Goal: Check status: Check status

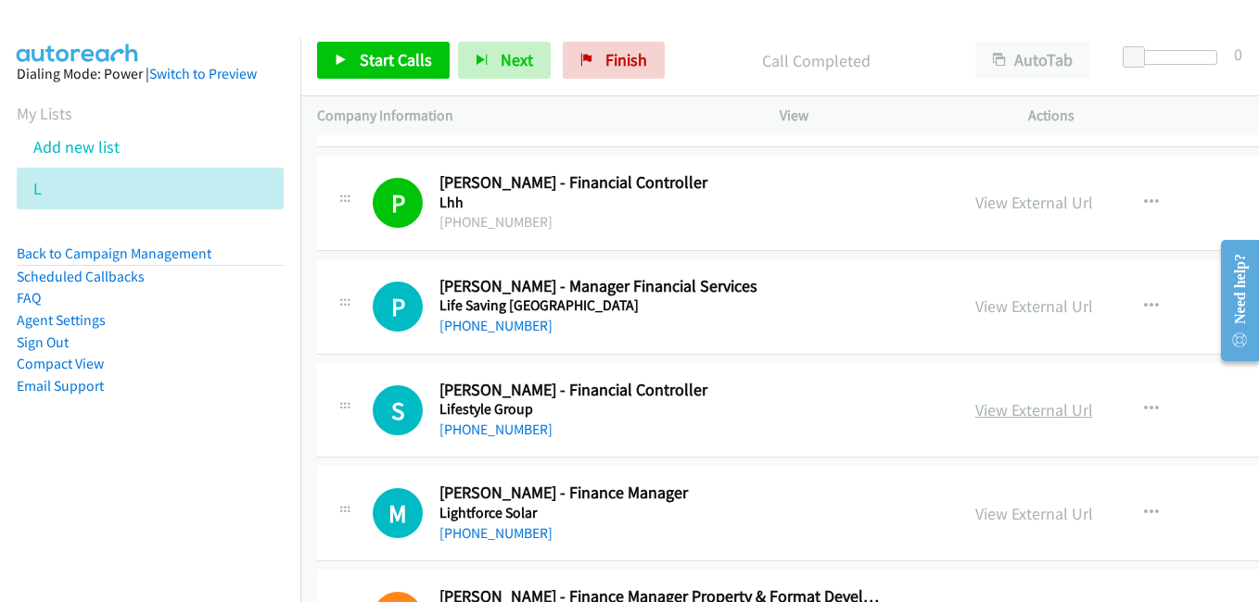
click at [987, 406] on link "View External Url" at bounding box center [1034, 409] width 118 height 21
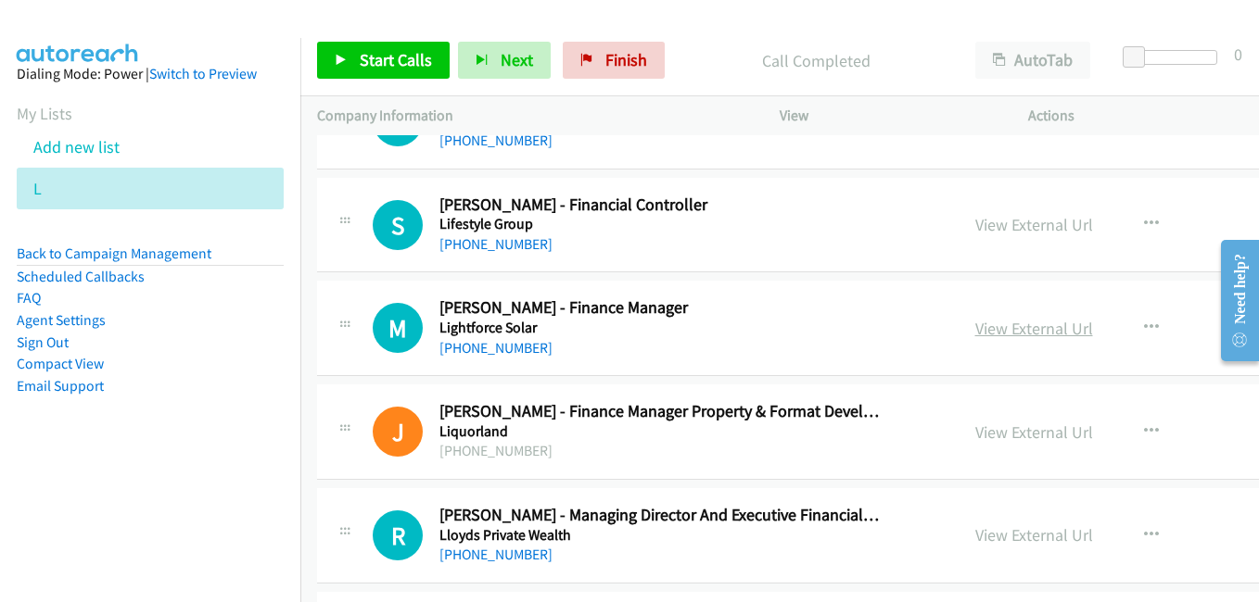
click at [979, 330] on link "View External Url" at bounding box center [1034, 328] width 118 height 21
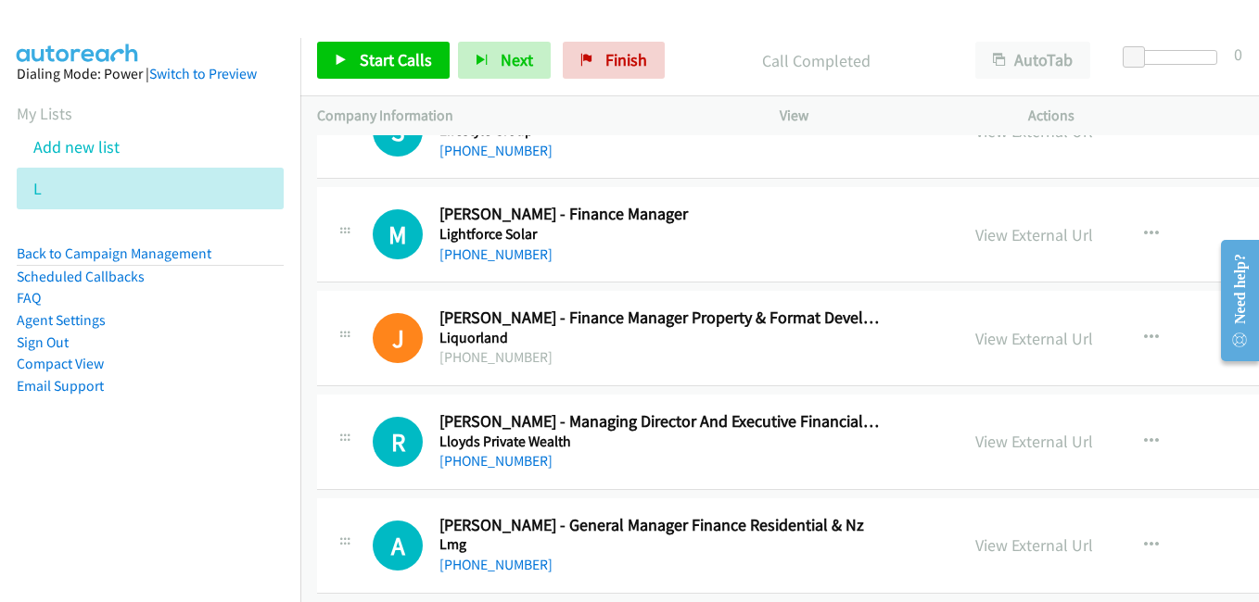
scroll to position [12882, 0]
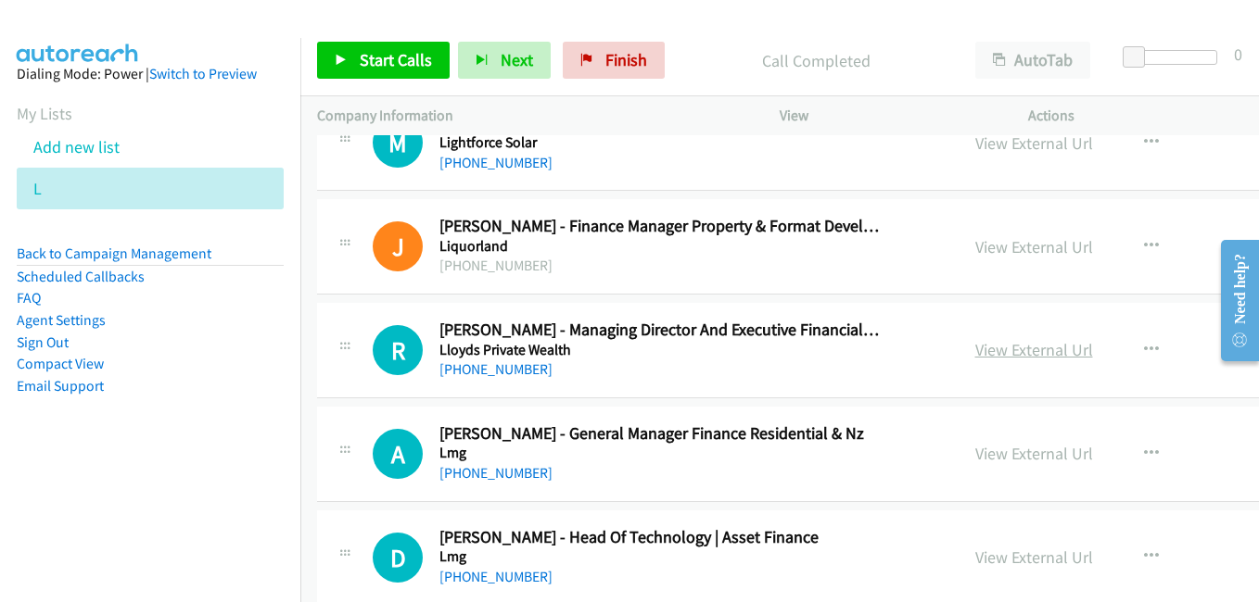
click at [975, 352] on link "View External Url" at bounding box center [1034, 349] width 118 height 21
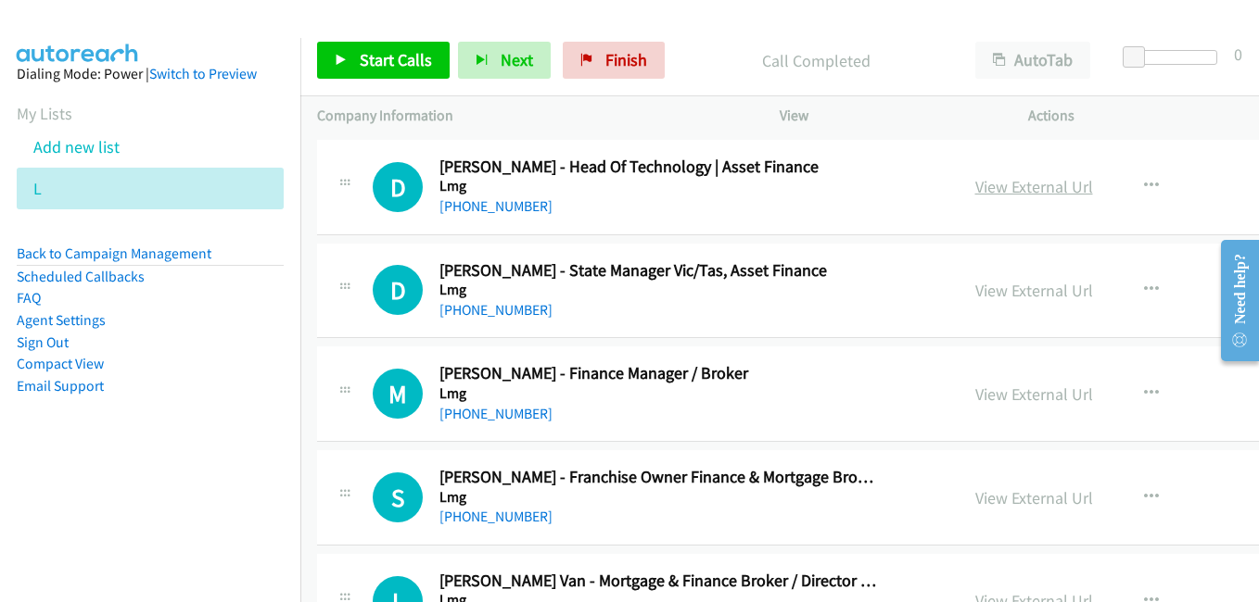
scroll to position [13345, 0]
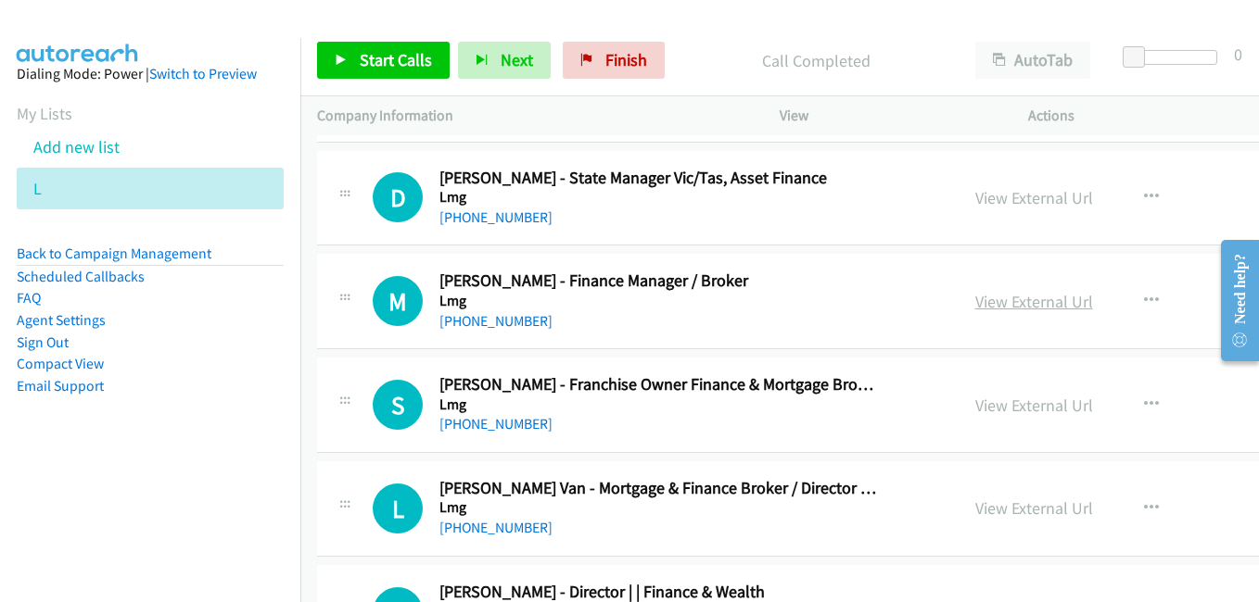
click at [975, 299] on link "View External Url" at bounding box center [1034, 301] width 118 height 21
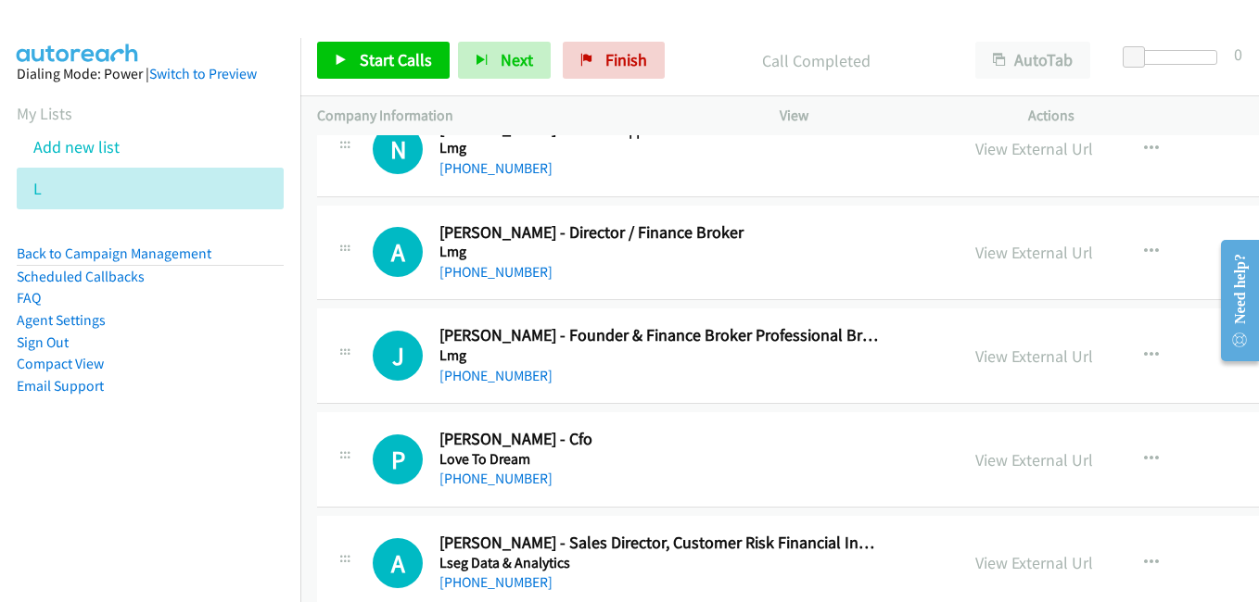
scroll to position [13901, 0]
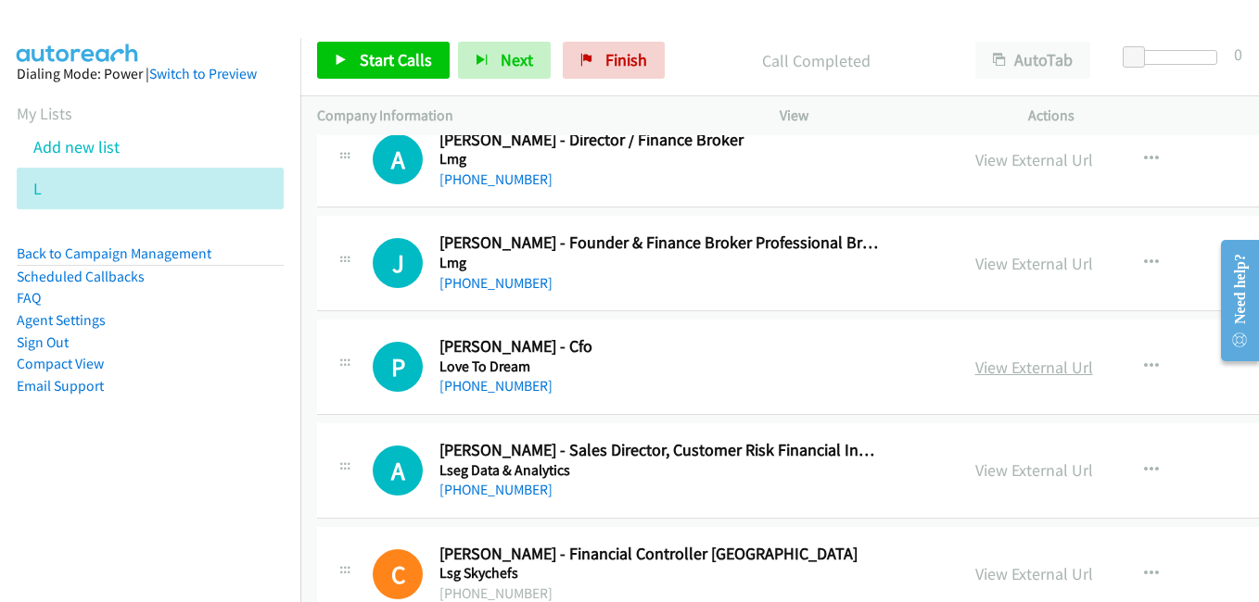
click at [975, 361] on link "View External Url" at bounding box center [1034, 367] width 118 height 21
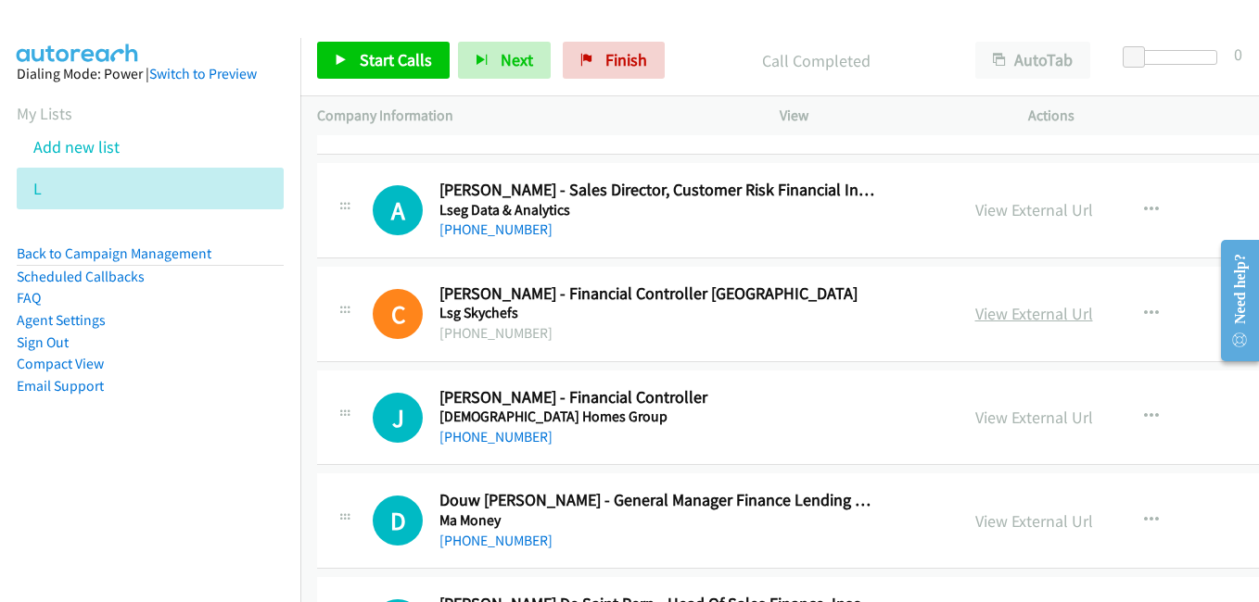
scroll to position [14179, 0]
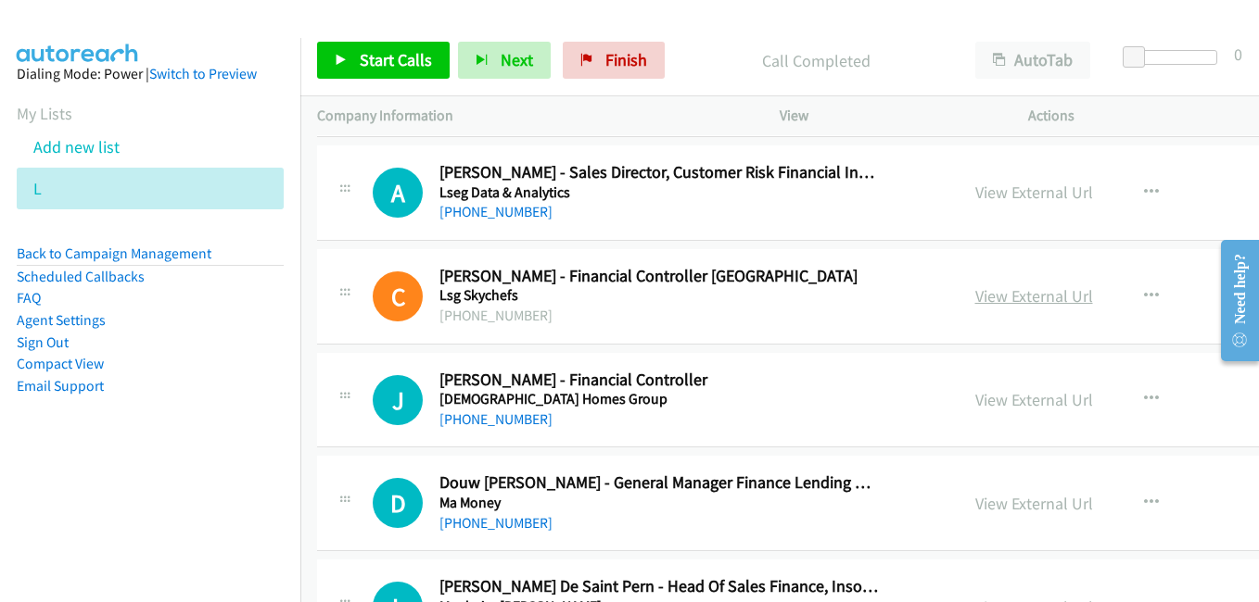
click at [981, 287] on link "View External Url" at bounding box center [1034, 295] width 118 height 21
click at [988, 398] on link "View External Url" at bounding box center [1034, 399] width 118 height 21
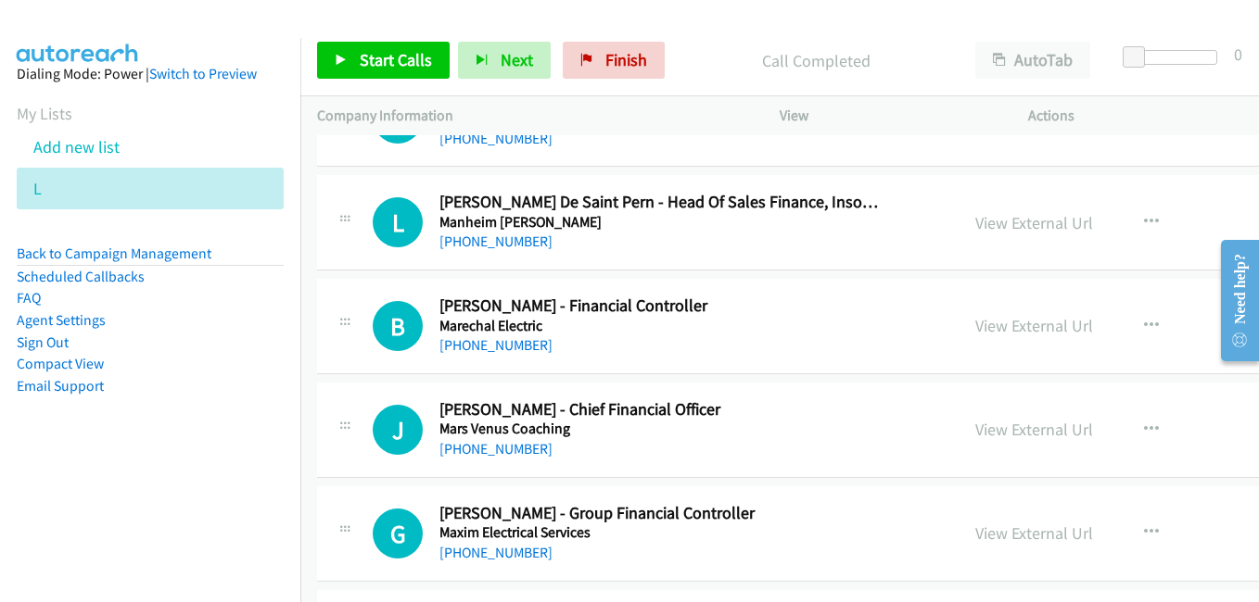
scroll to position [14642, 0]
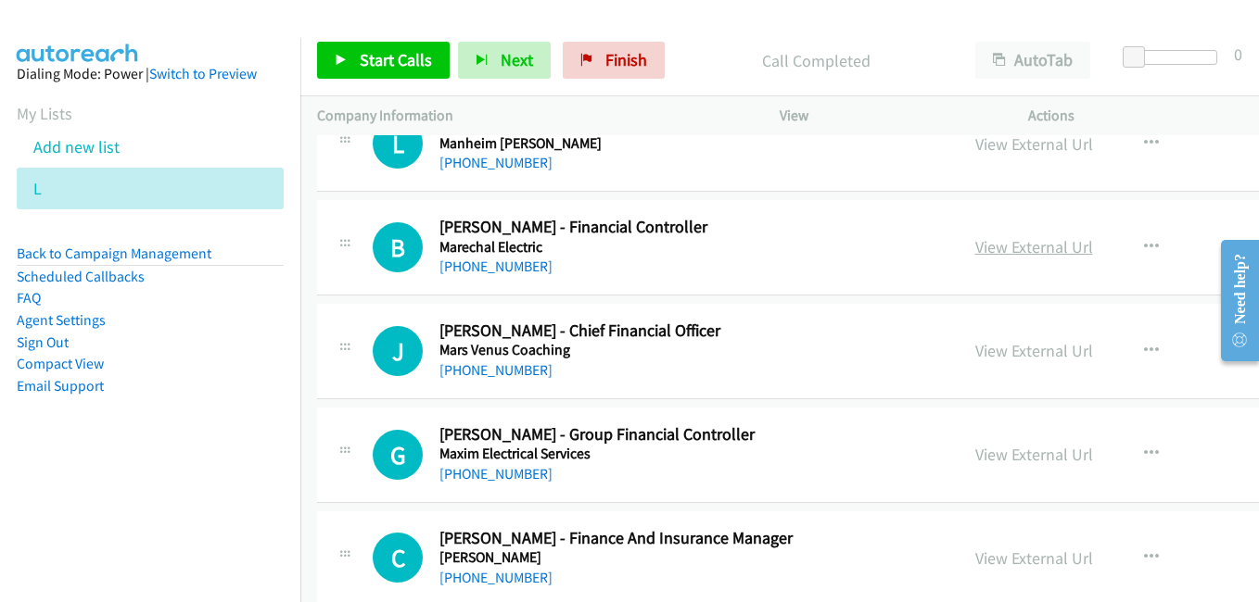
click at [985, 251] on link "View External Url" at bounding box center [1034, 246] width 118 height 21
click at [986, 350] on link "View External Url" at bounding box center [1034, 350] width 118 height 21
drag, startPoint x: 974, startPoint y: 448, endPoint x: 943, endPoint y: 446, distance: 30.6
click at [975, 448] on link "View External Url" at bounding box center [1034, 454] width 118 height 21
click at [977, 562] on link "View External Url" at bounding box center [1034, 558] width 118 height 21
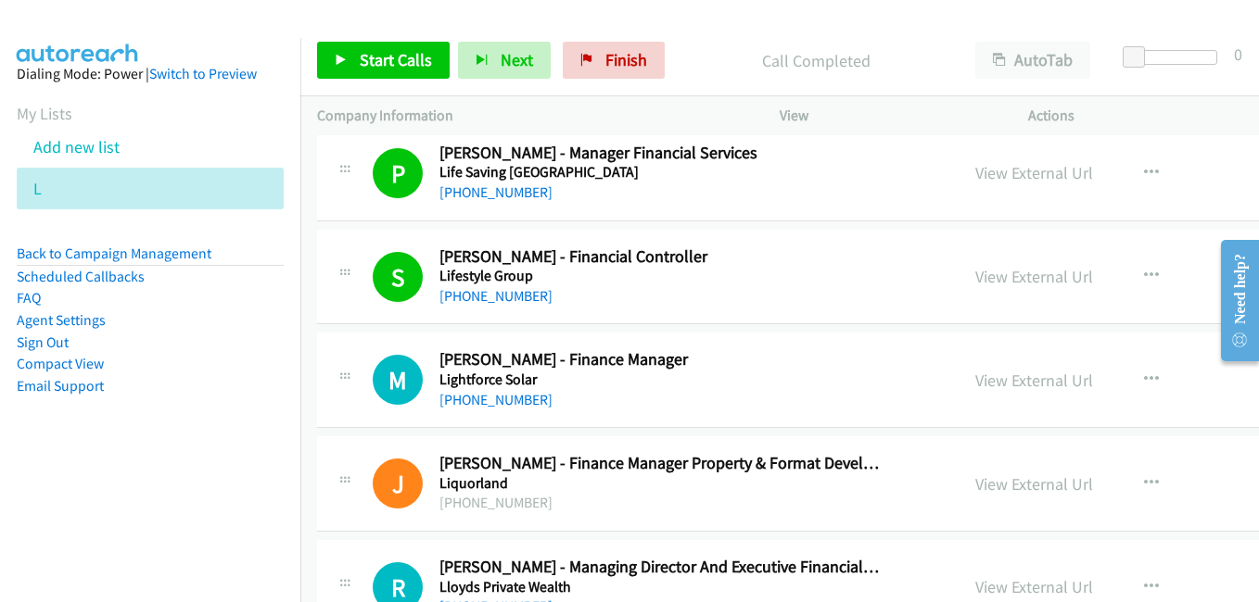
scroll to position [12696, 0]
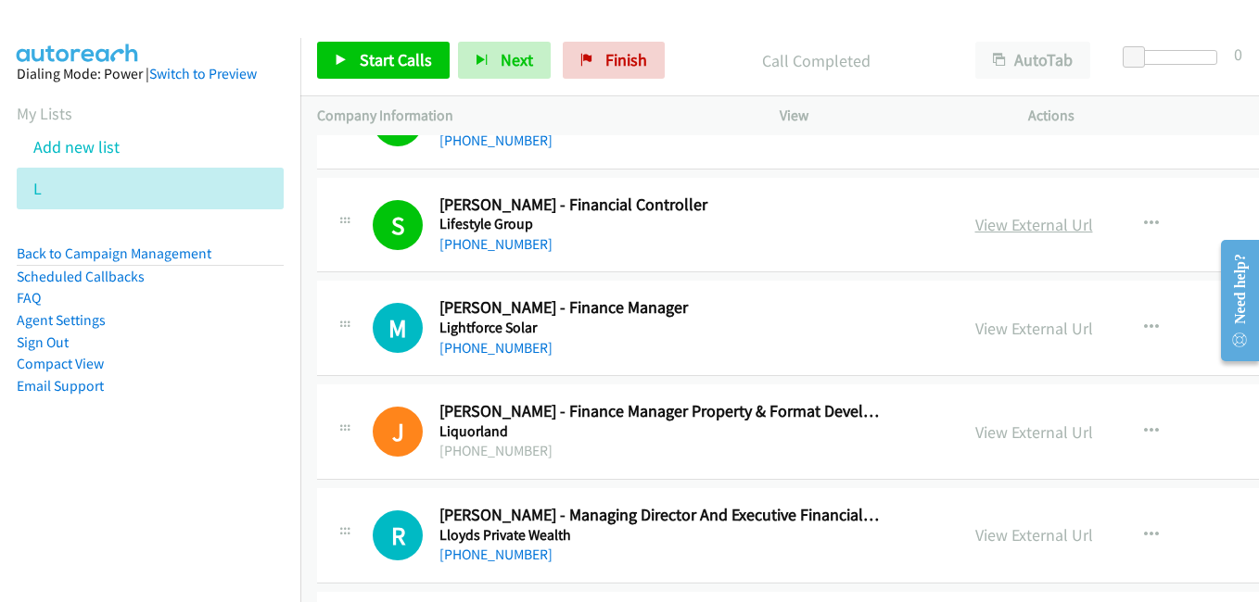
click at [976, 222] on link "View External Url" at bounding box center [1034, 224] width 118 height 21
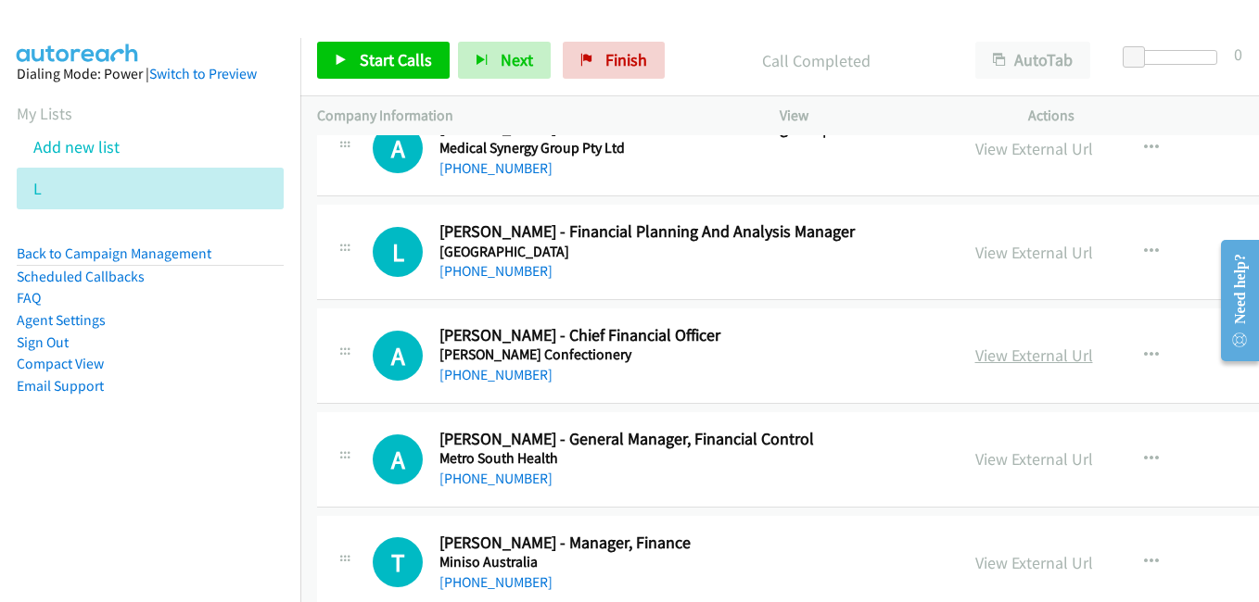
scroll to position [15198, 0]
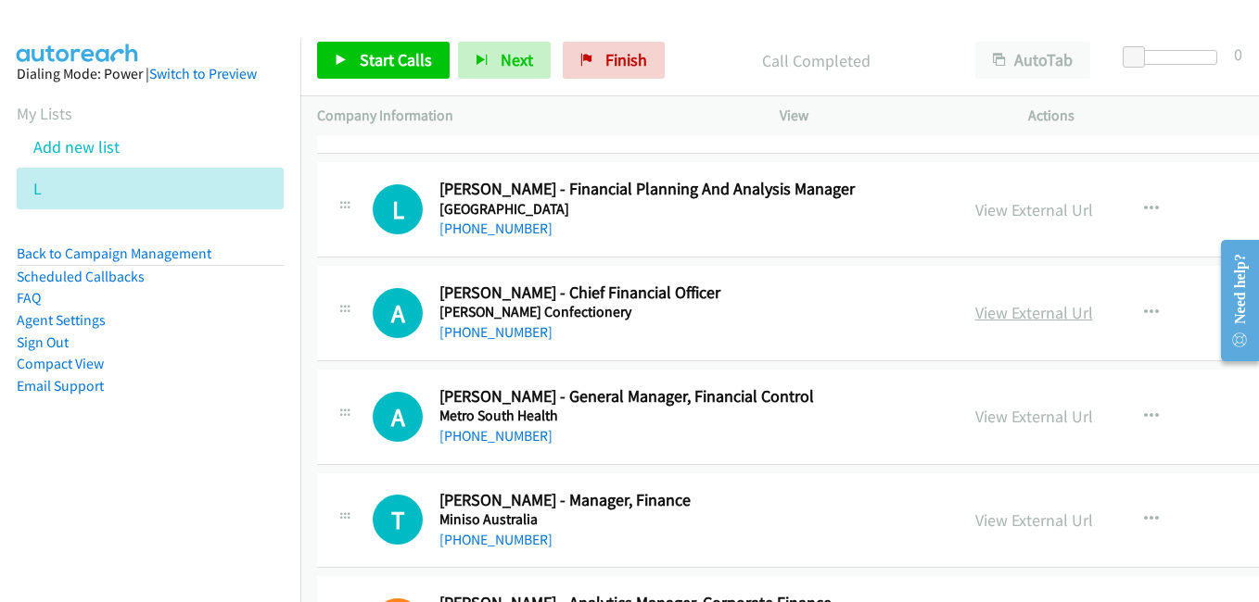
click at [980, 307] on link "View External Url" at bounding box center [1034, 312] width 118 height 21
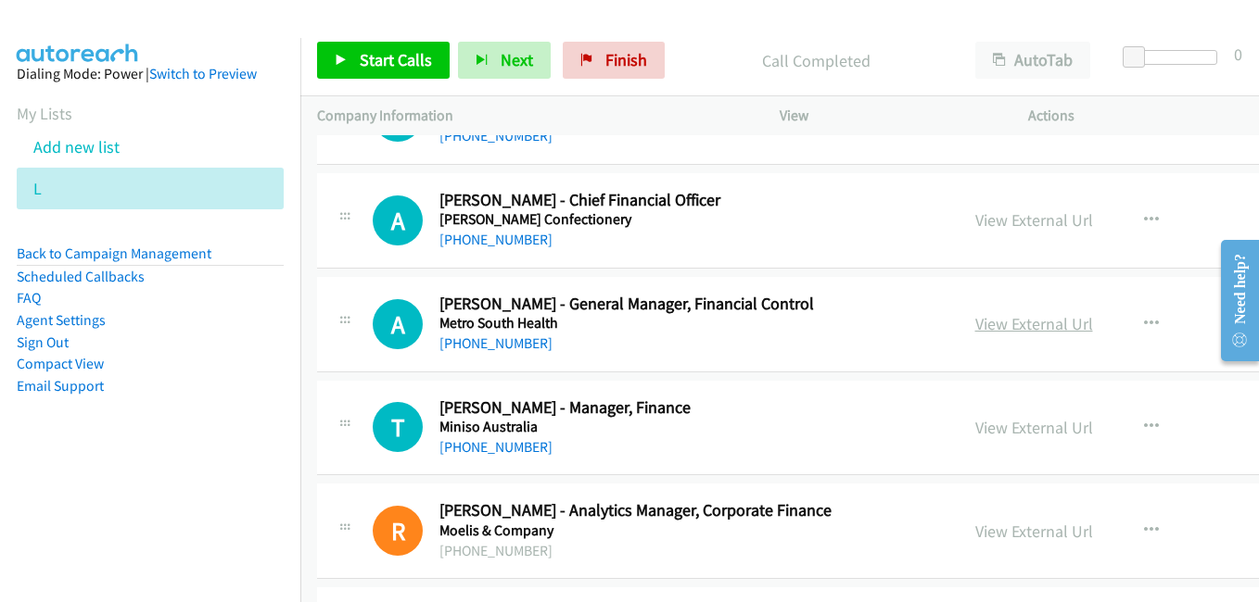
click at [975, 329] on link "View External Url" at bounding box center [1034, 323] width 118 height 21
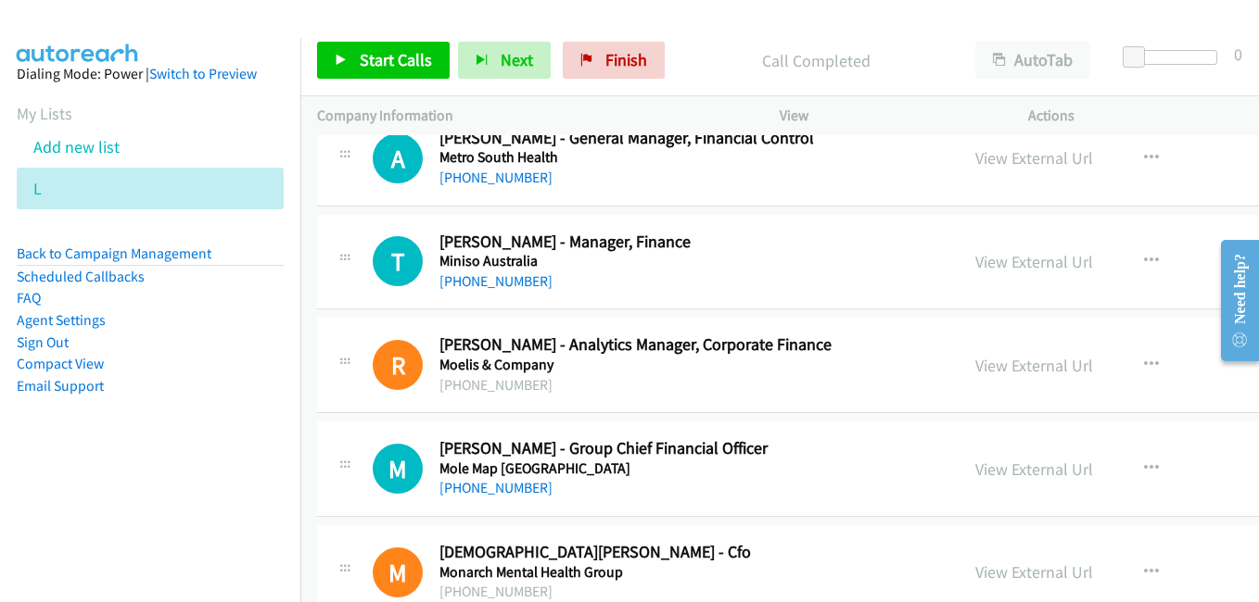
scroll to position [15476, 0]
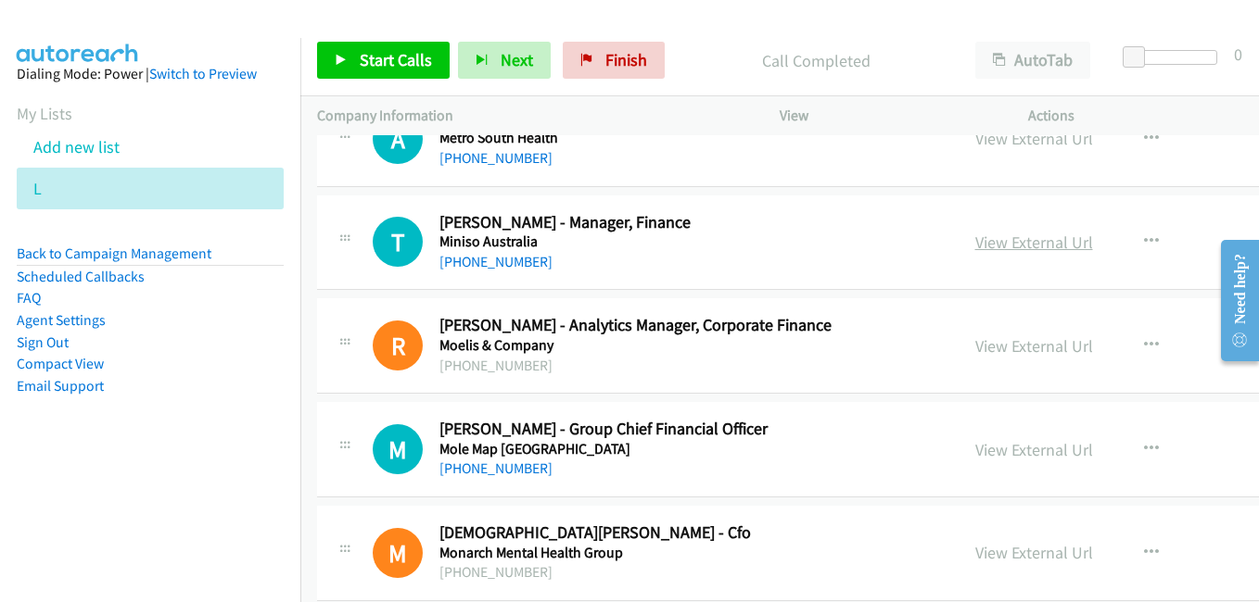
click at [975, 249] on link "View External Url" at bounding box center [1034, 242] width 118 height 21
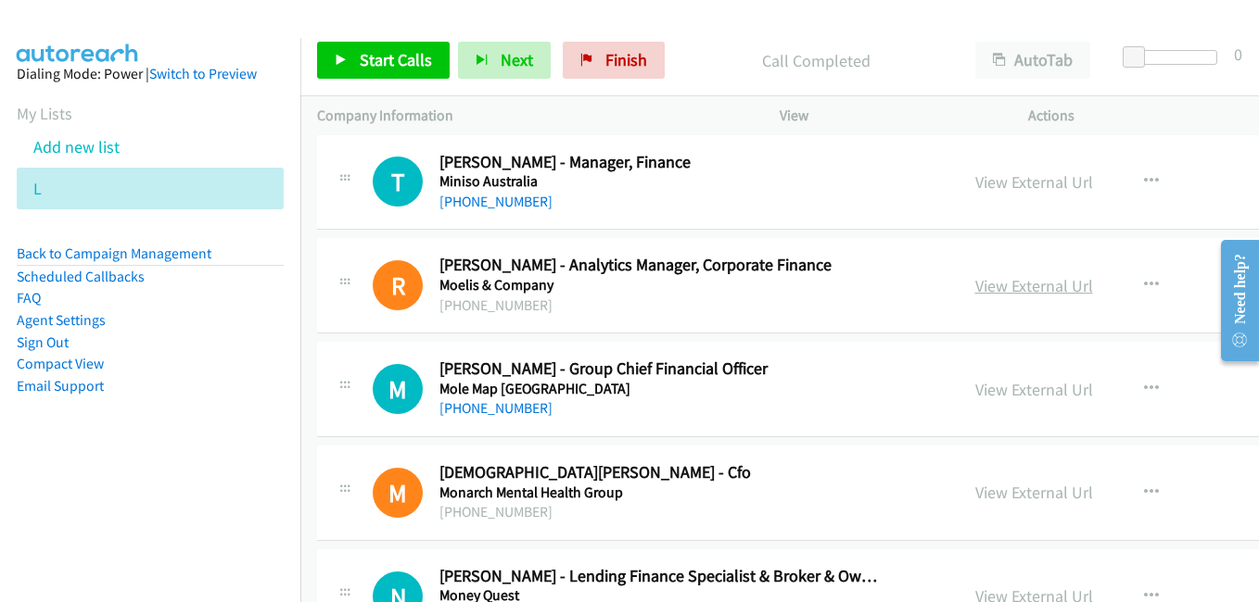
scroll to position [15569, 0]
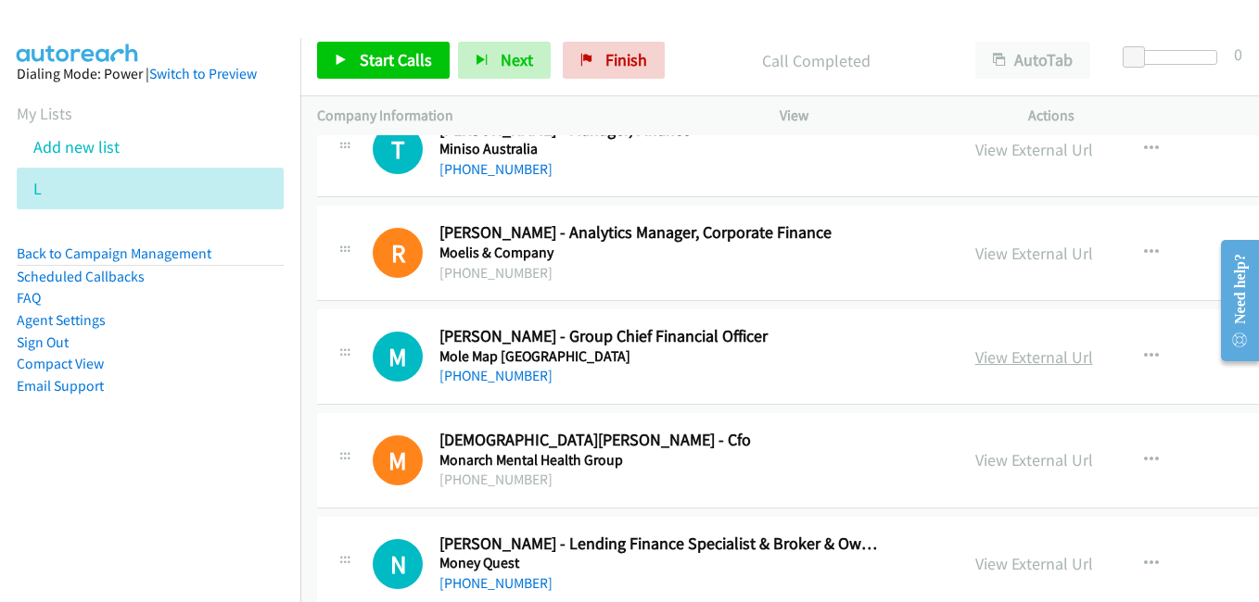
click at [980, 351] on link "View External Url" at bounding box center [1034, 357] width 118 height 21
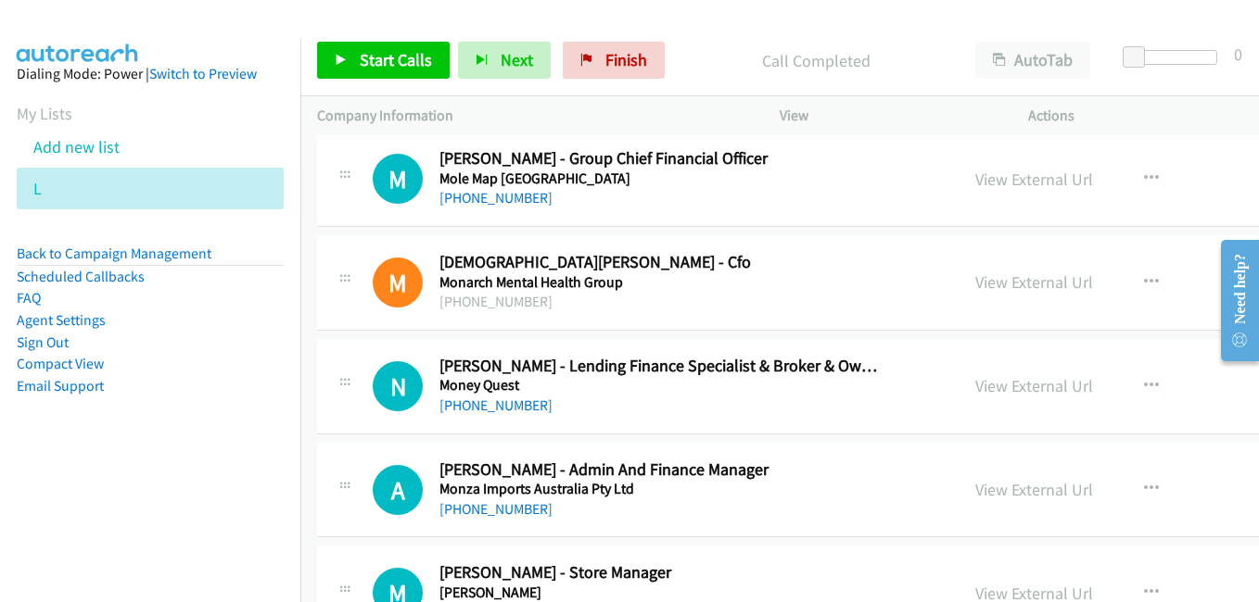
scroll to position [15754, 0]
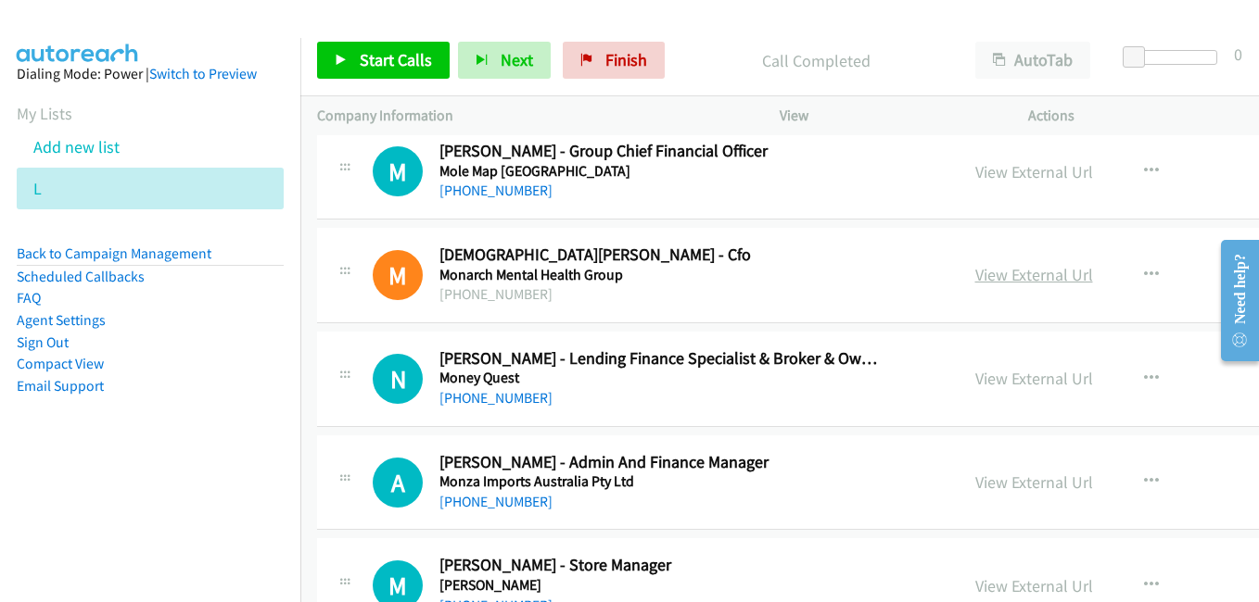
click at [981, 285] on link "View External Url" at bounding box center [1034, 274] width 118 height 21
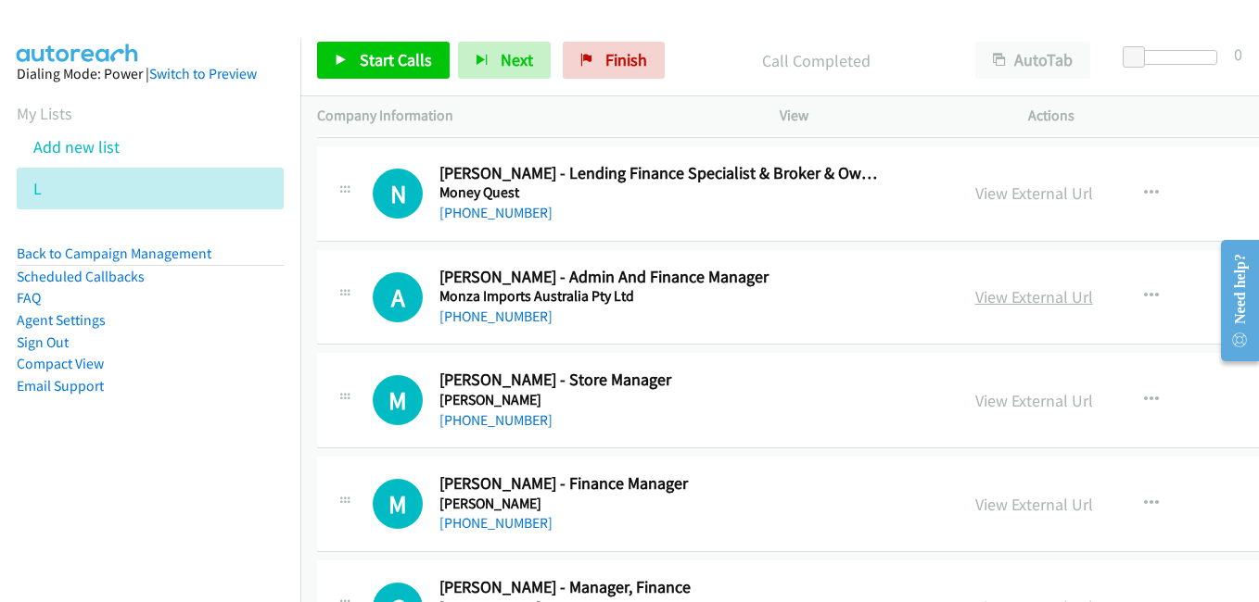
scroll to position [16032, 0]
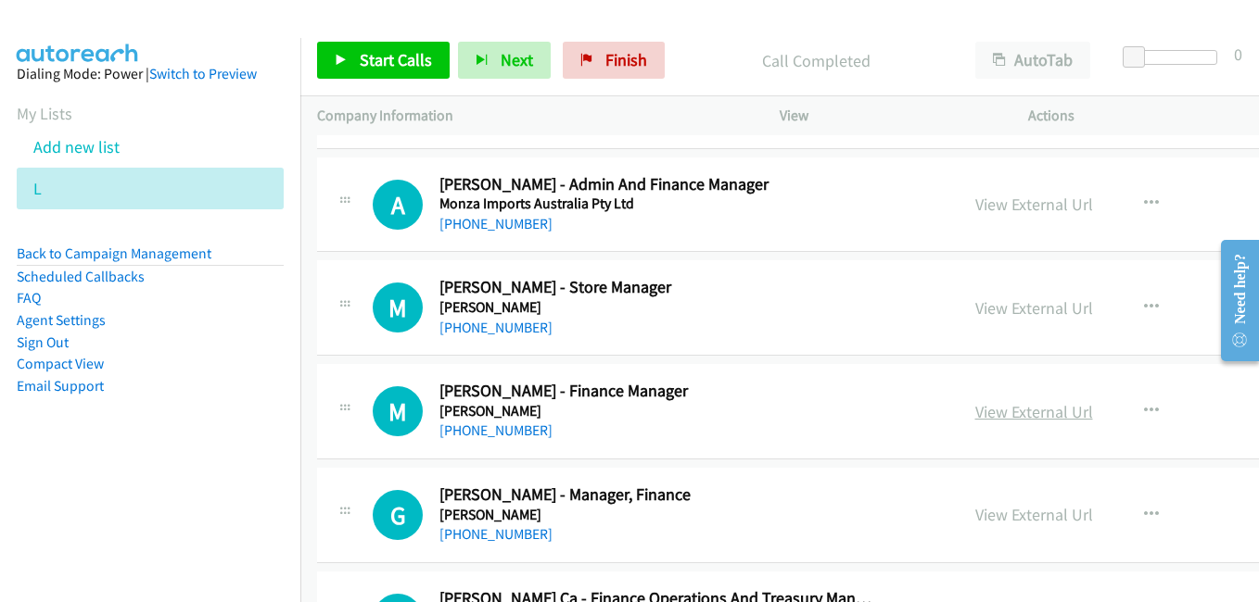
click at [977, 415] on link "View External Url" at bounding box center [1034, 411] width 118 height 21
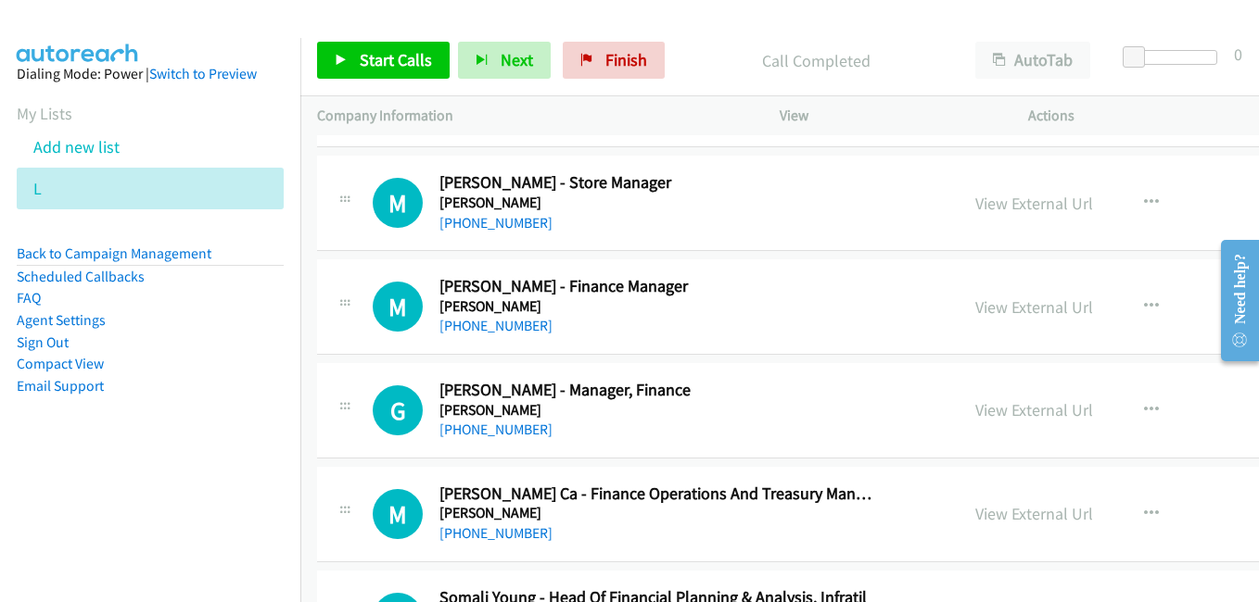
scroll to position [16218, 0]
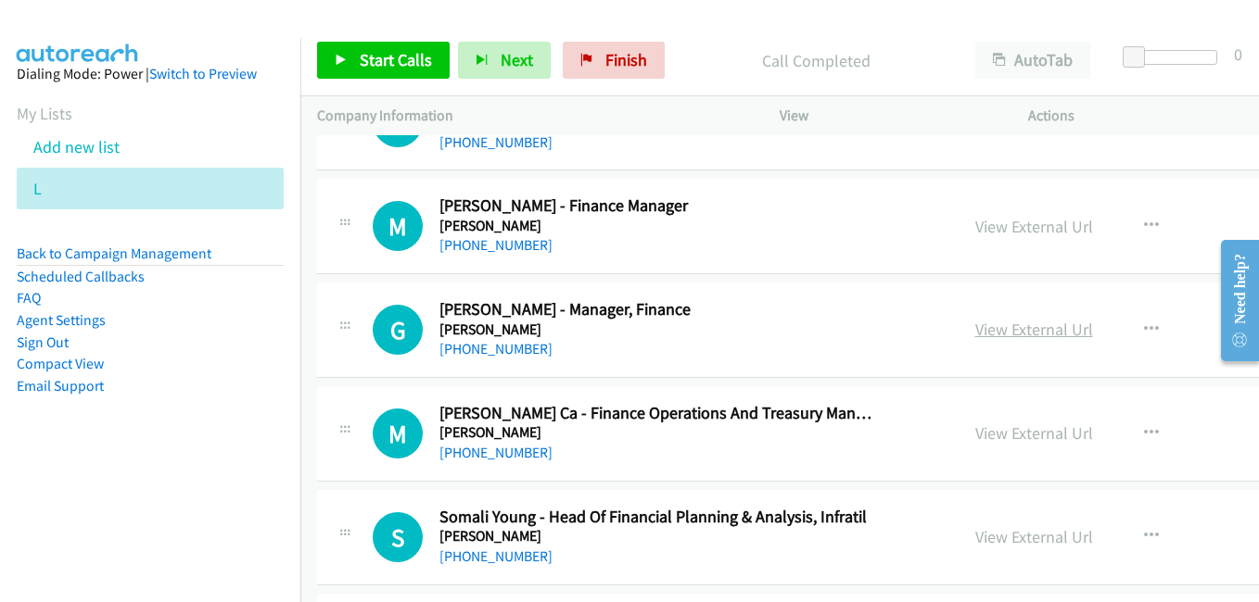
drag, startPoint x: 972, startPoint y: 332, endPoint x: 964, endPoint y: 327, distance: 9.5
click at [975, 332] on link "View External Url" at bounding box center [1034, 329] width 118 height 21
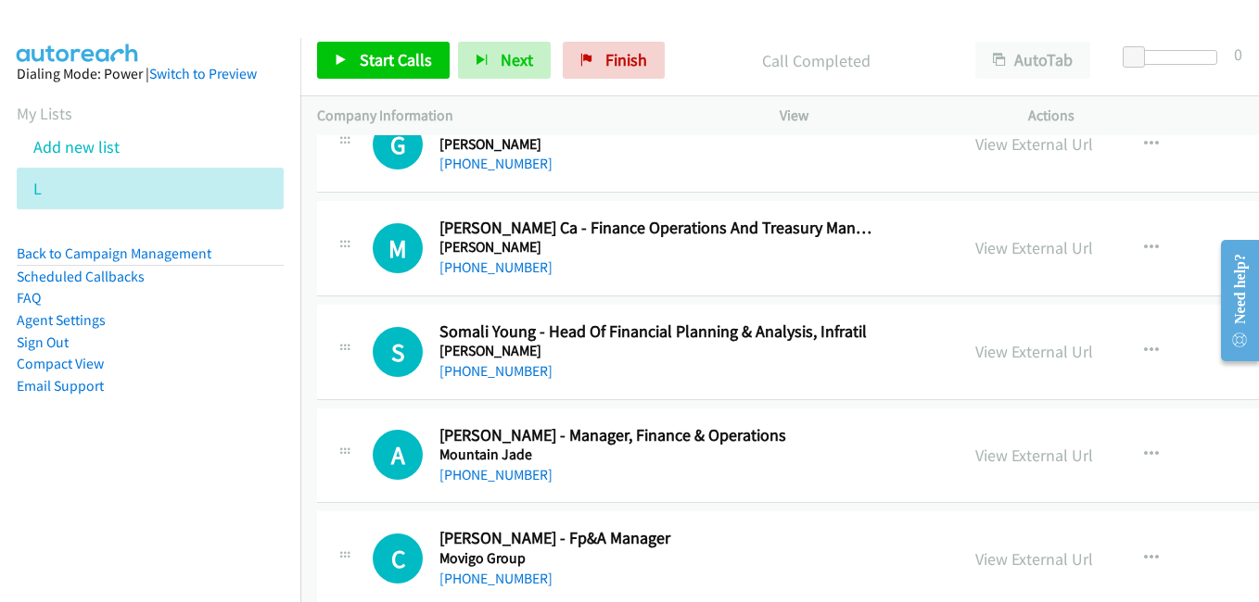
scroll to position [16496, 0]
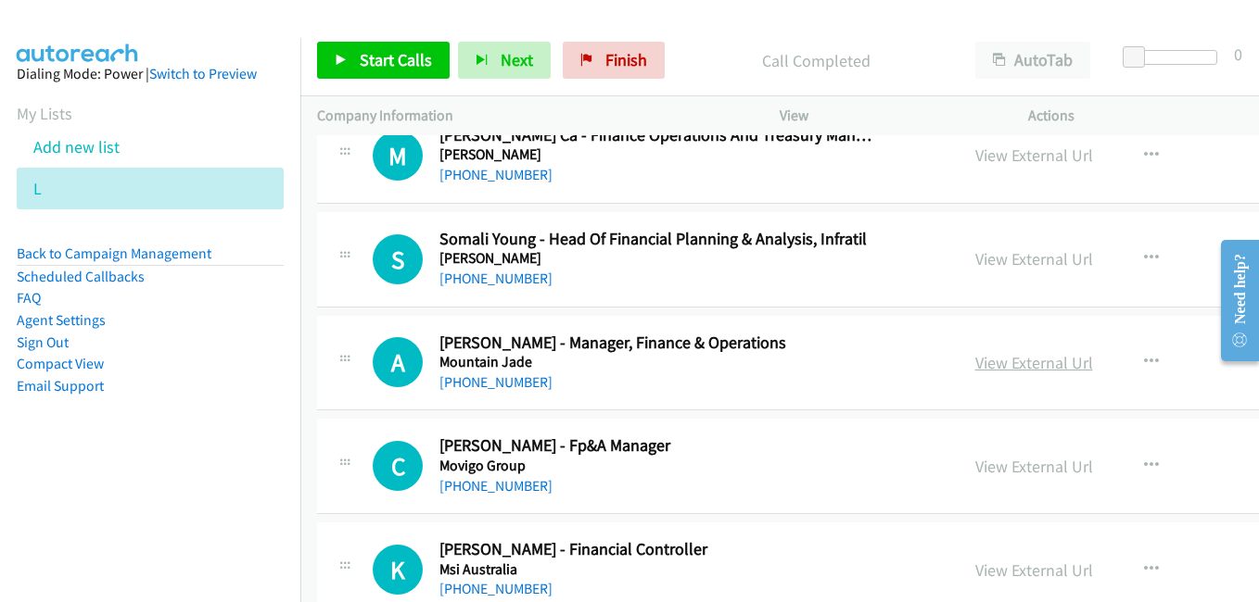
click at [985, 365] on link "View External Url" at bounding box center [1034, 362] width 118 height 21
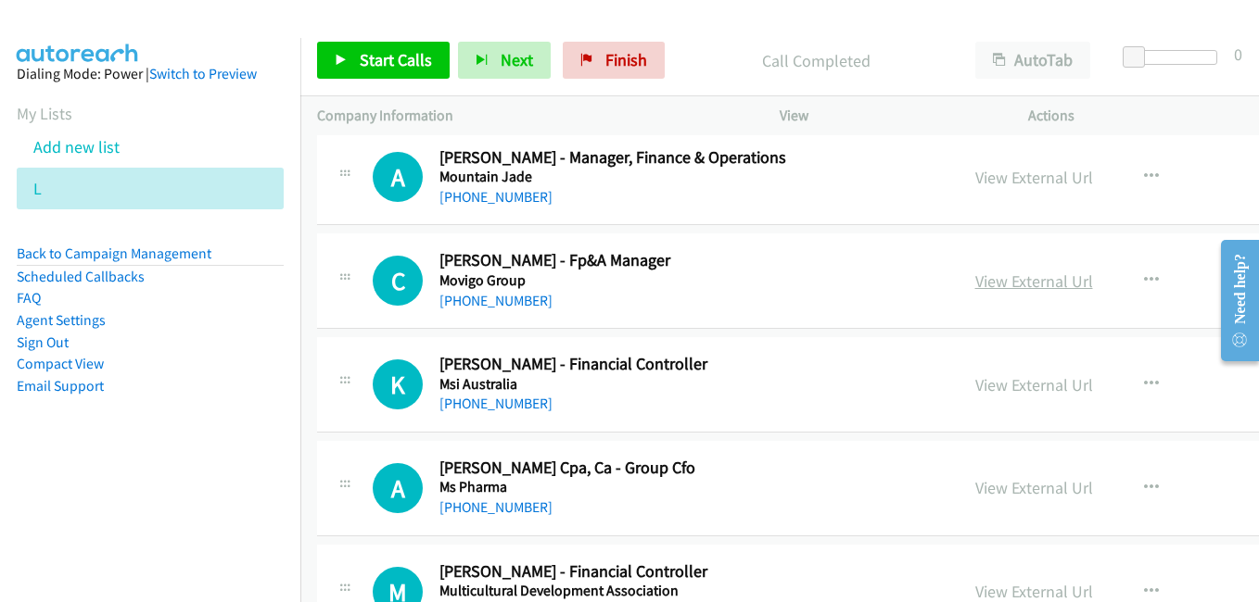
drag, startPoint x: 940, startPoint y: 280, endPoint x: 925, endPoint y: 275, distance: 15.5
click at [975, 280] on link "View External Url" at bounding box center [1034, 281] width 118 height 21
click at [976, 378] on link "View External Url" at bounding box center [1034, 384] width 118 height 21
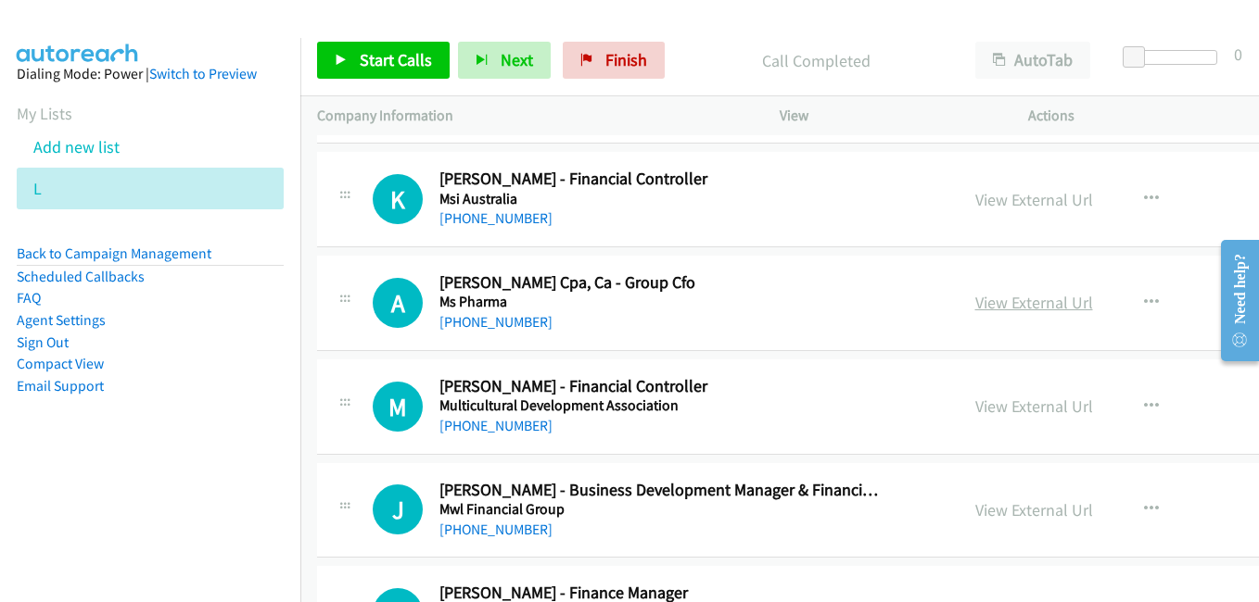
click at [995, 310] on link "View External Url" at bounding box center [1034, 302] width 118 height 21
click at [978, 411] on link "View External Url" at bounding box center [1034, 406] width 118 height 21
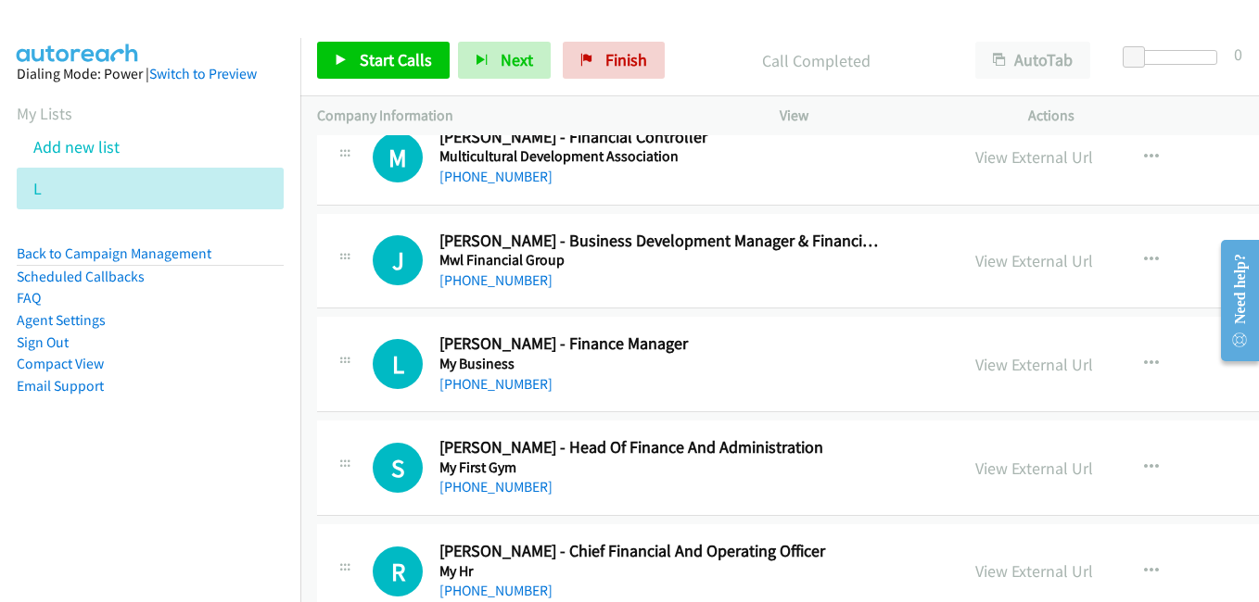
scroll to position [17145, 0]
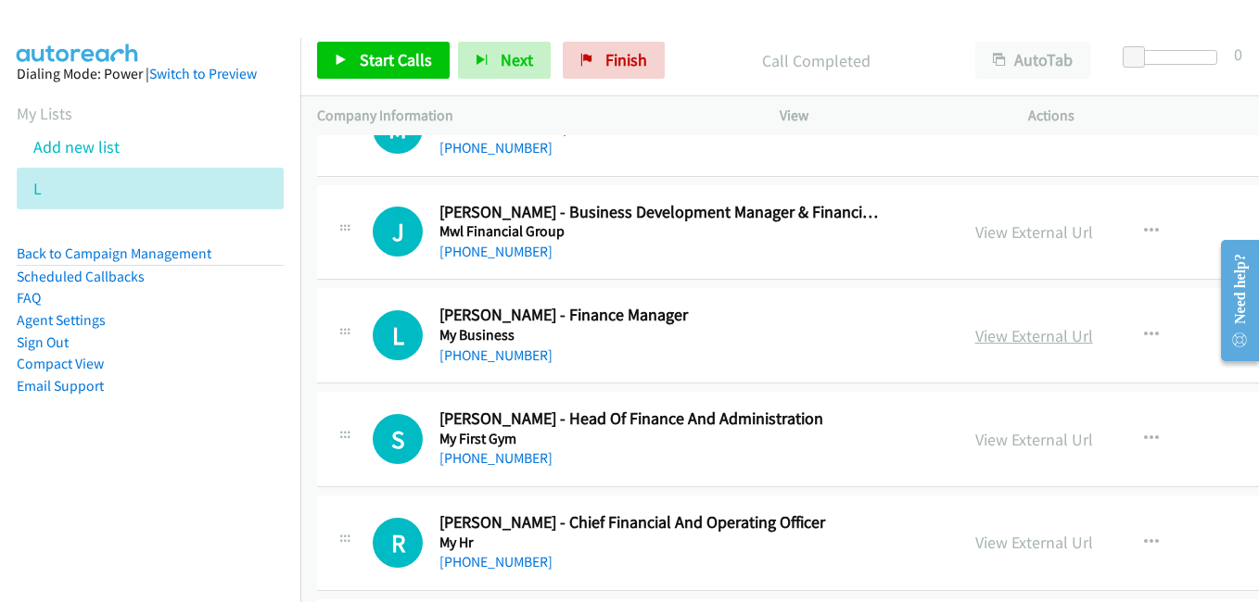
click at [975, 341] on link "View External Url" at bounding box center [1034, 335] width 118 height 21
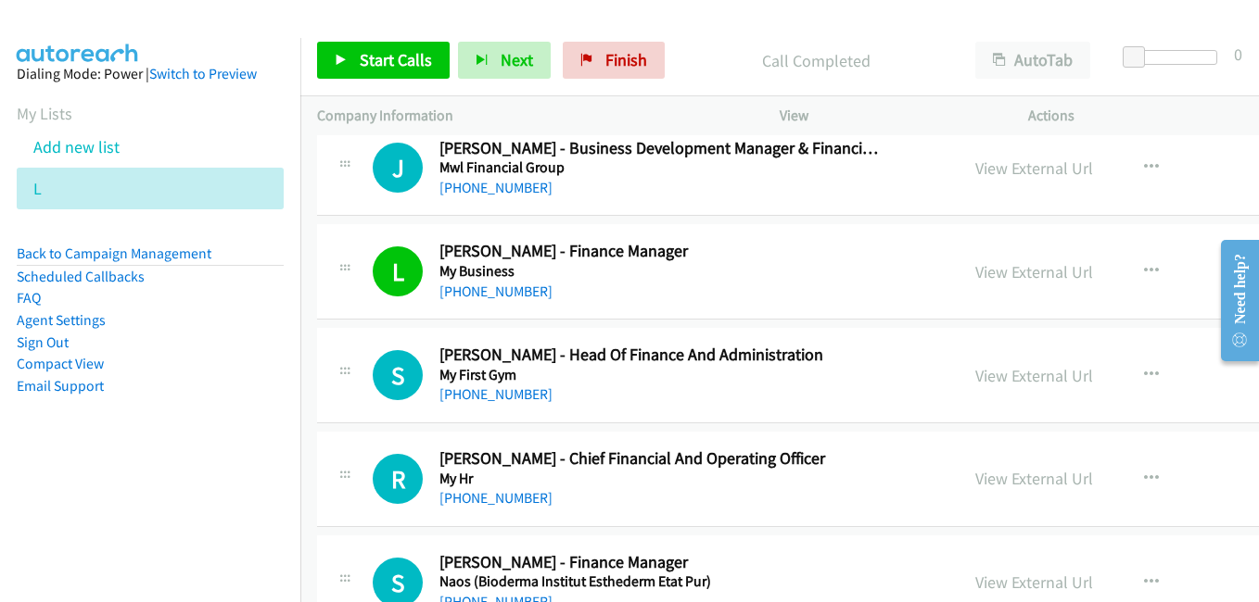
scroll to position [17237, 0]
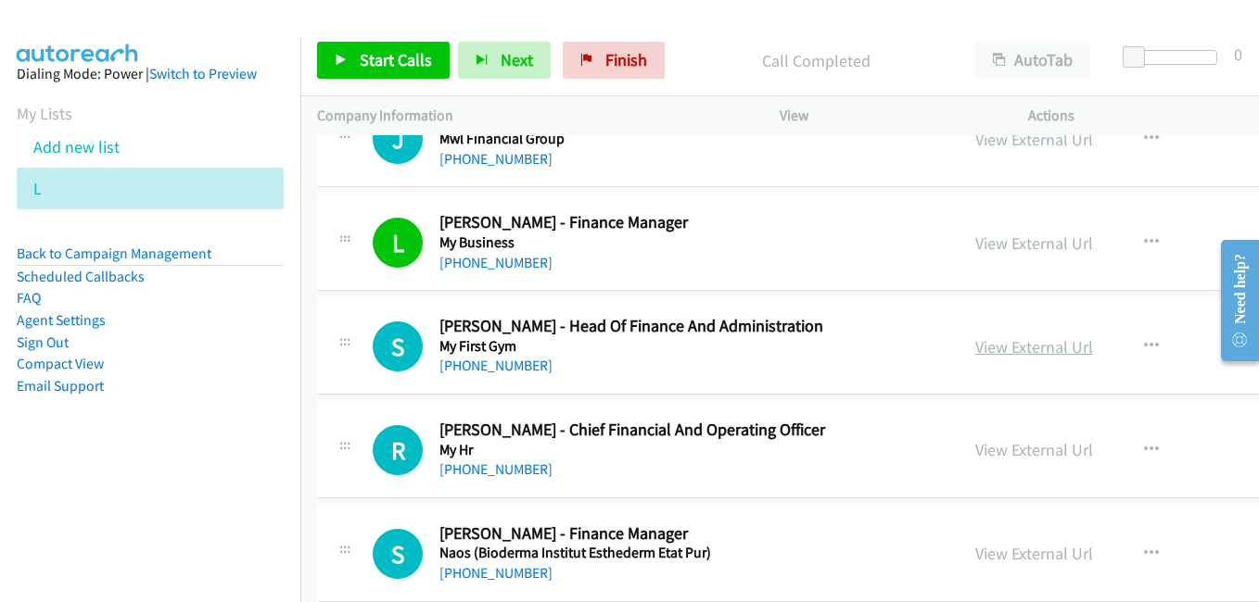
click at [985, 344] on link "View External Url" at bounding box center [1034, 346] width 118 height 21
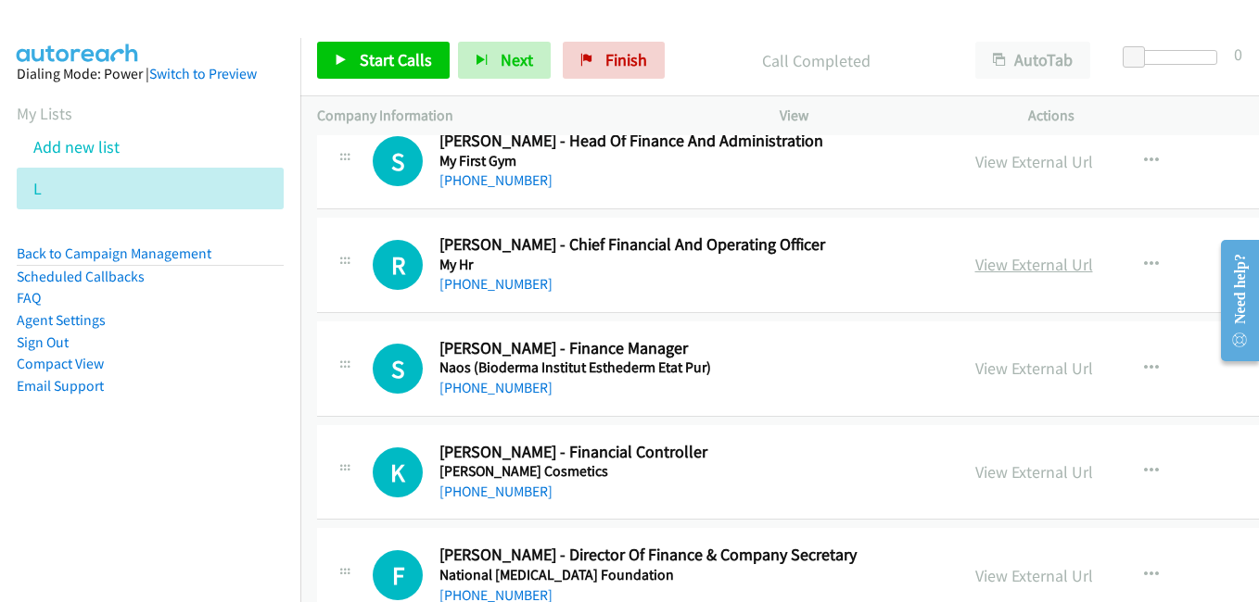
click at [980, 261] on link "View External Url" at bounding box center [1034, 264] width 118 height 21
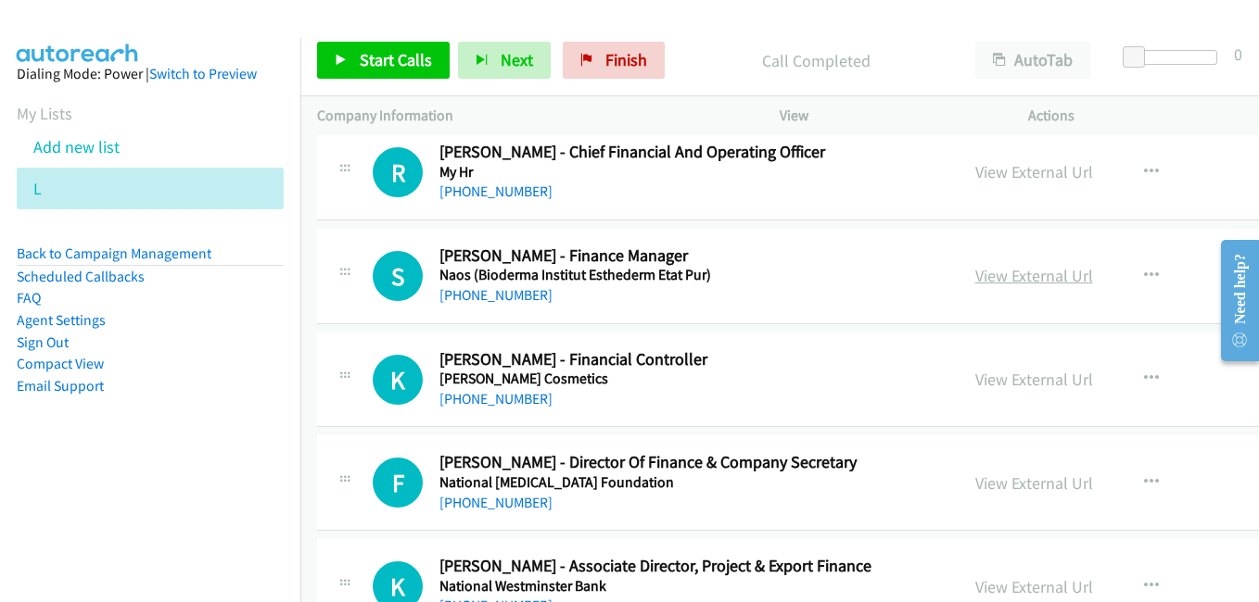
click at [975, 272] on link "View External Url" at bounding box center [1034, 275] width 118 height 21
click at [994, 388] on link "View External Url" at bounding box center [1034, 379] width 118 height 21
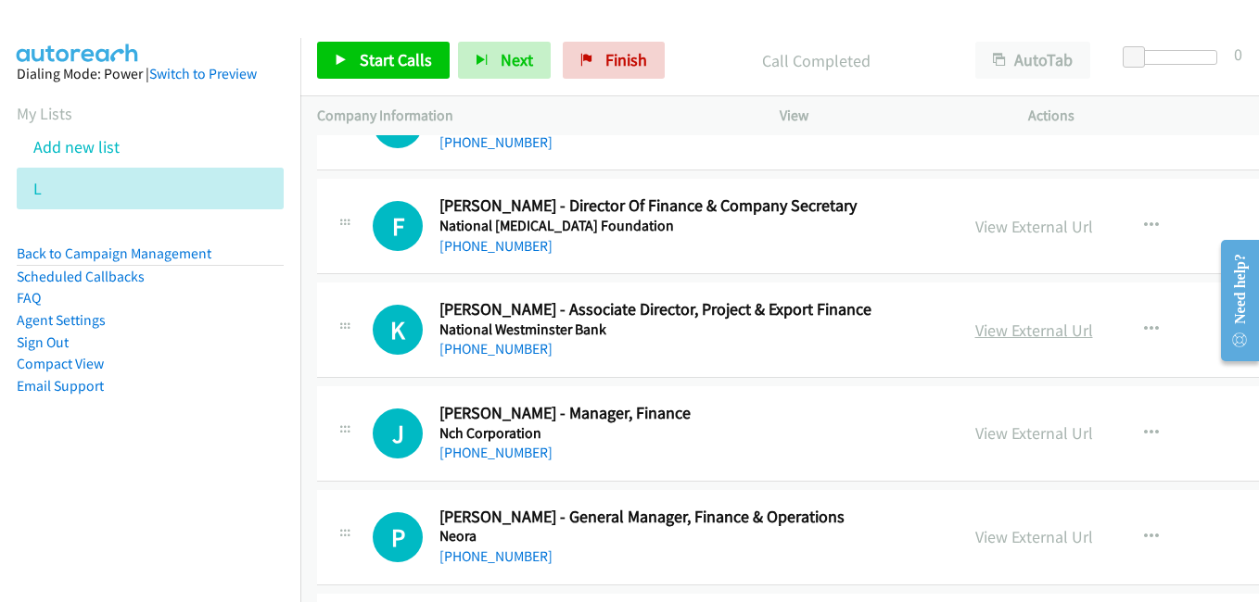
scroll to position [17793, 0]
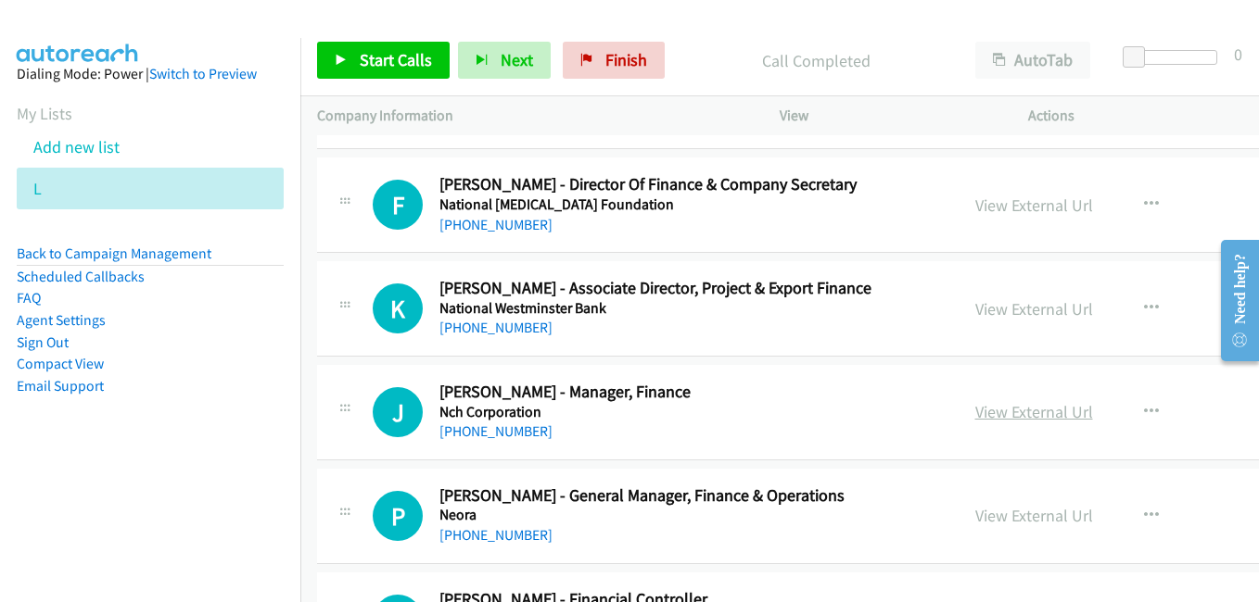
click at [975, 411] on link "View External Url" at bounding box center [1034, 411] width 118 height 21
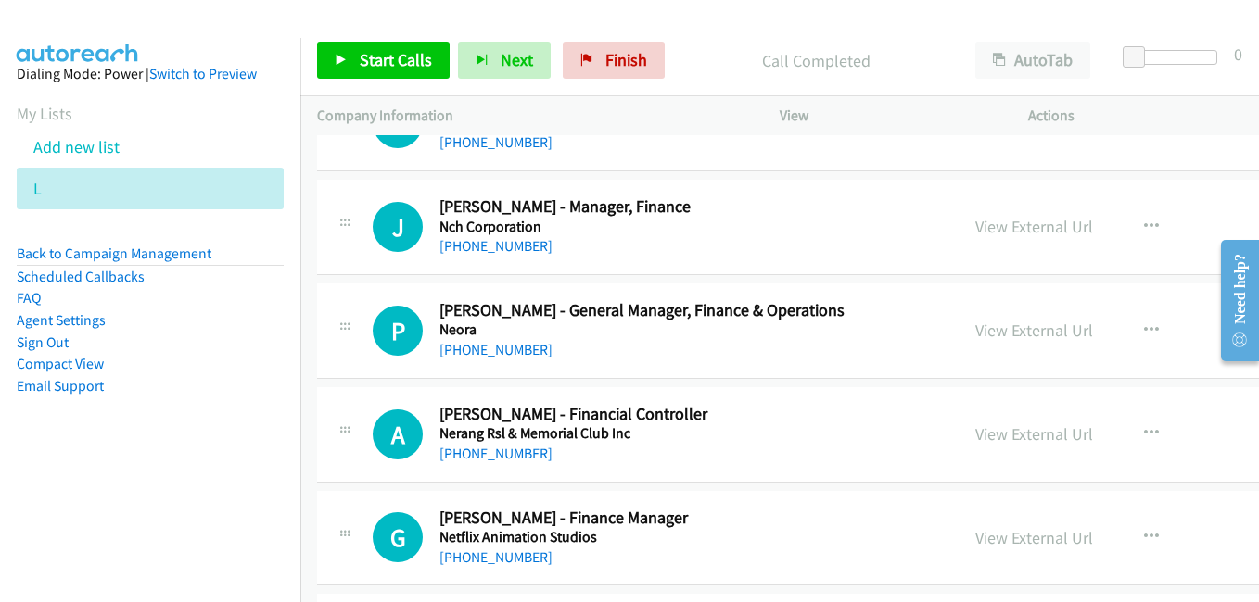
scroll to position [18071, 0]
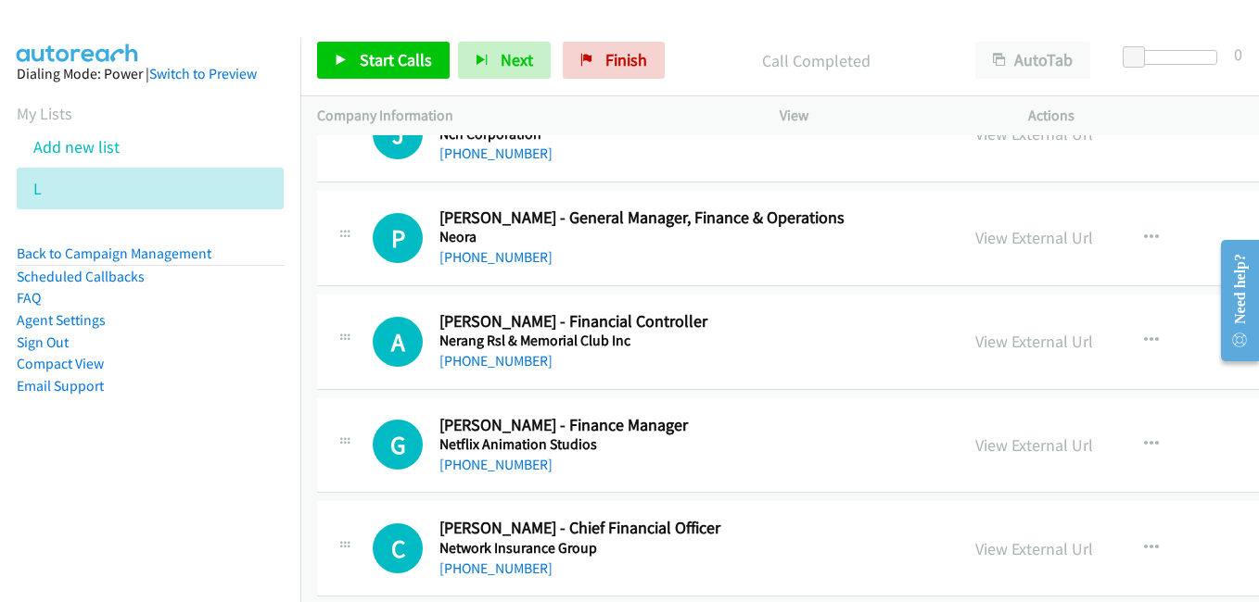
drag, startPoint x: 997, startPoint y: 340, endPoint x: 864, endPoint y: 291, distance: 142.2
click at [997, 340] on link "View External Url" at bounding box center [1034, 341] width 118 height 21
click at [1004, 454] on link "View External Url" at bounding box center [1034, 445] width 118 height 21
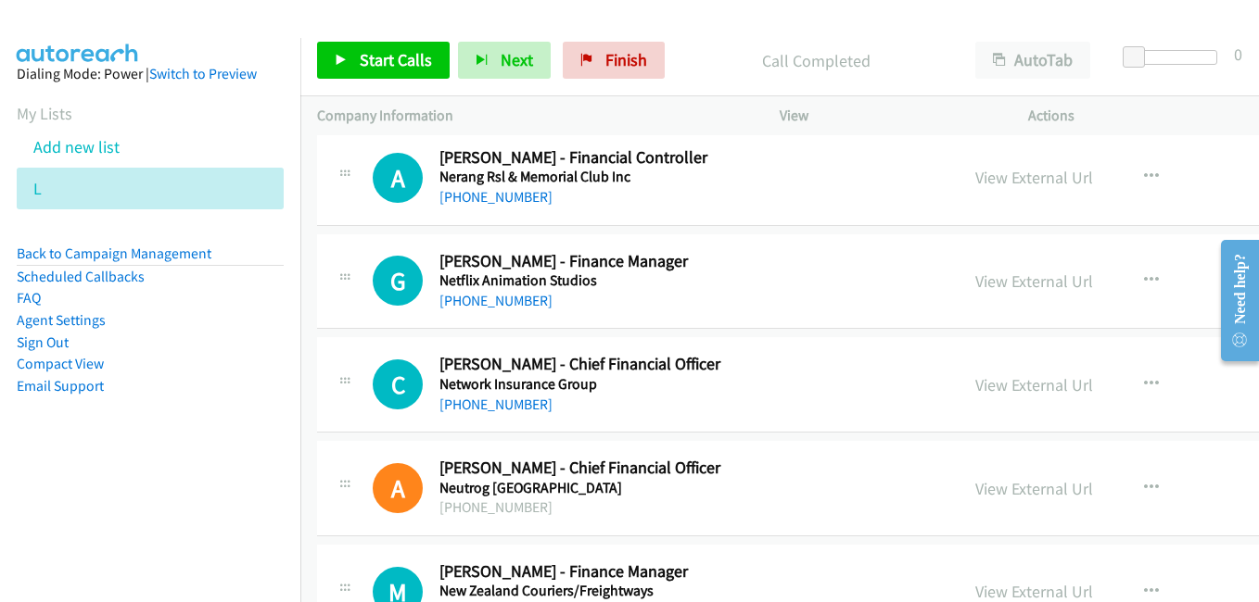
scroll to position [18257, 0]
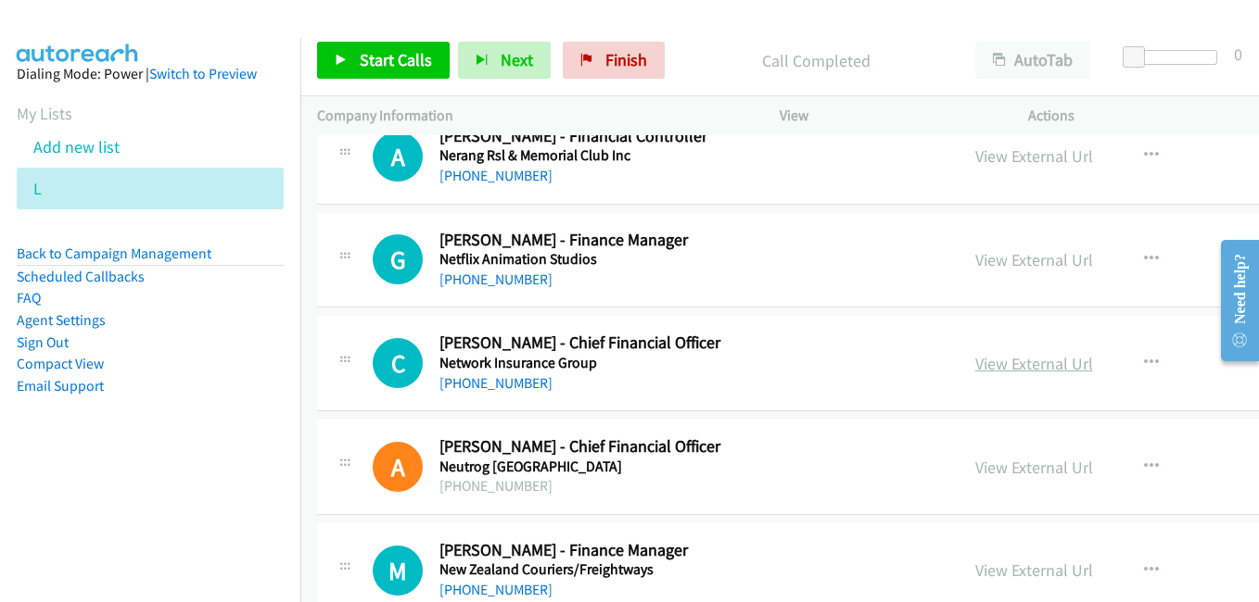
click at [1021, 364] on link "View External Url" at bounding box center [1034, 363] width 118 height 21
click at [1004, 465] on link "View External Url" at bounding box center [1034, 467] width 118 height 21
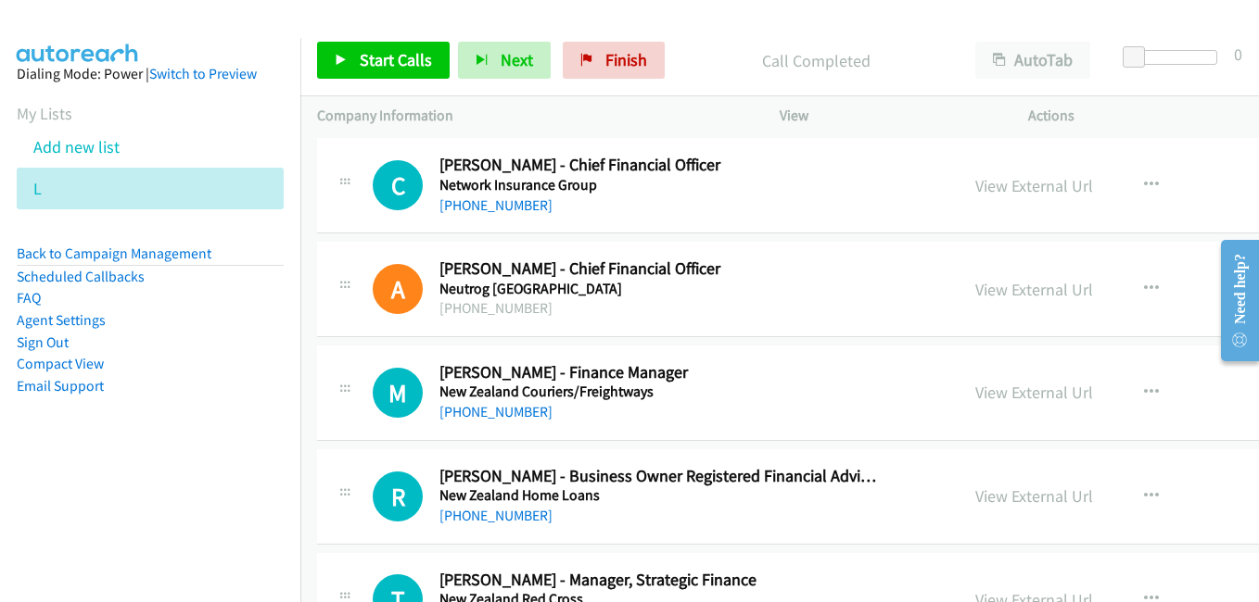
scroll to position [18442, 0]
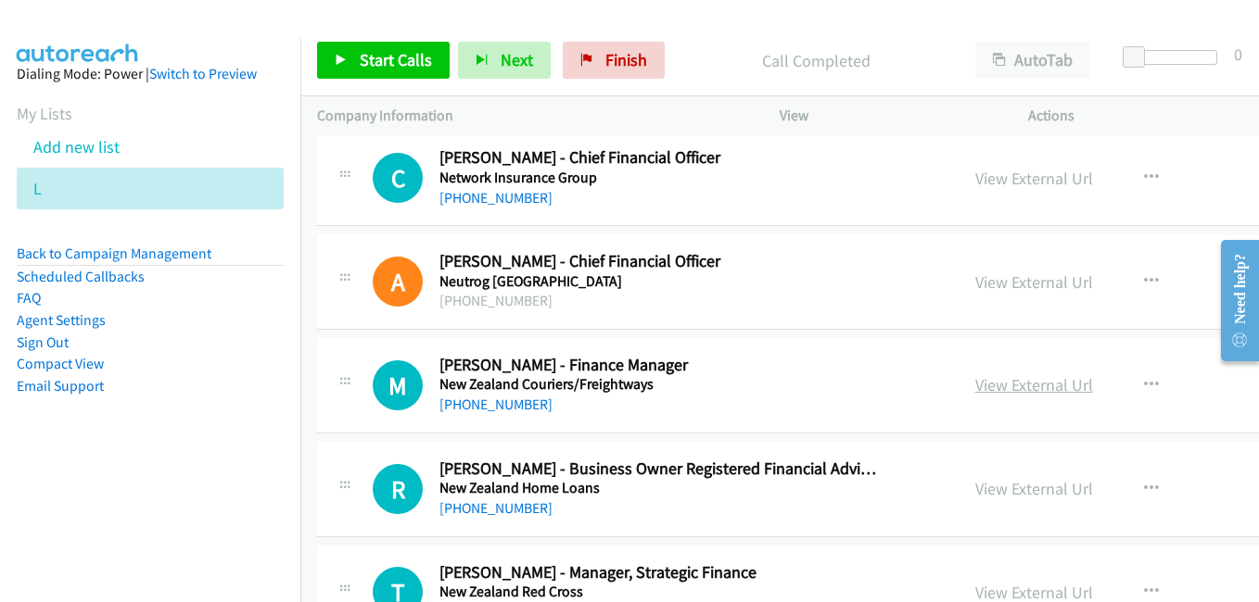
click at [975, 390] on link "View External Url" at bounding box center [1034, 384] width 118 height 21
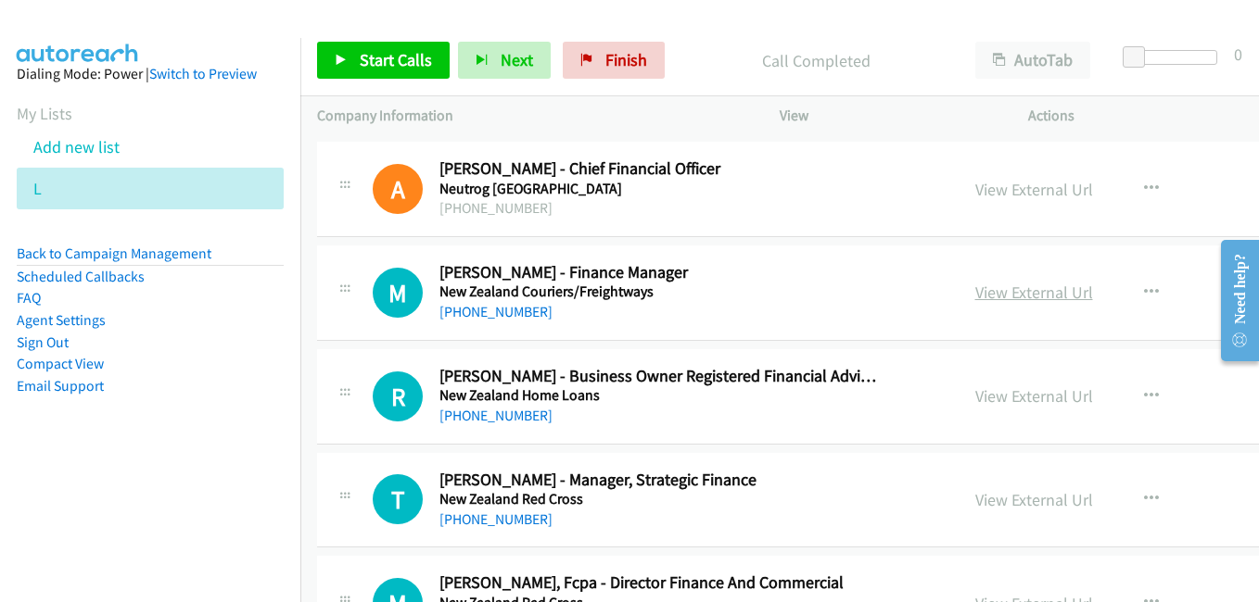
scroll to position [18627, 0]
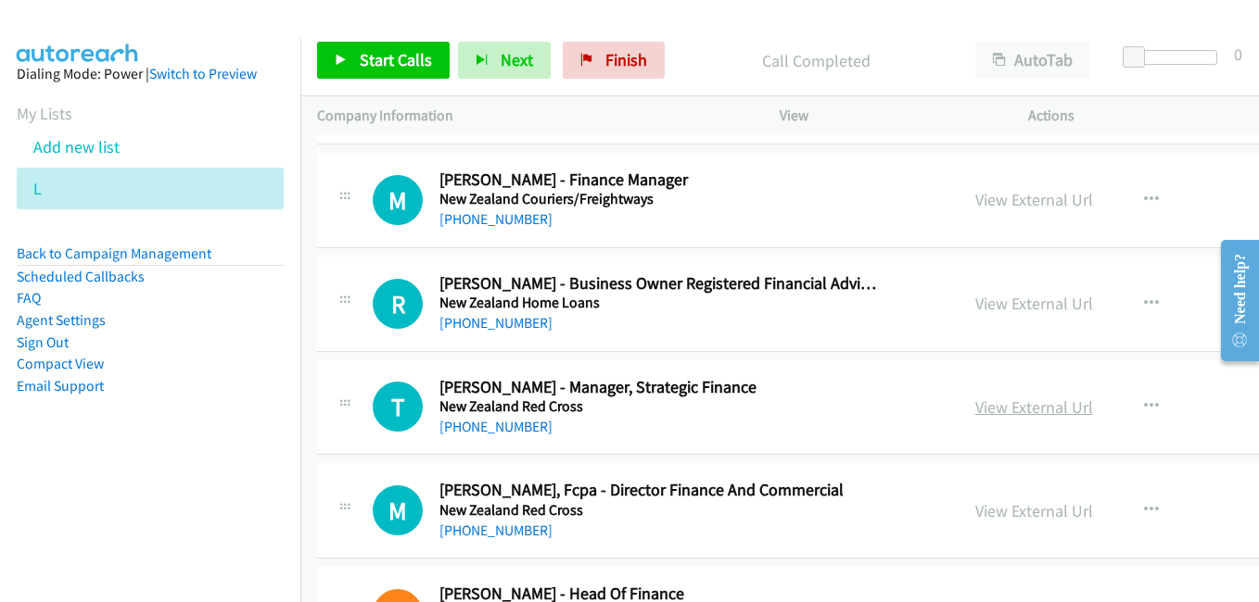
click at [1002, 407] on link "View External Url" at bounding box center [1034, 407] width 118 height 21
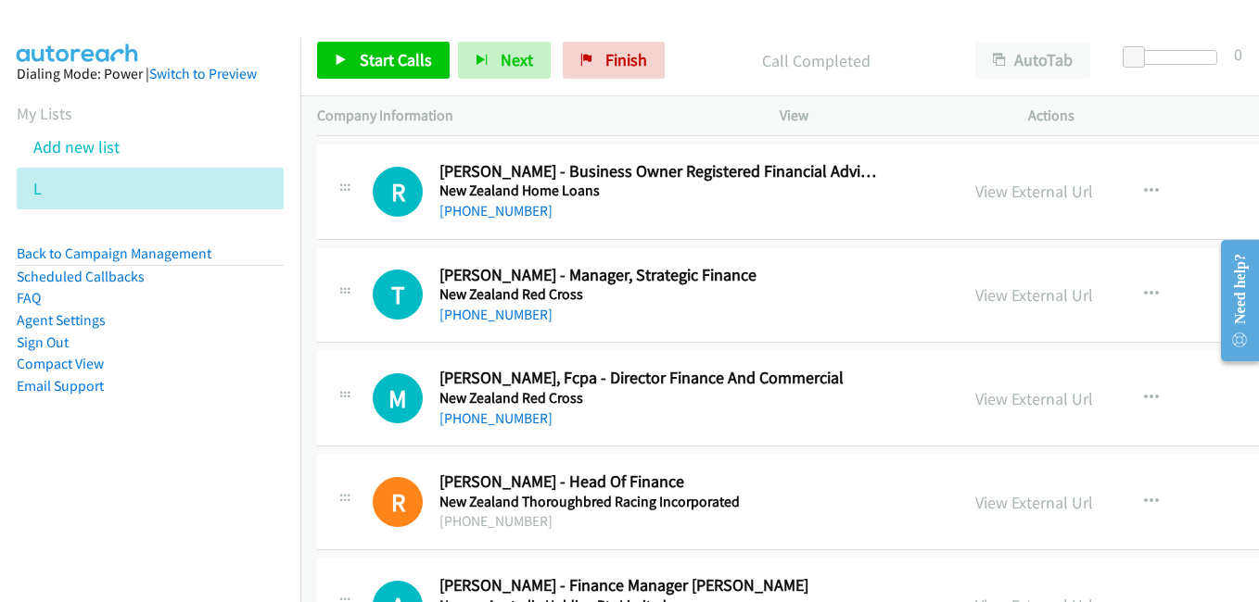
scroll to position [18813, 0]
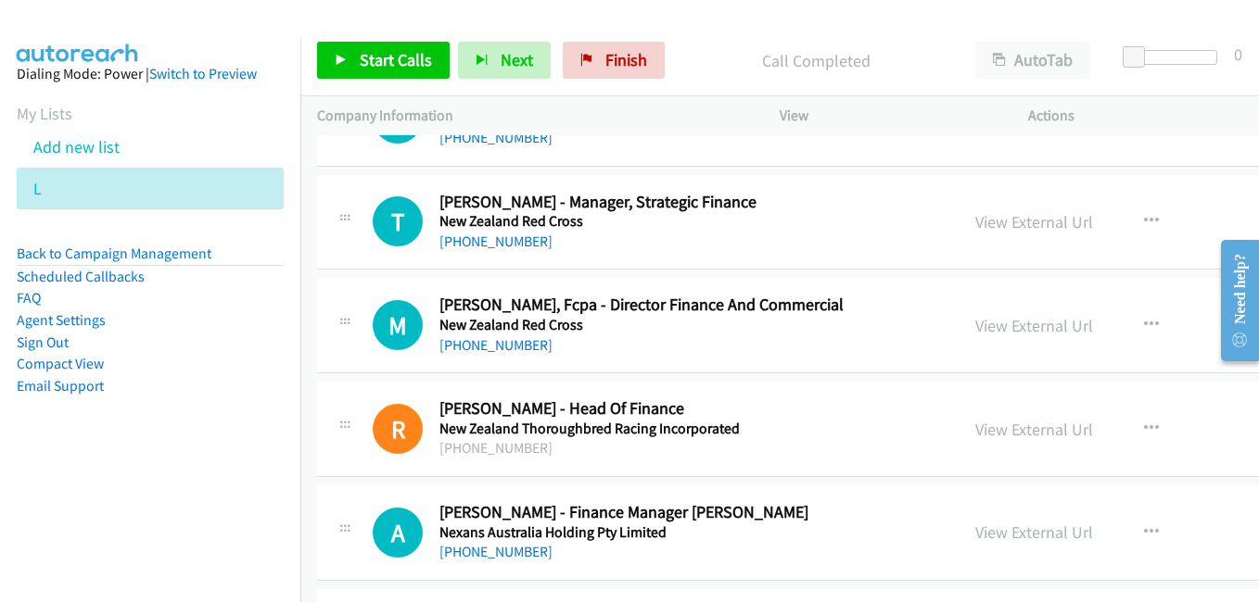
drag, startPoint x: 978, startPoint y: 429, endPoint x: 962, endPoint y: 414, distance: 21.6
click at [978, 429] on link "View External Url" at bounding box center [1034, 429] width 118 height 21
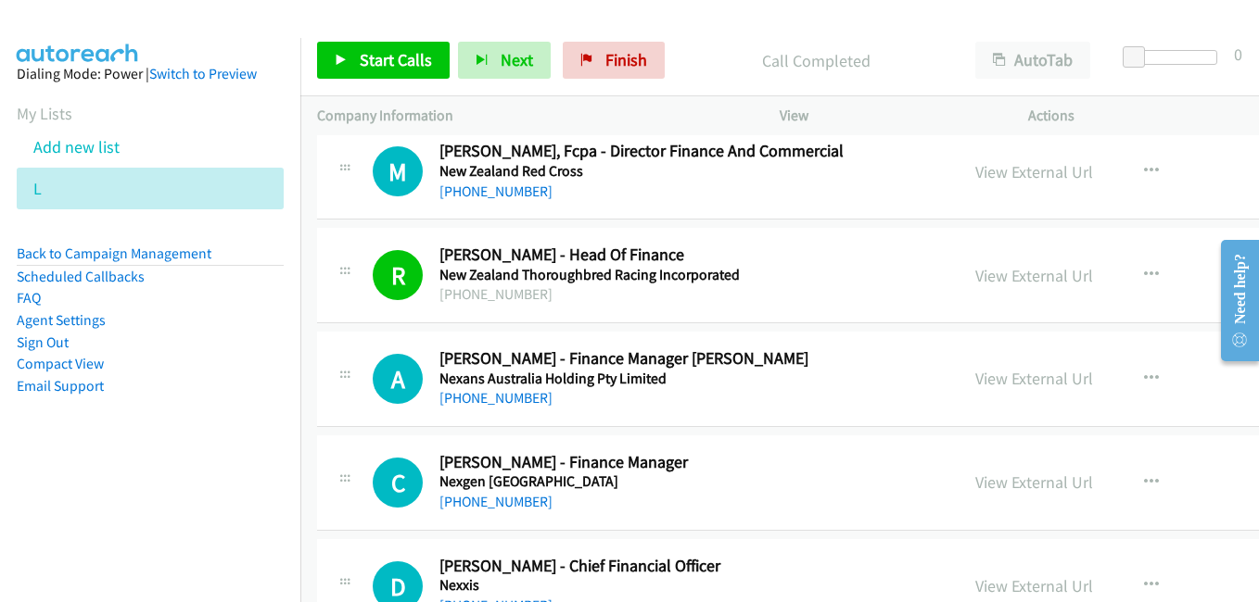
scroll to position [18998, 0]
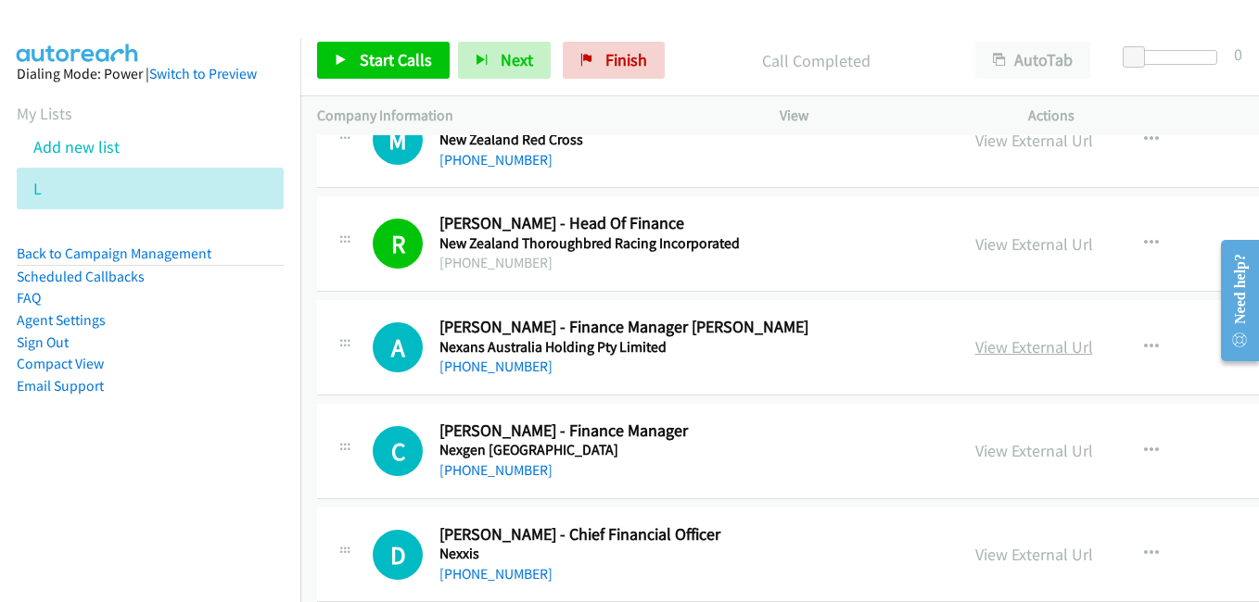
drag, startPoint x: 1012, startPoint y: 353, endPoint x: 984, endPoint y: 348, distance: 28.2
click at [1012, 353] on link "View External Url" at bounding box center [1034, 346] width 118 height 21
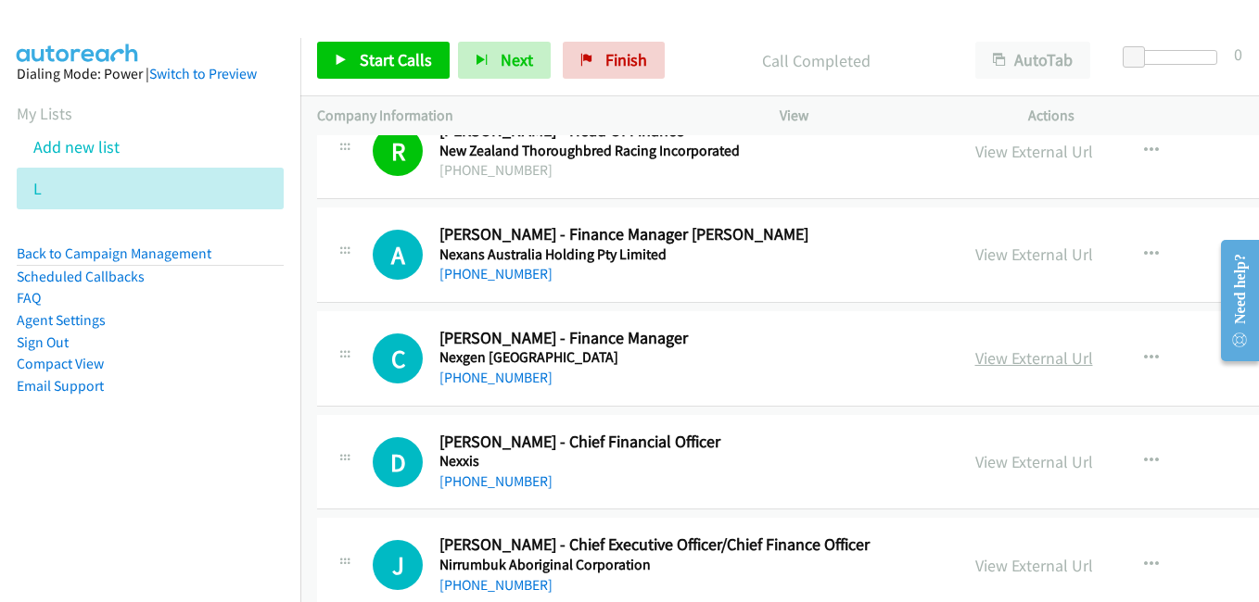
click at [975, 357] on link "View External Url" at bounding box center [1034, 358] width 118 height 21
drag, startPoint x: 1011, startPoint y: 466, endPoint x: 434, endPoint y: 152, distance: 657.3
click at [1011, 466] on link "View External Url" at bounding box center [1034, 461] width 118 height 21
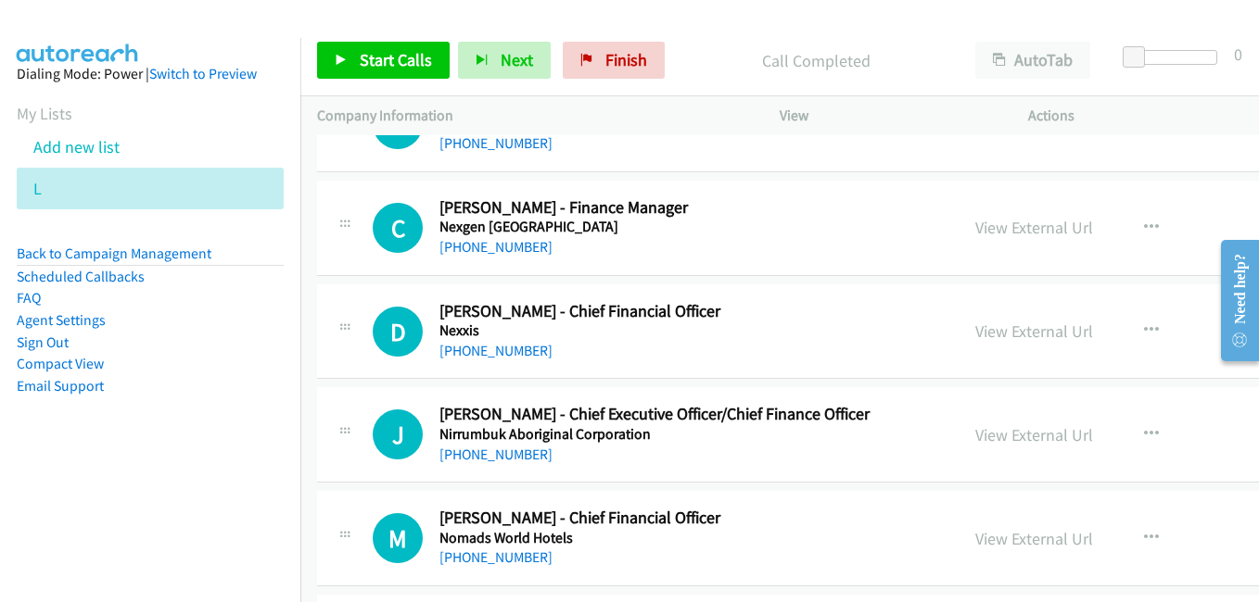
scroll to position [19276, 0]
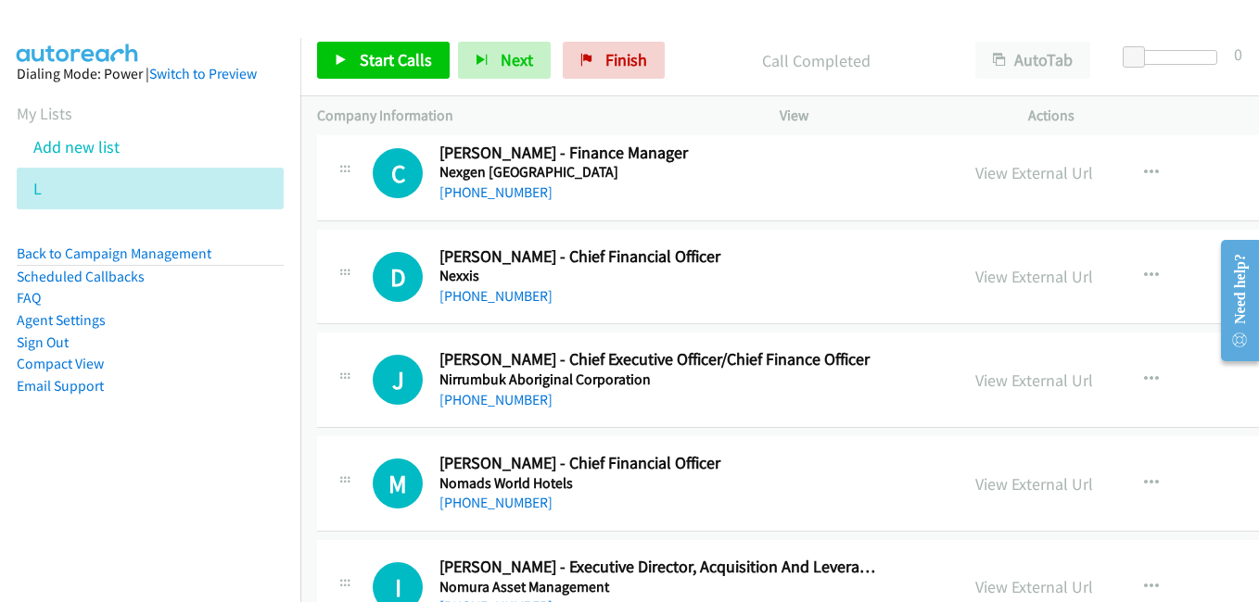
drag, startPoint x: 969, startPoint y: 379, endPoint x: 566, endPoint y: 264, distance: 419.2
click at [975, 379] on link "View External Url" at bounding box center [1034, 380] width 118 height 21
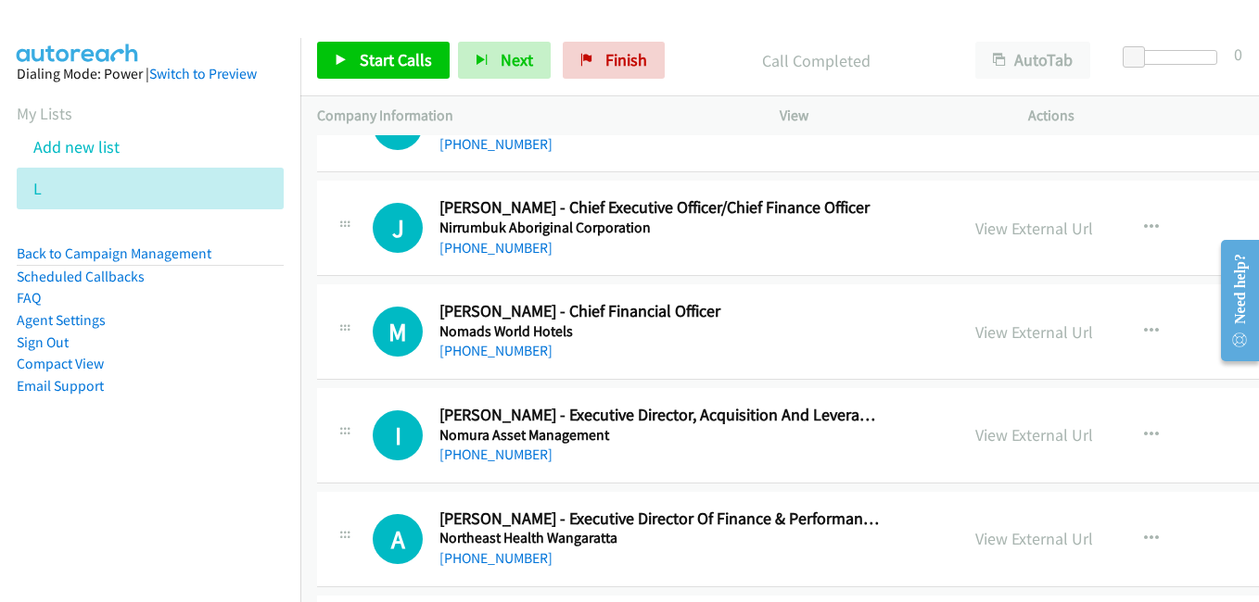
scroll to position [19461, 0]
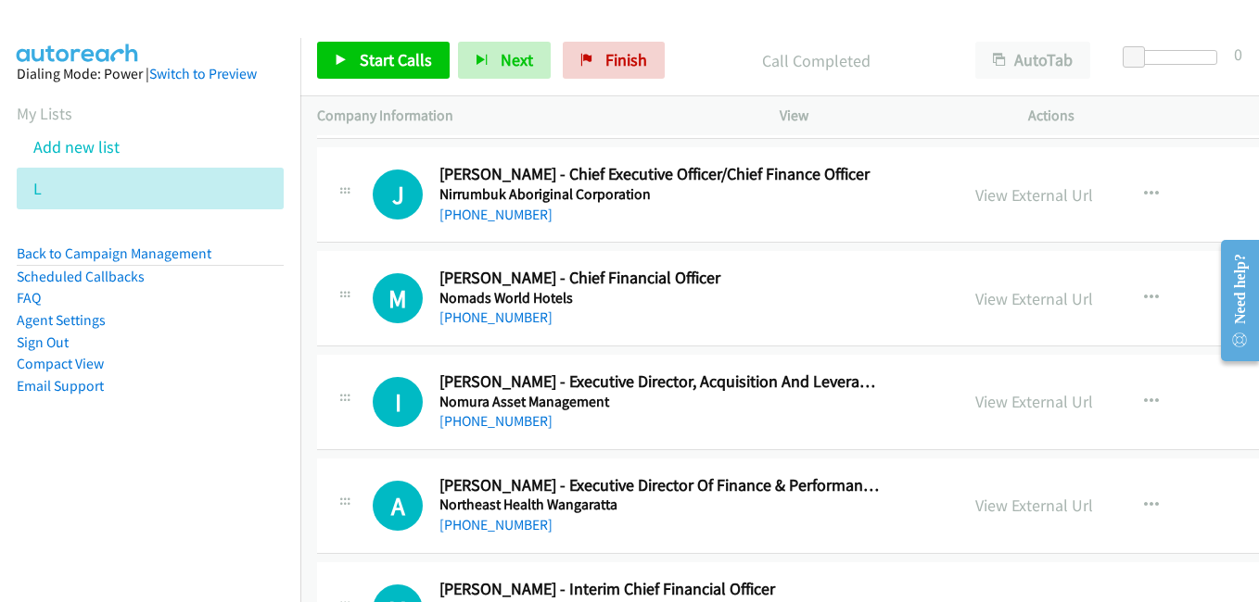
click at [975, 310] on div "View External Url" at bounding box center [1034, 298] width 118 height 25
drag, startPoint x: 957, startPoint y: 305, endPoint x: 933, endPoint y: 295, distance: 26.2
click at [975, 305] on link "View External Url" at bounding box center [1034, 298] width 118 height 21
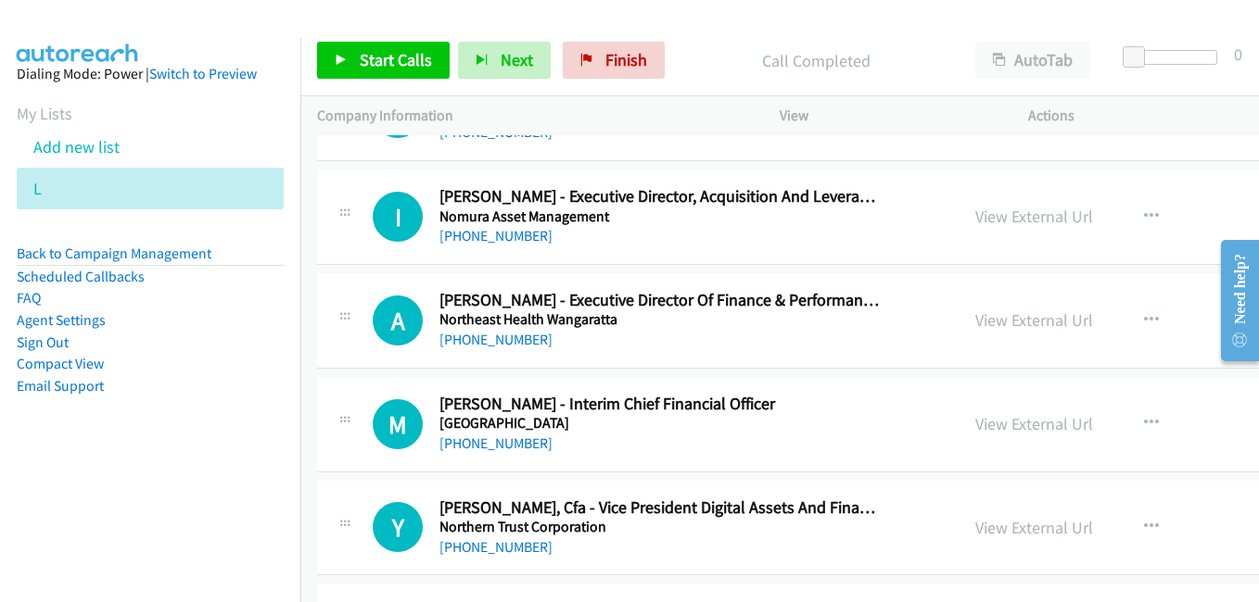
scroll to position [19739, 0]
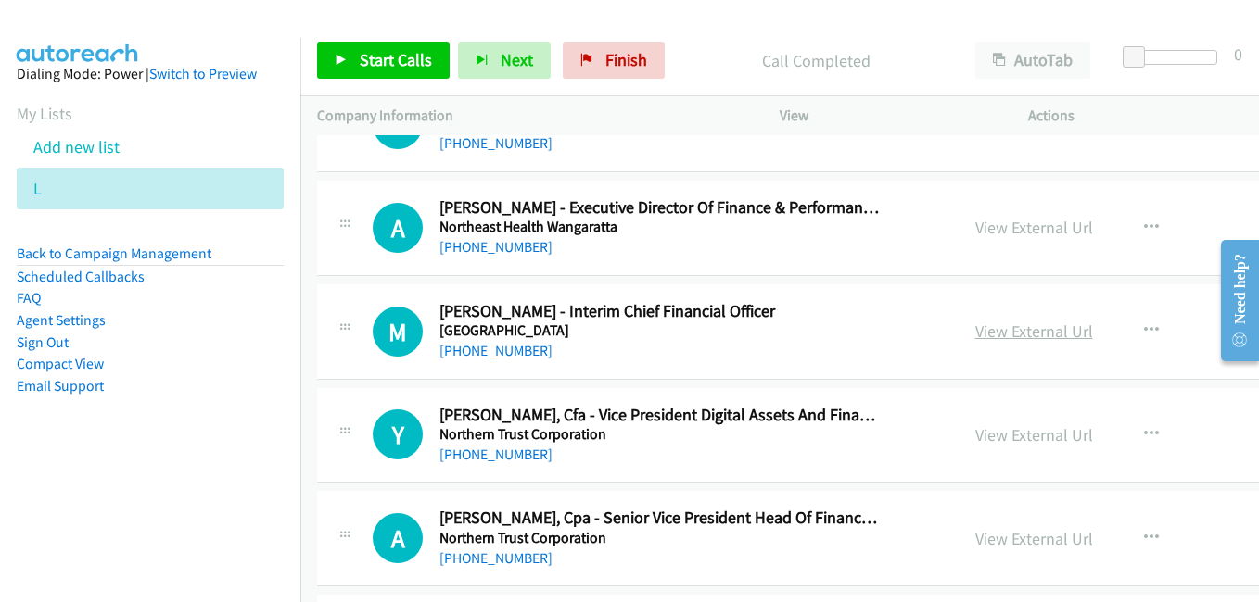
drag, startPoint x: 993, startPoint y: 339, endPoint x: 979, endPoint y: 337, distance: 14.0
click at [993, 339] on link "View External Url" at bounding box center [1034, 331] width 118 height 21
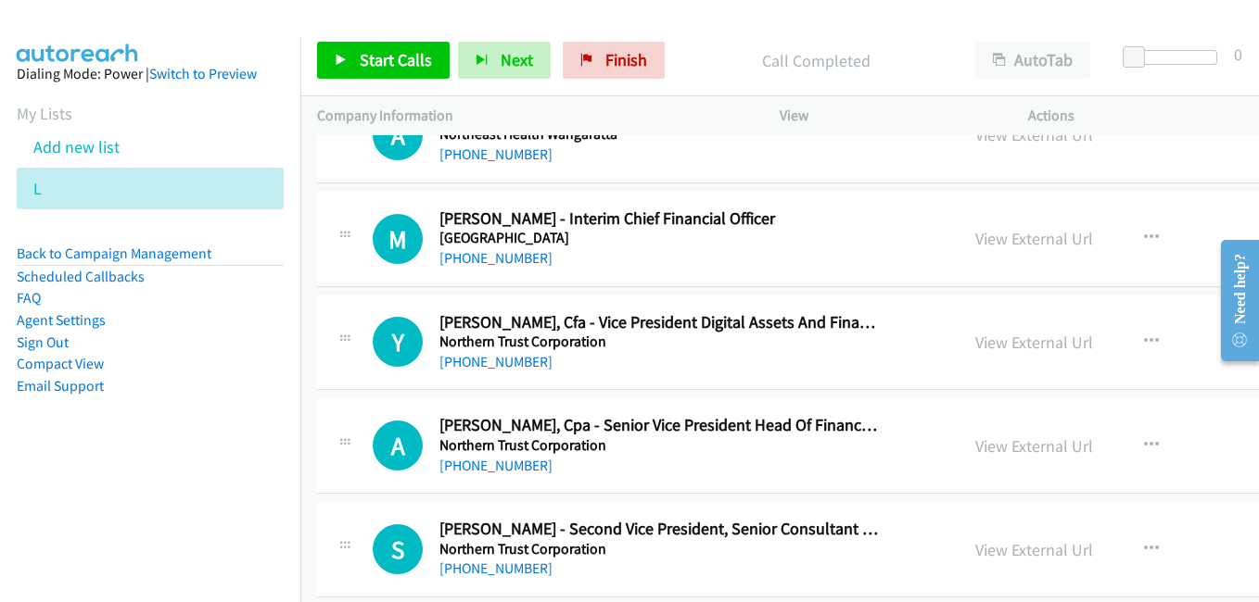
scroll to position [19925, 0]
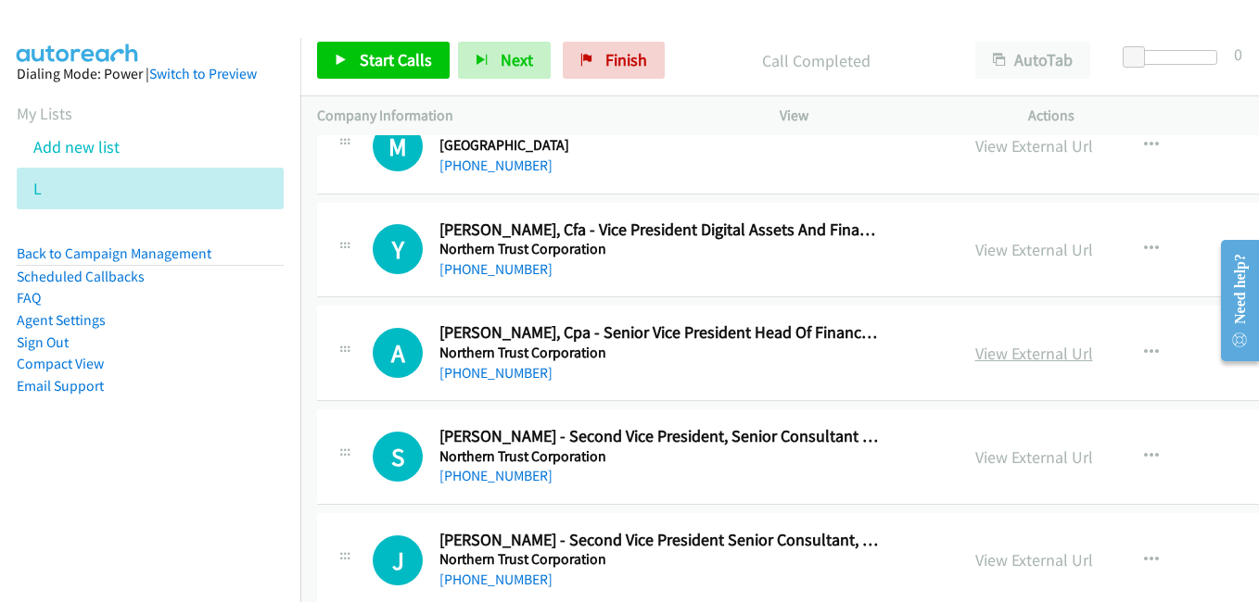
drag, startPoint x: 994, startPoint y: 349, endPoint x: 982, endPoint y: 344, distance: 13.3
click at [994, 349] on link "View External Url" at bounding box center [1034, 353] width 118 height 21
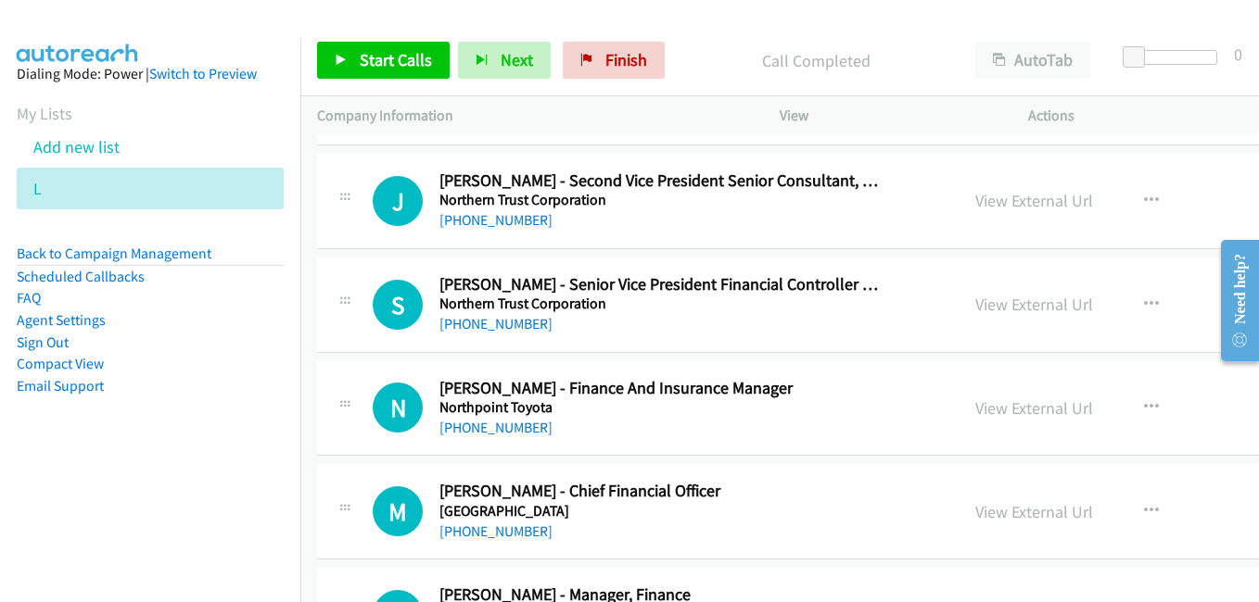
scroll to position [20295, 0]
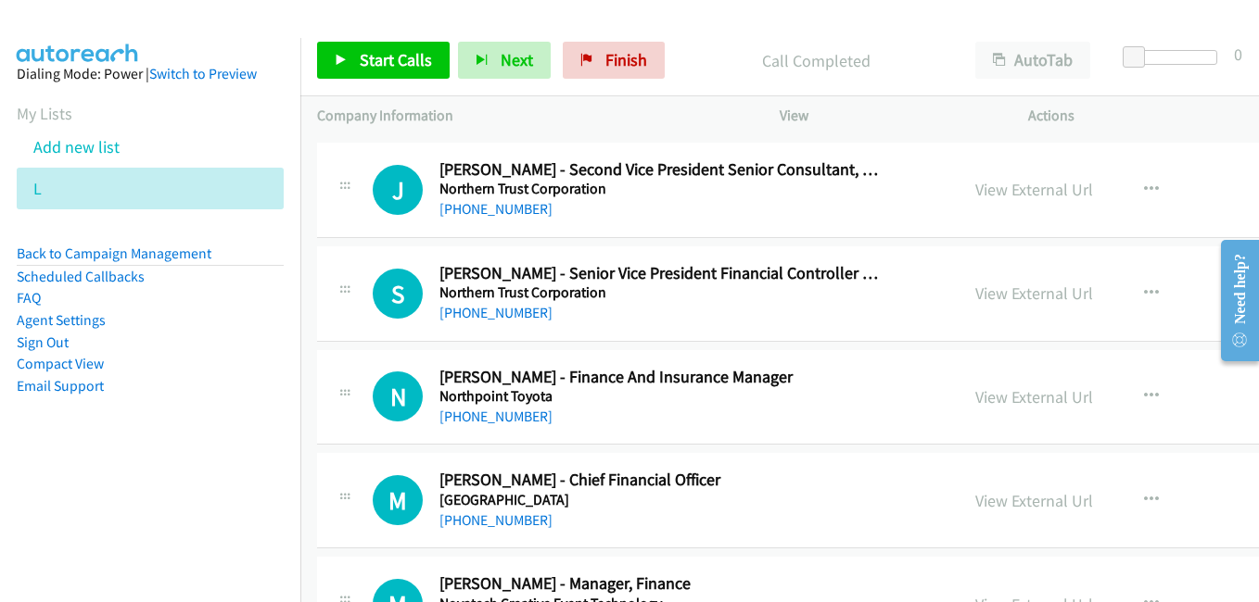
drag, startPoint x: 977, startPoint y: 289, endPoint x: 875, endPoint y: 270, distance: 103.8
click at [977, 289] on link "View External Url" at bounding box center [1034, 293] width 118 height 21
click at [1012, 397] on link "View External Url" at bounding box center [1034, 396] width 118 height 21
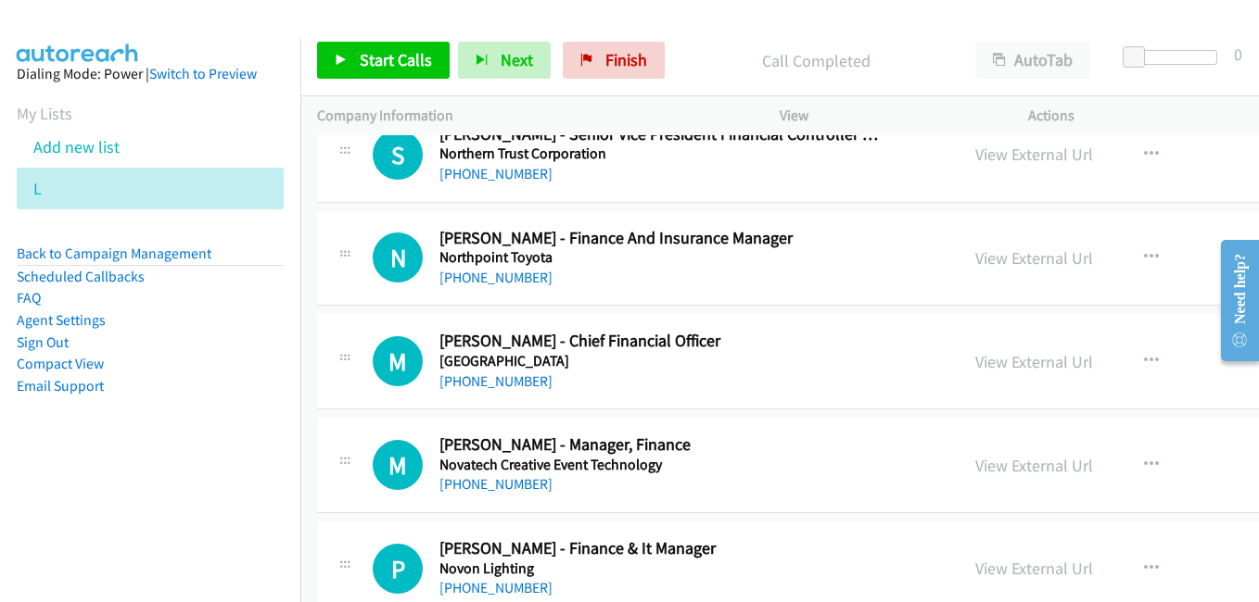
scroll to position [20481, 0]
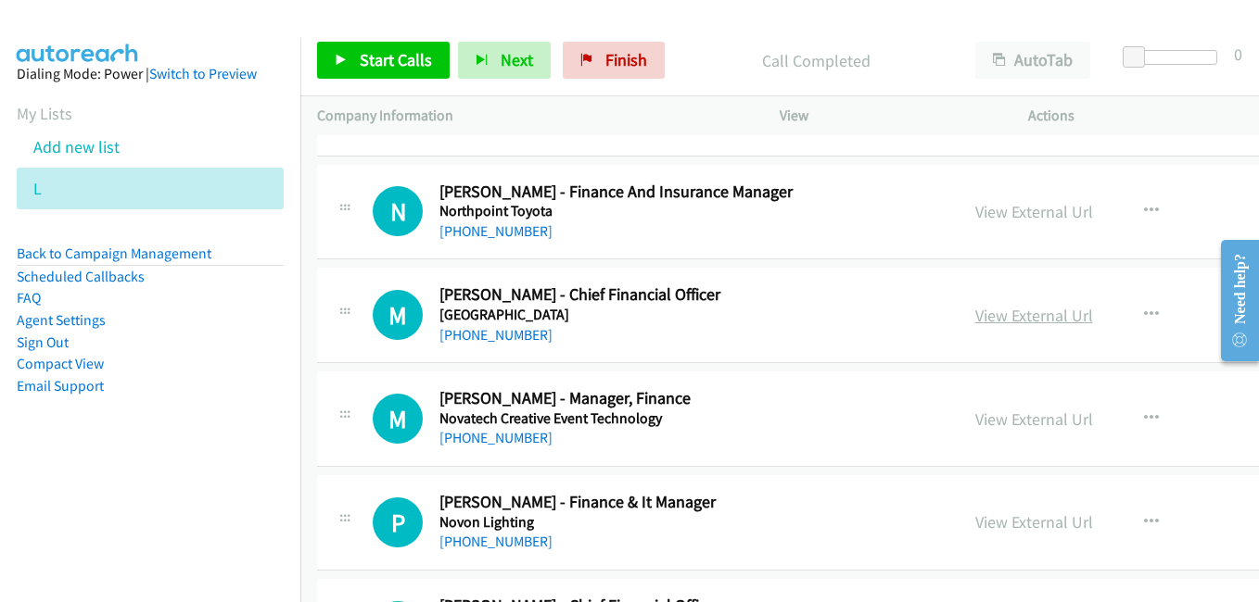
click at [1006, 321] on link "View External Url" at bounding box center [1034, 315] width 118 height 21
click at [1001, 432] on div "View External Url View External Url Schedule/Manage Callback Start Calls Here R…" at bounding box center [1126, 418] width 337 height 61
click at [975, 417] on link "View External Url" at bounding box center [1034, 419] width 118 height 21
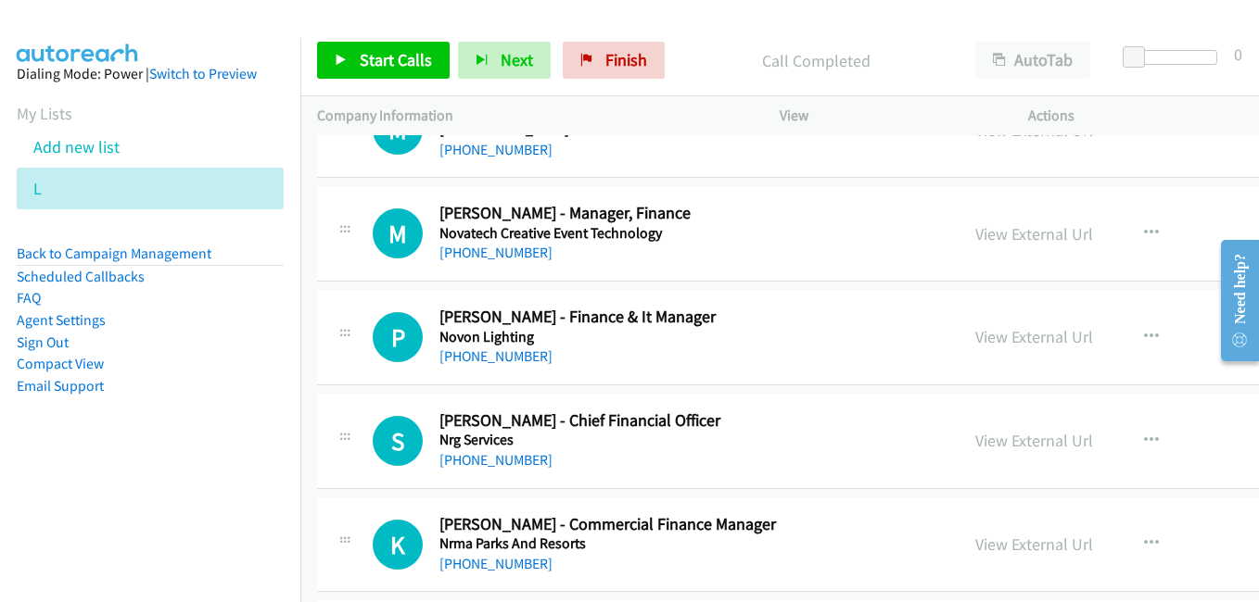
scroll to position [20759, 0]
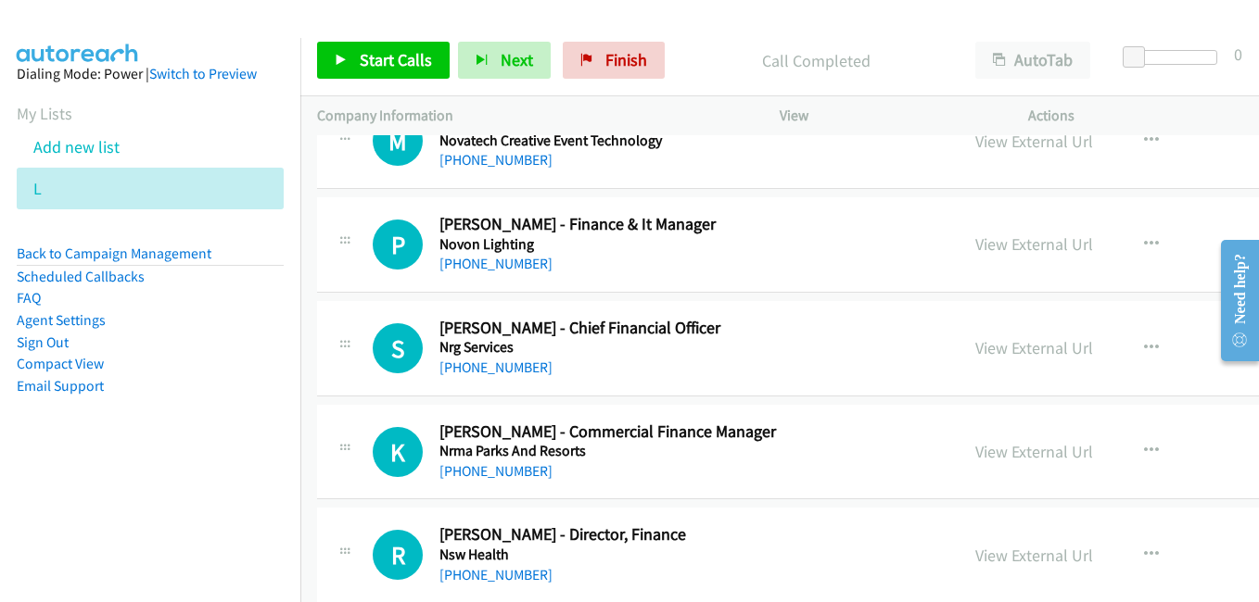
drag, startPoint x: 983, startPoint y: 348, endPoint x: 704, endPoint y: 293, distance: 284.3
click at [983, 348] on link "View External Url" at bounding box center [1034, 347] width 118 height 21
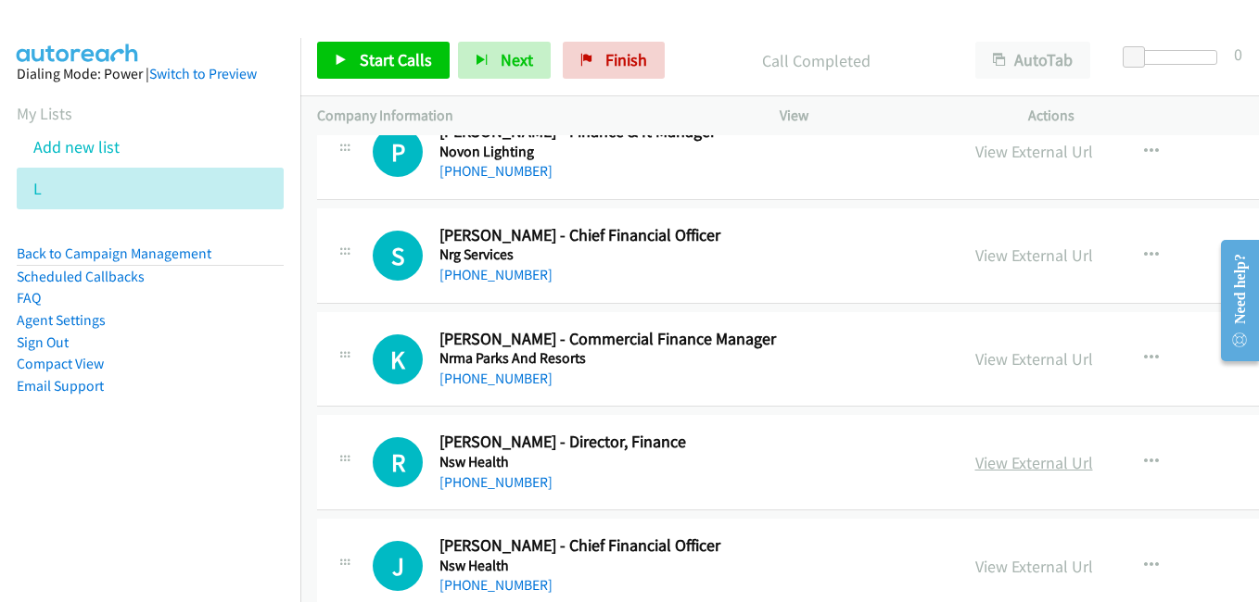
click at [976, 463] on link "View External Url" at bounding box center [1034, 462] width 118 height 21
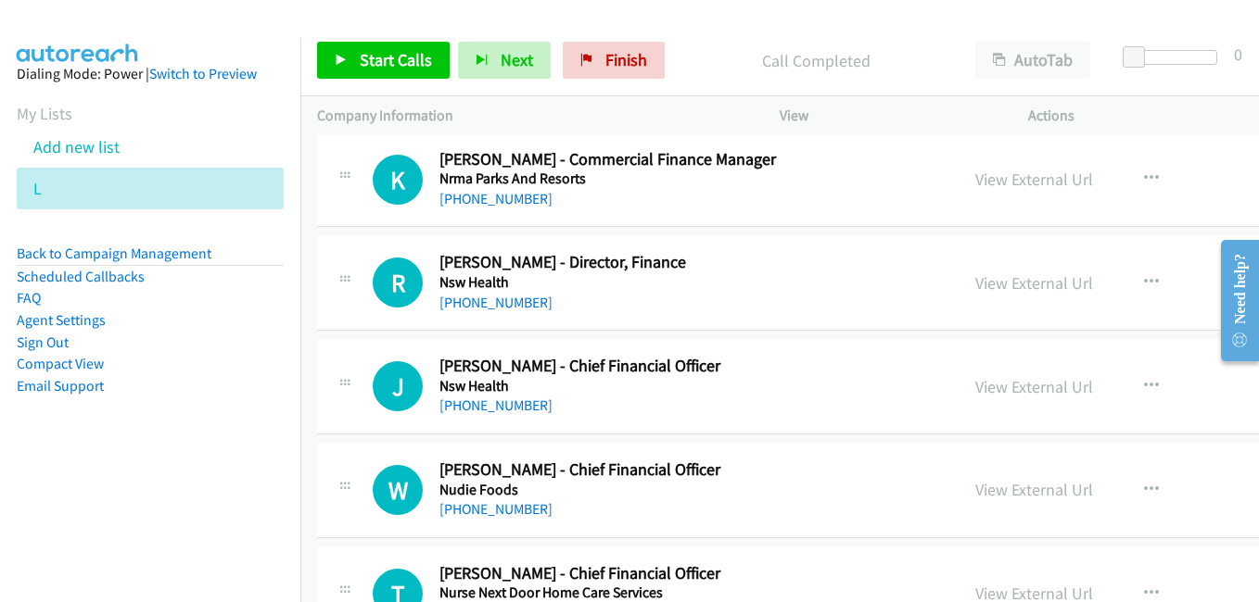
scroll to position [21037, 0]
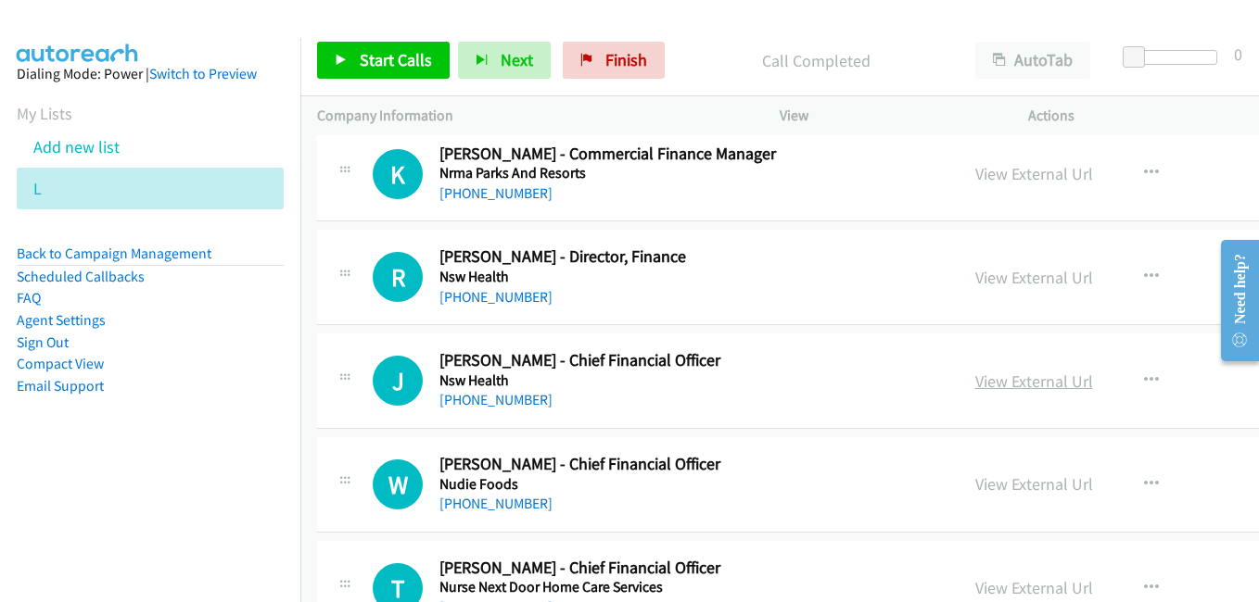
click at [1013, 385] on link "View External Url" at bounding box center [1034, 381] width 118 height 21
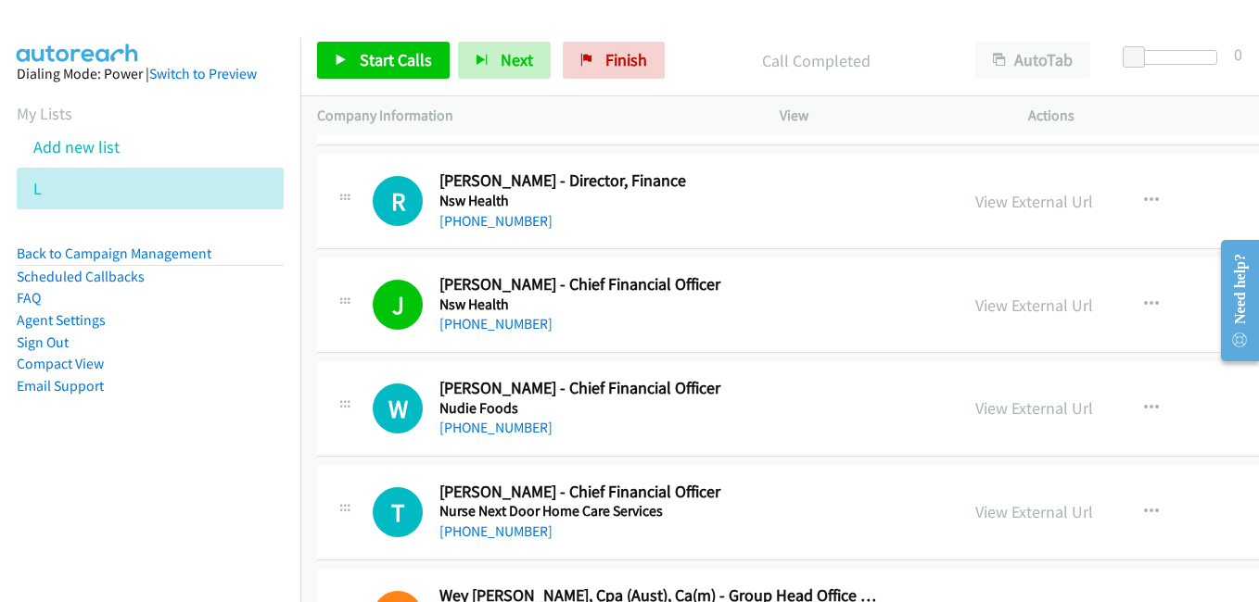
scroll to position [21129, 0]
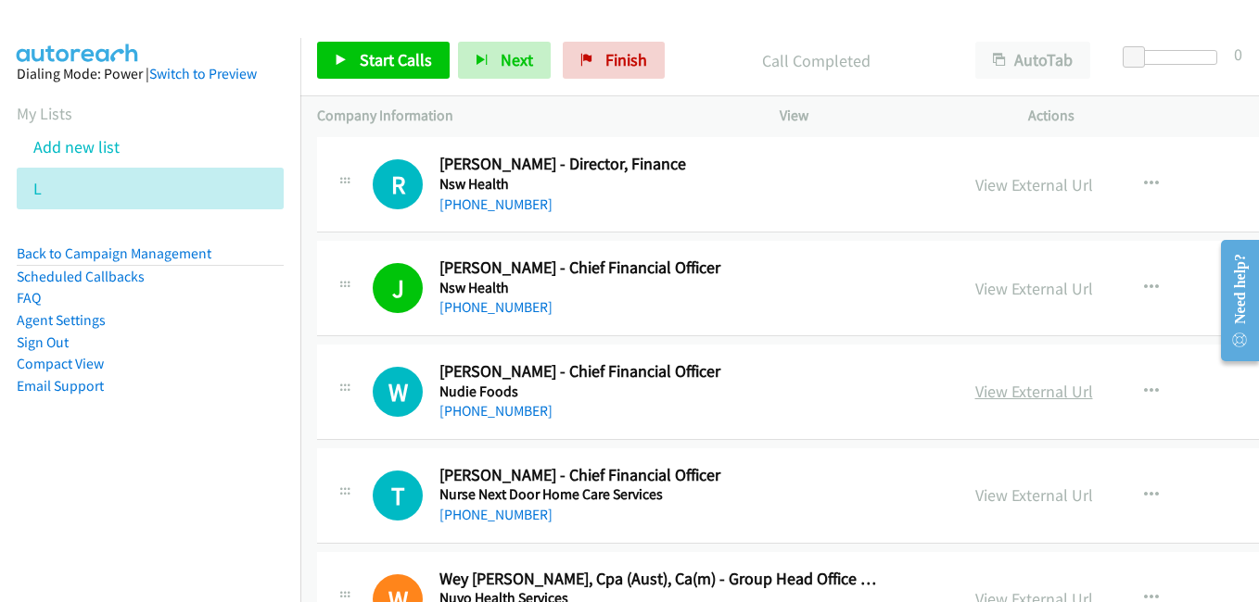
click at [975, 391] on link "View External Url" at bounding box center [1034, 391] width 118 height 21
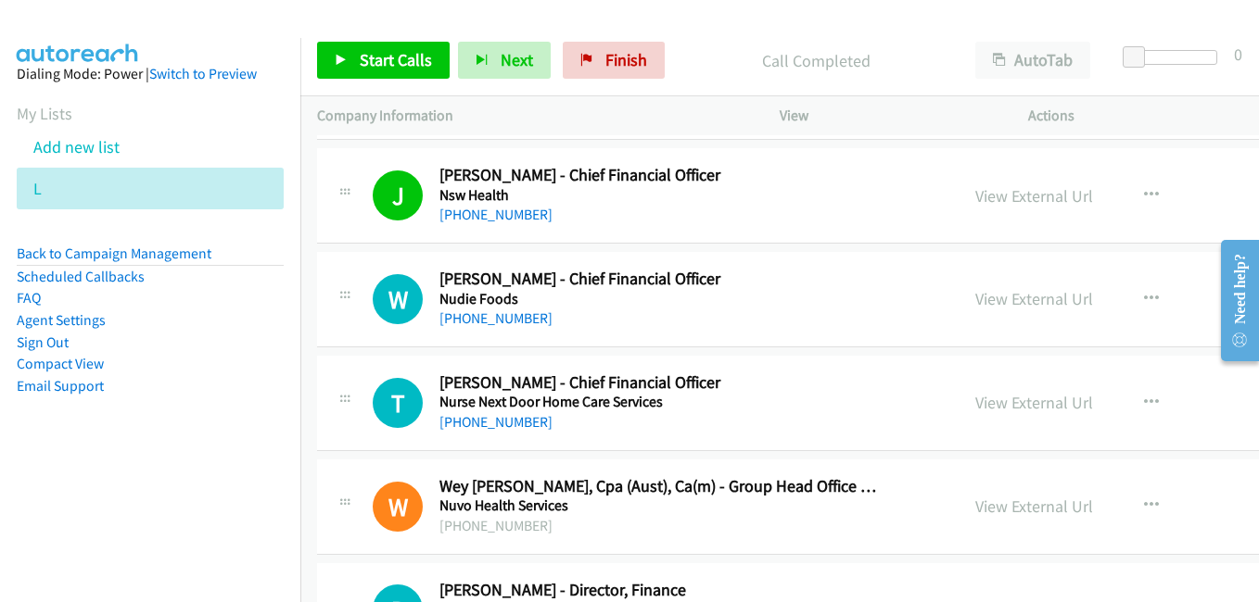
drag, startPoint x: 987, startPoint y: 303, endPoint x: 553, endPoint y: 131, distance: 466.7
click at [987, 303] on link "View External Url" at bounding box center [1034, 298] width 118 height 21
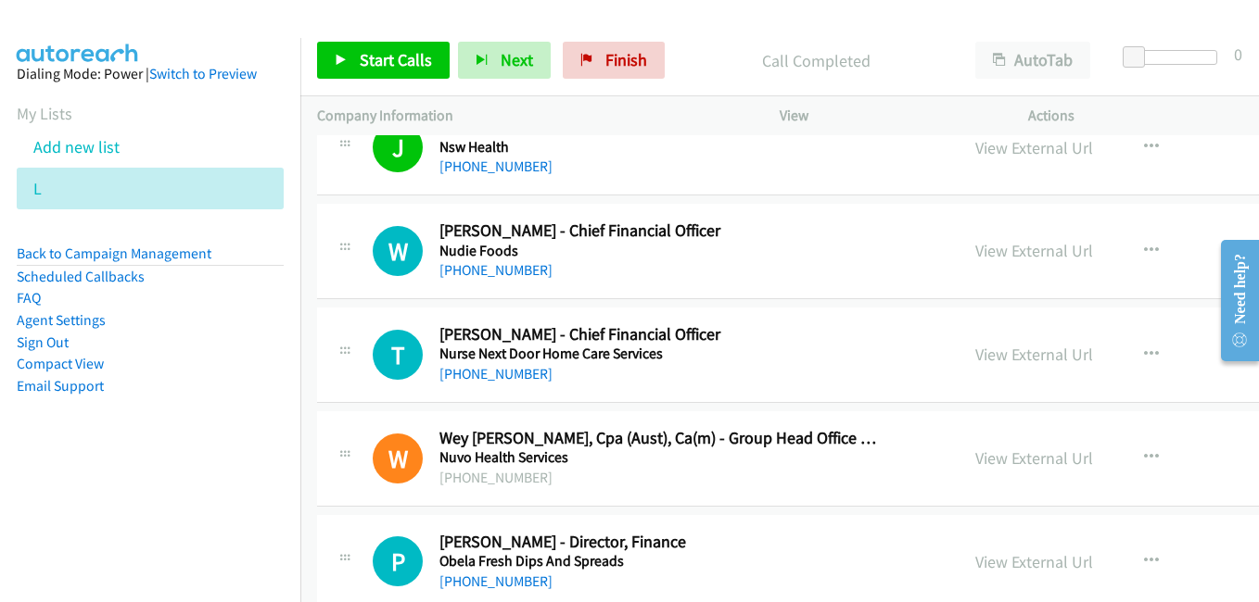
scroll to position [21315, 0]
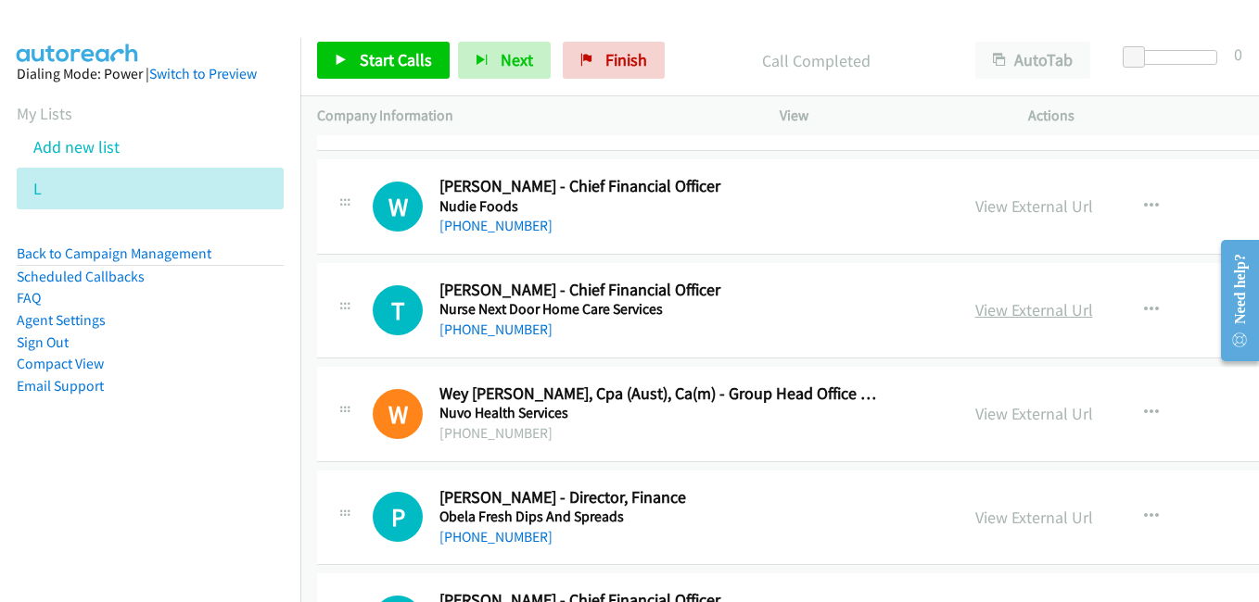
drag, startPoint x: 968, startPoint y: 314, endPoint x: 957, endPoint y: 310, distance: 12.0
click at [975, 314] on link "View External Url" at bounding box center [1034, 309] width 118 height 21
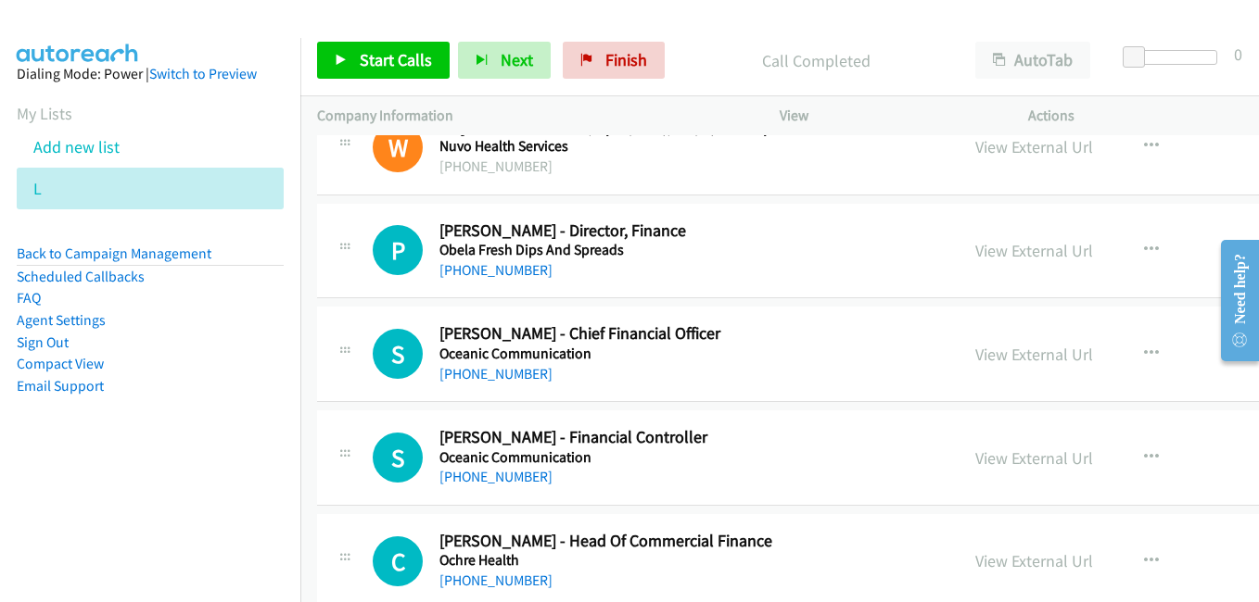
scroll to position [21593, 0]
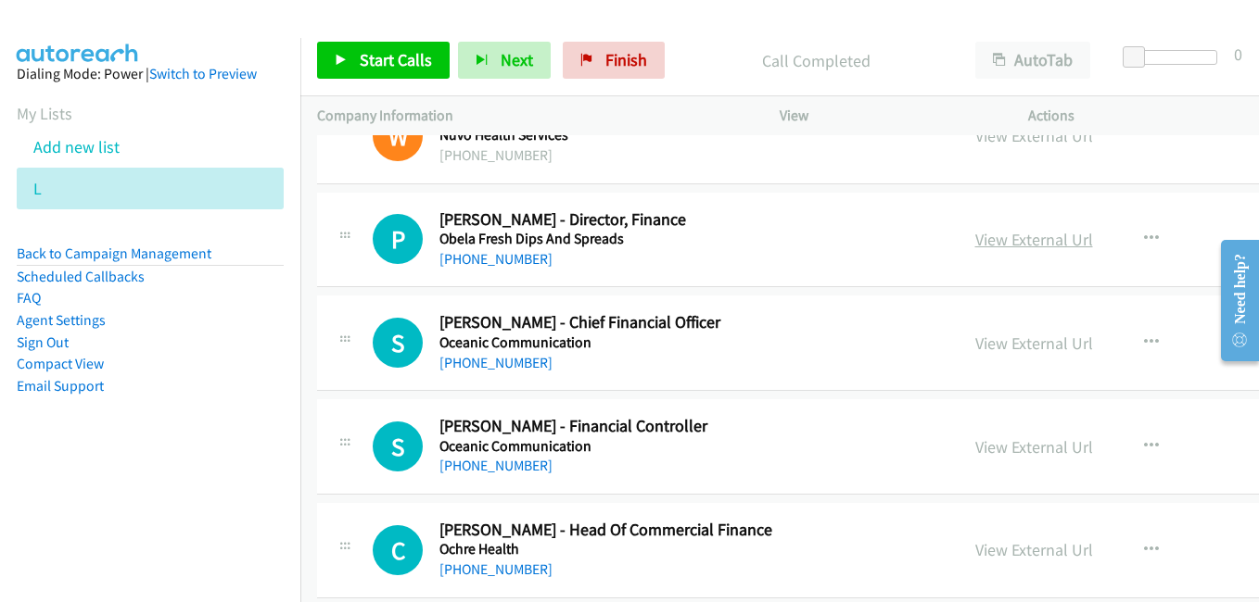
click at [975, 248] on link "View External Url" at bounding box center [1034, 239] width 118 height 21
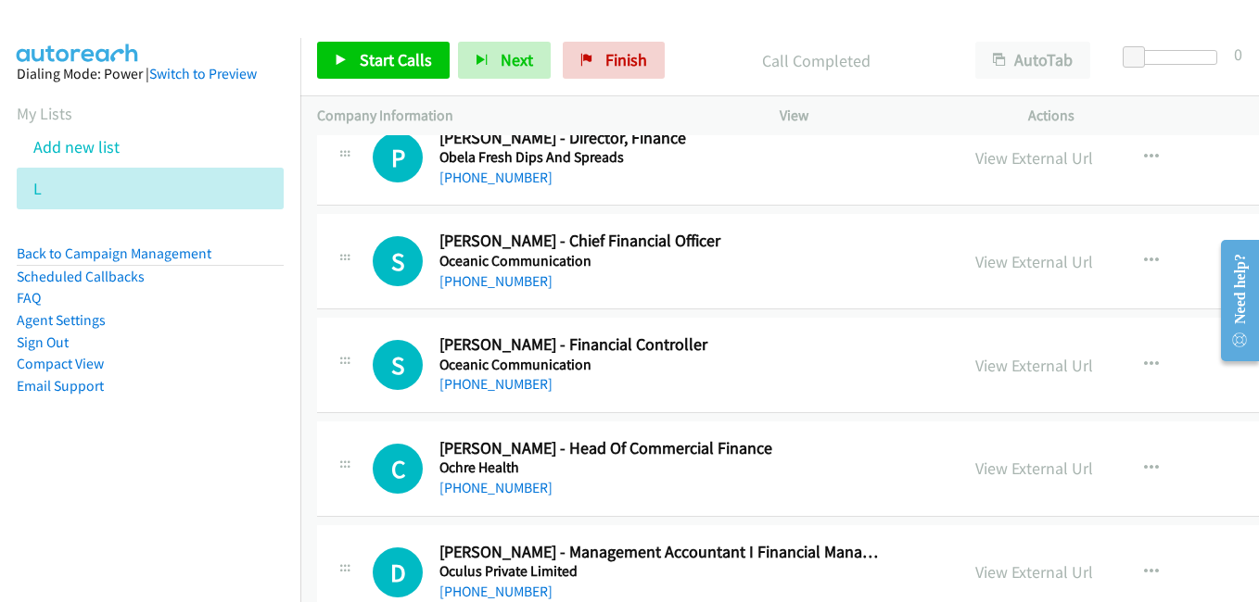
scroll to position [21778, 0]
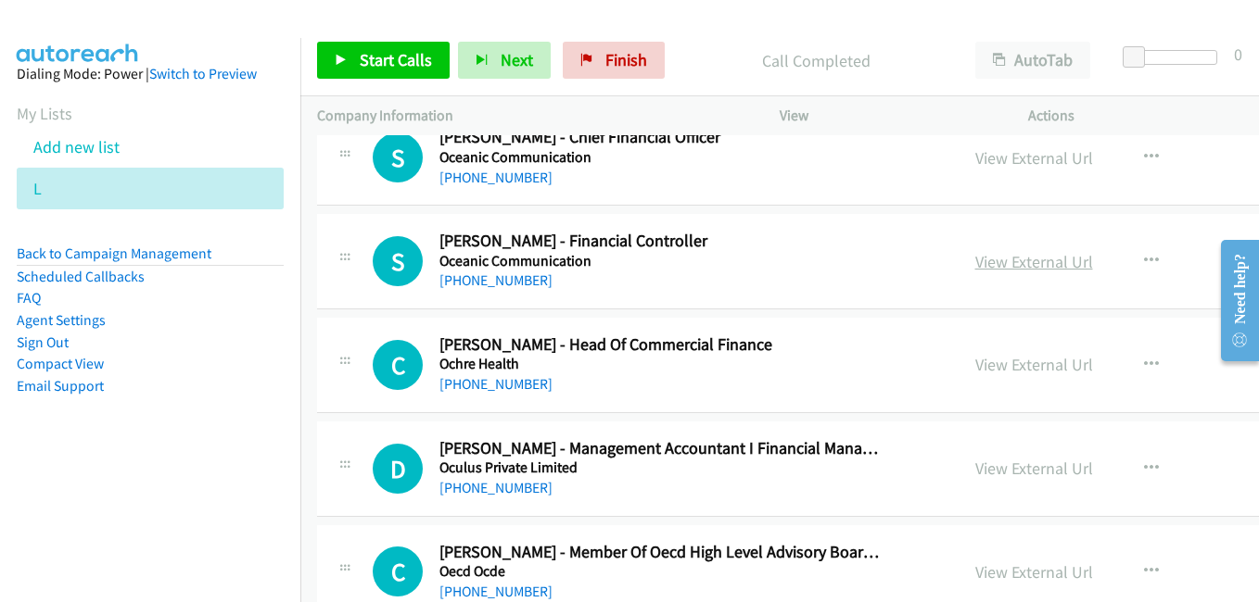
click at [975, 269] on link "View External Url" at bounding box center [1034, 261] width 118 height 21
click at [1007, 368] on link "View External Url" at bounding box center [1034, 364] width 118 height 21
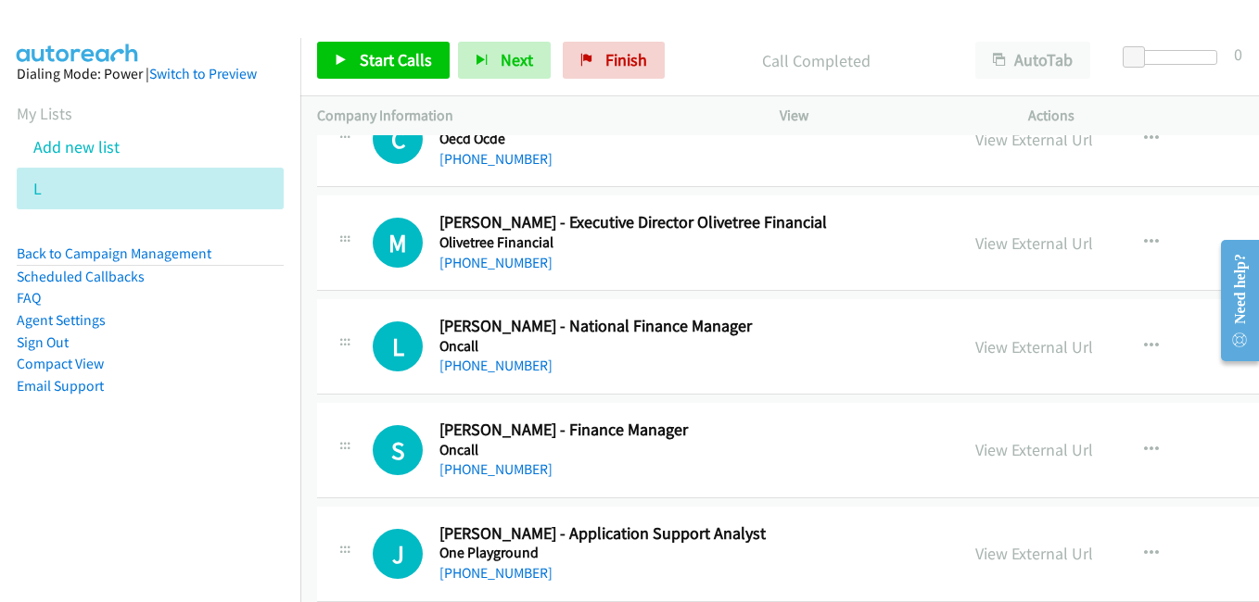
scroll to position [22242, 0]
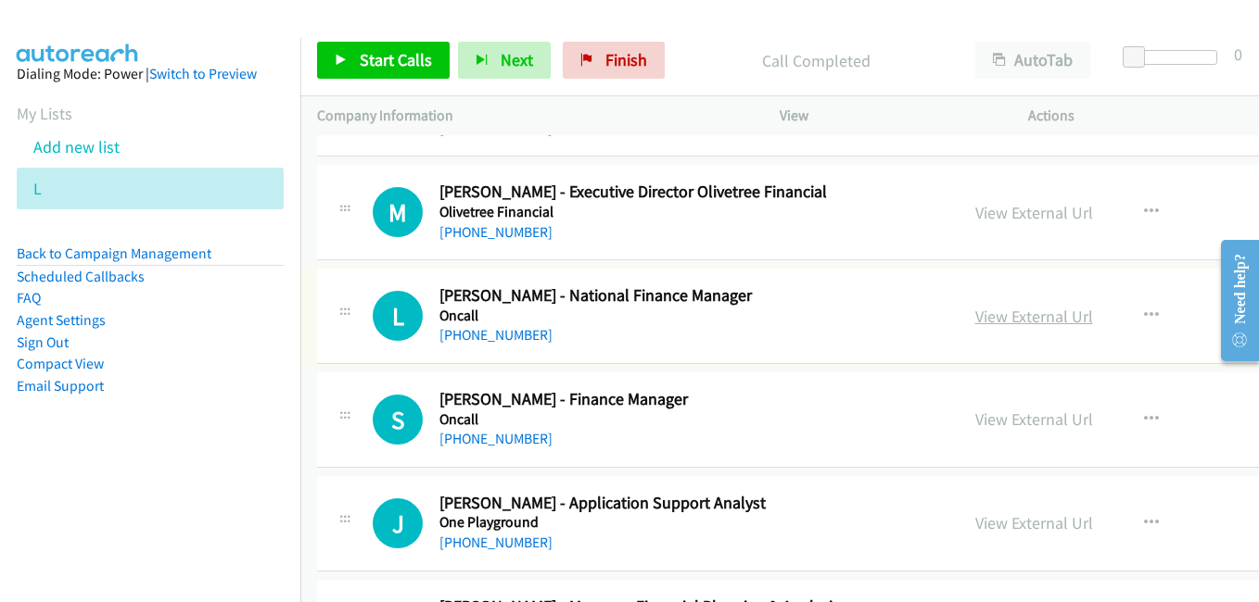
click at [975, 313] on link "View External Url" at bounding box center [1034, 316] width 118 height 21
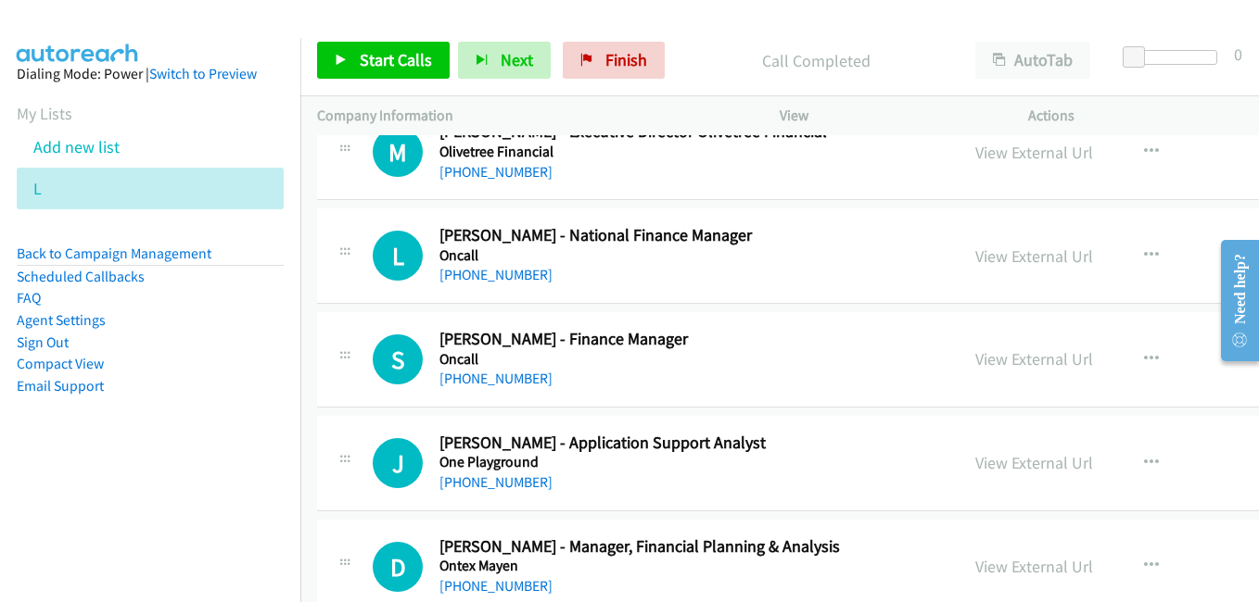
scroll to position [22334, 0]
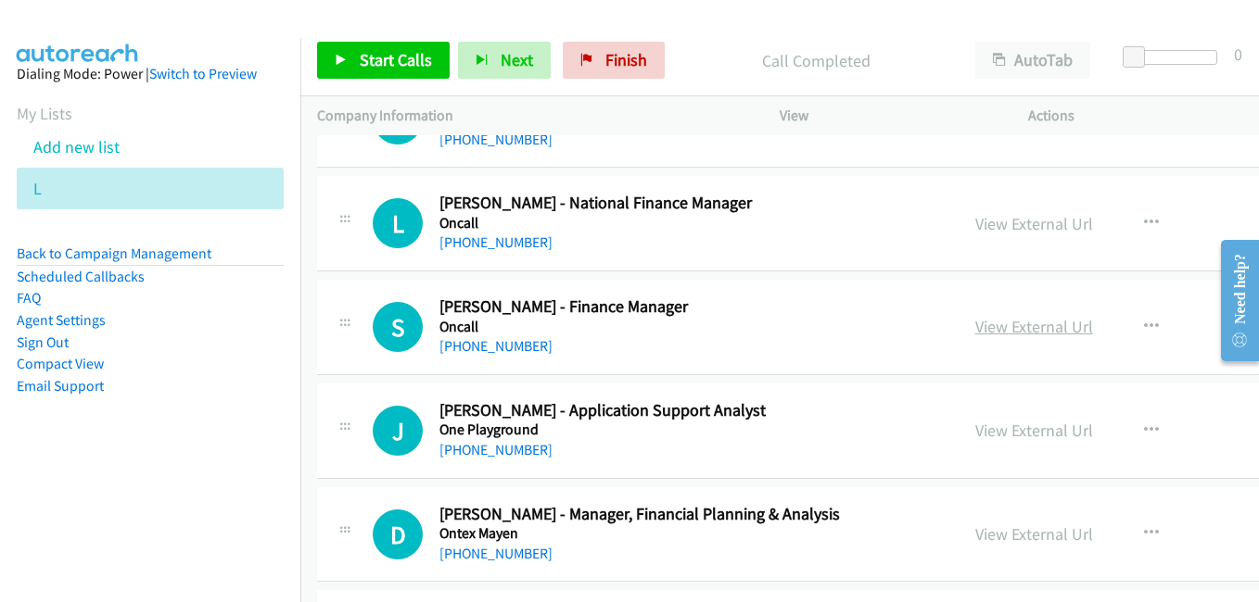
click at [986, 333] on link "View External Url" at bounding box center [1034, 326] width 118 height 21
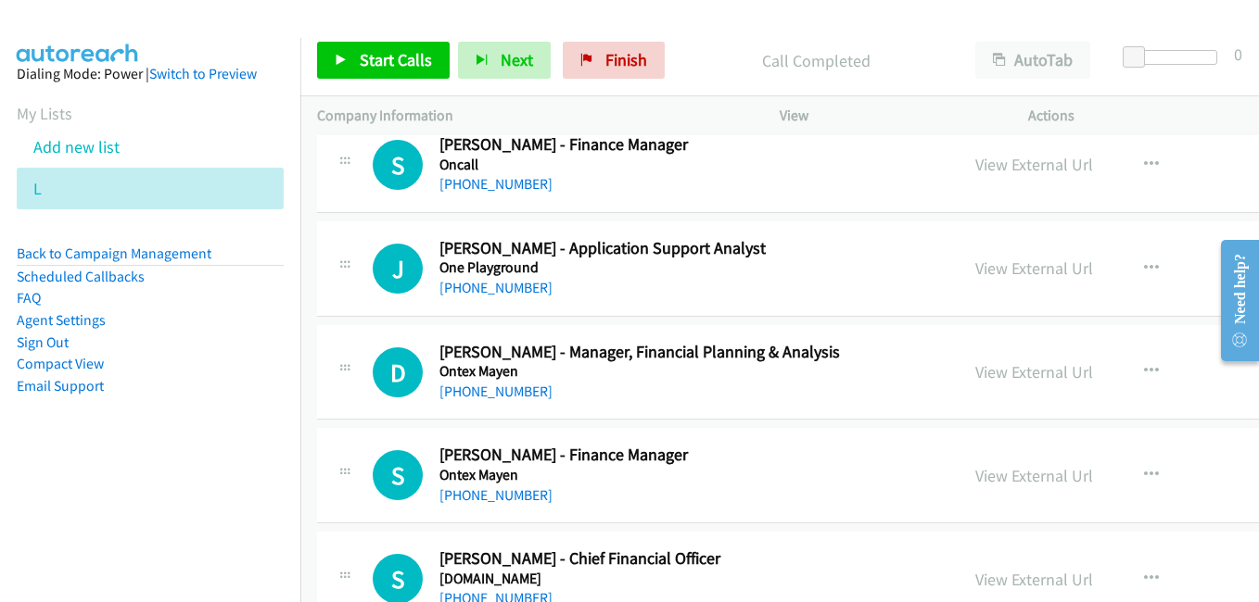
scroll to position [22520, 0]
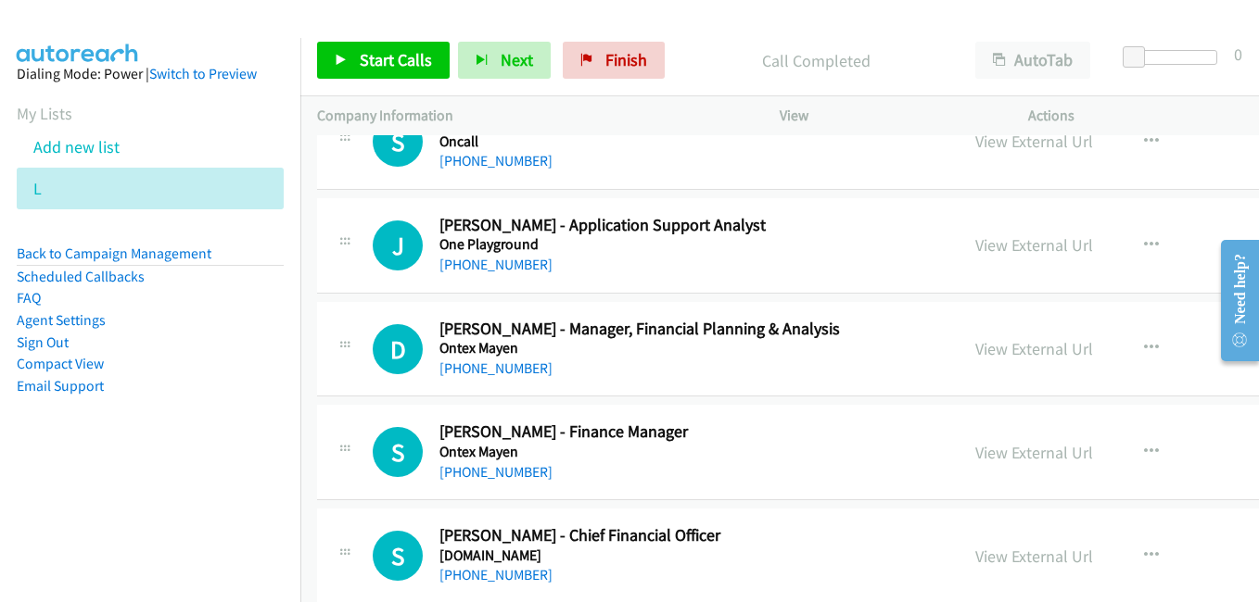
drag, startPoint x: 968, startPoint y: 249, endPoint x: 1106, endPoint y: 343, distance: 166.1
click at [975, 249] on link "View External Url" at bounding box center [1034, 244] width 118 height 21
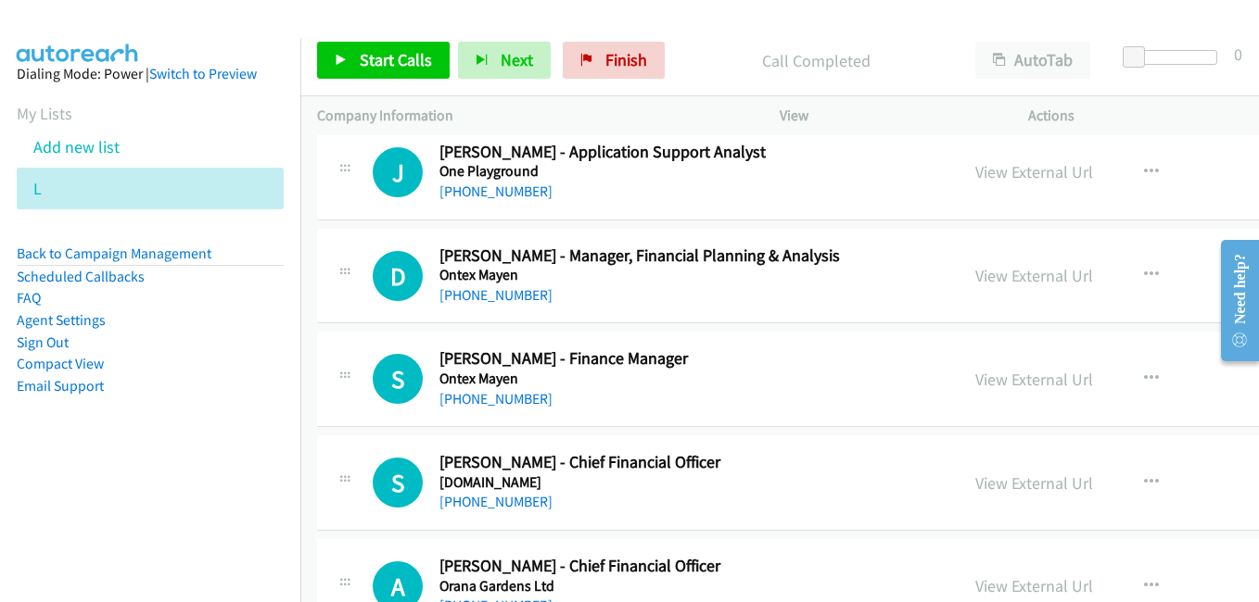
scroll to position [22612, 0]
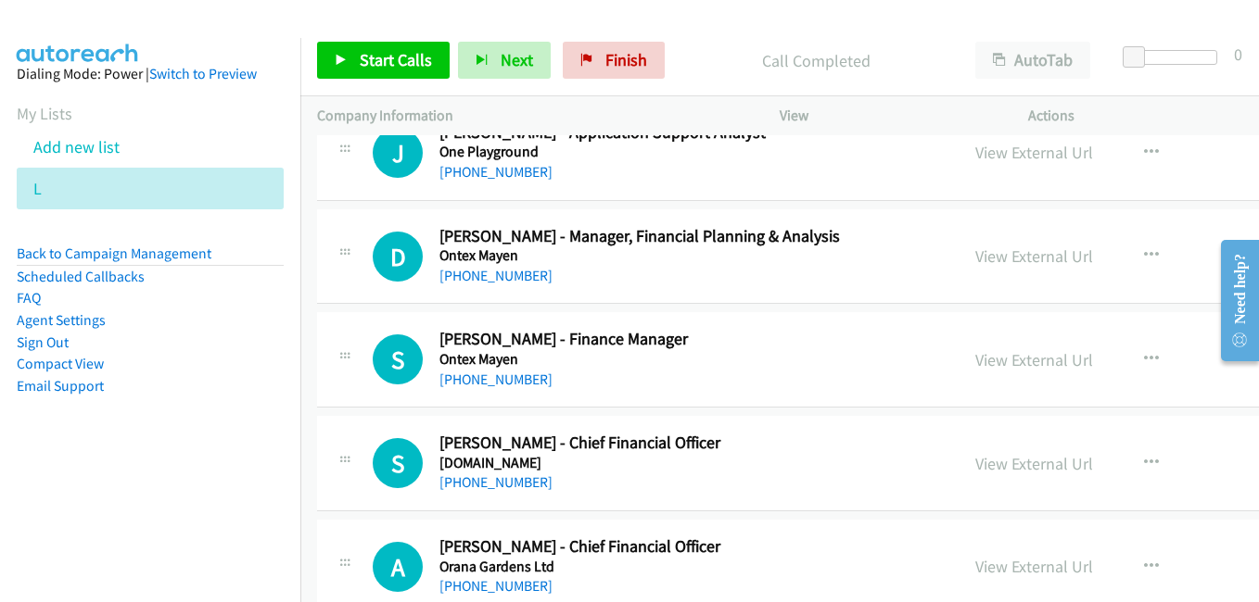
click at [981, 360] on link "View External Url" at bounding box center [1034, 359] width 118 height 21
click at [994, 470] on link "View External Url" at bounding box center [1034, 463] width 118 height 21
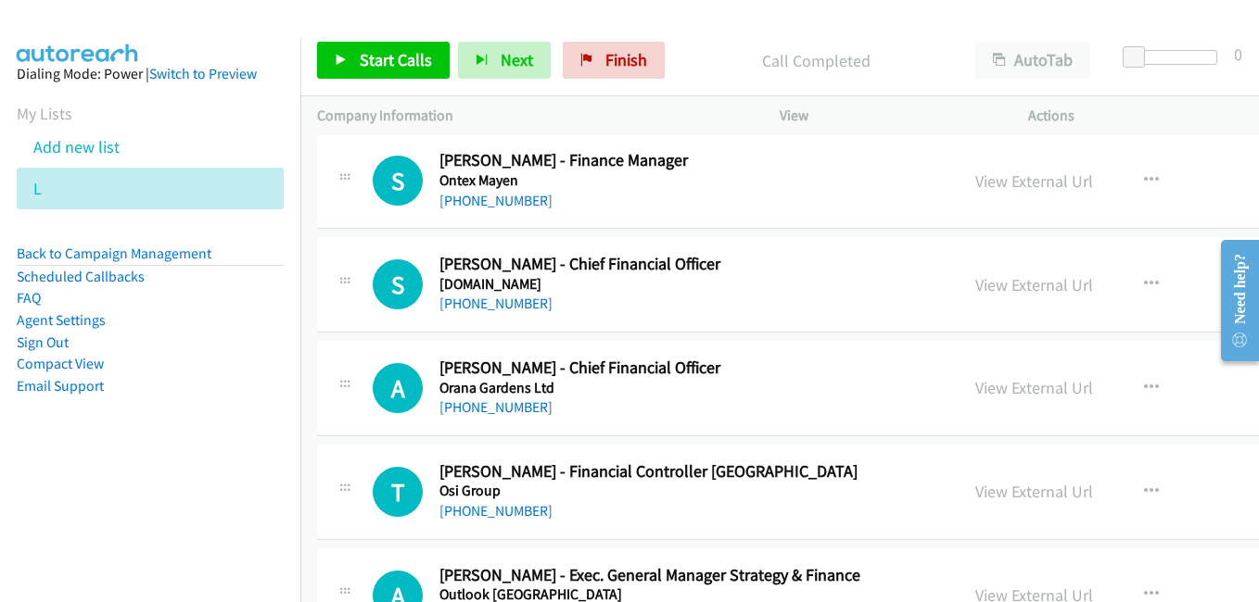
scroll to position [22798, 0]
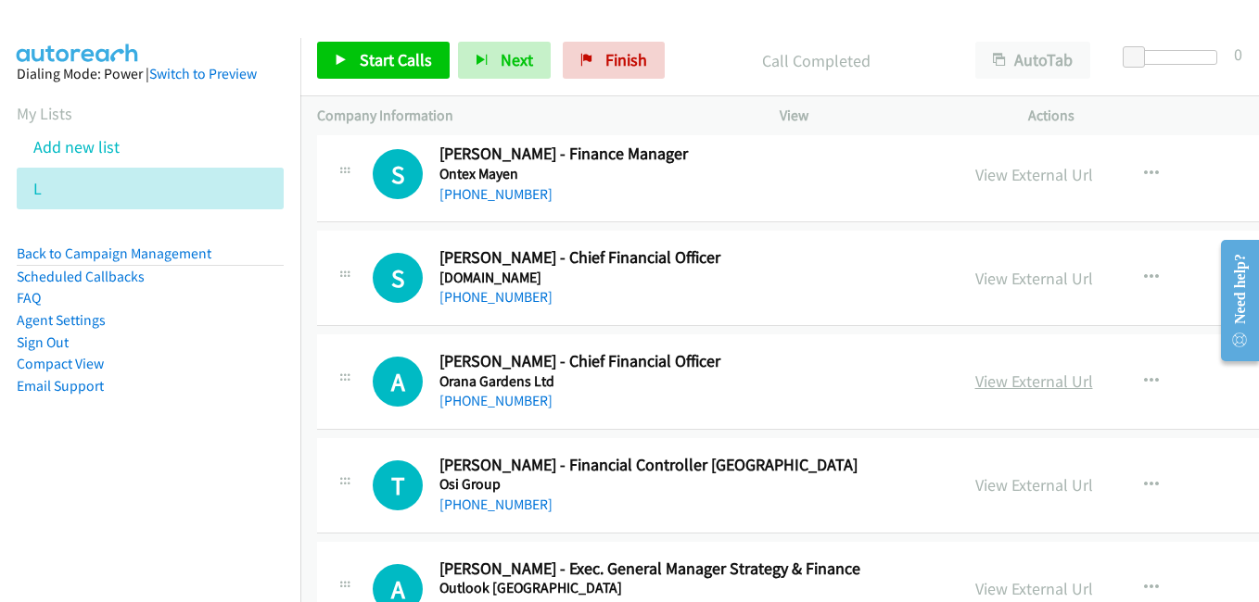
click at [983, 378] on link "View External Url" at bounding box center [1034, 381] width 118 height 21
click at [1002, 473] on div "View External Url" at bounding box center [1034, 485] width 118 height 25
click at [975, 487] on link "View External Url" at bounding box center [1034, 484] width 118 height 21
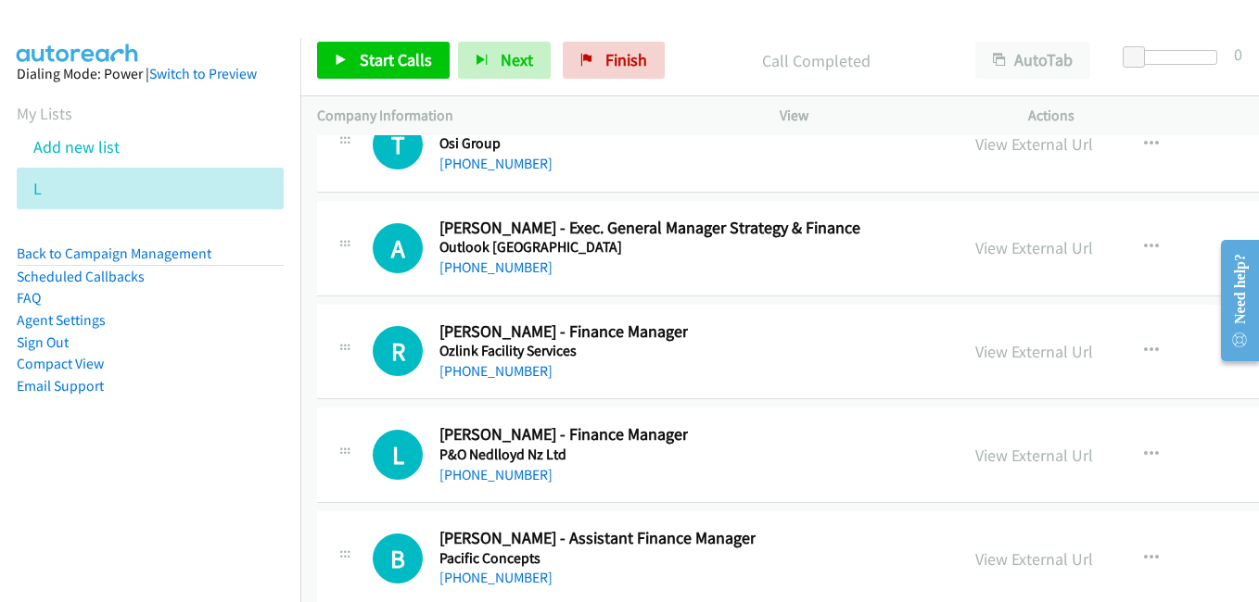
scroll to position [23168, 0]
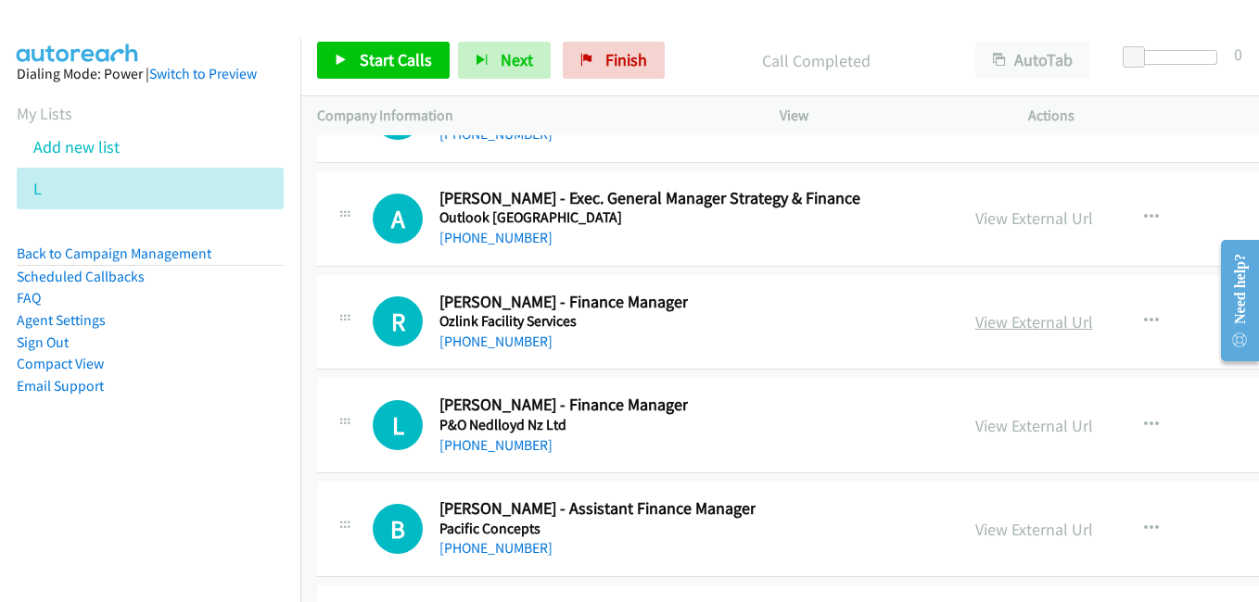
click at [975, 317] on link "View External Url" at bounding box center [1034, 321] width 118 height 21
click at [1002, 427] on link "View External Url" at bounding box center [1034, 425] width 118 height 21
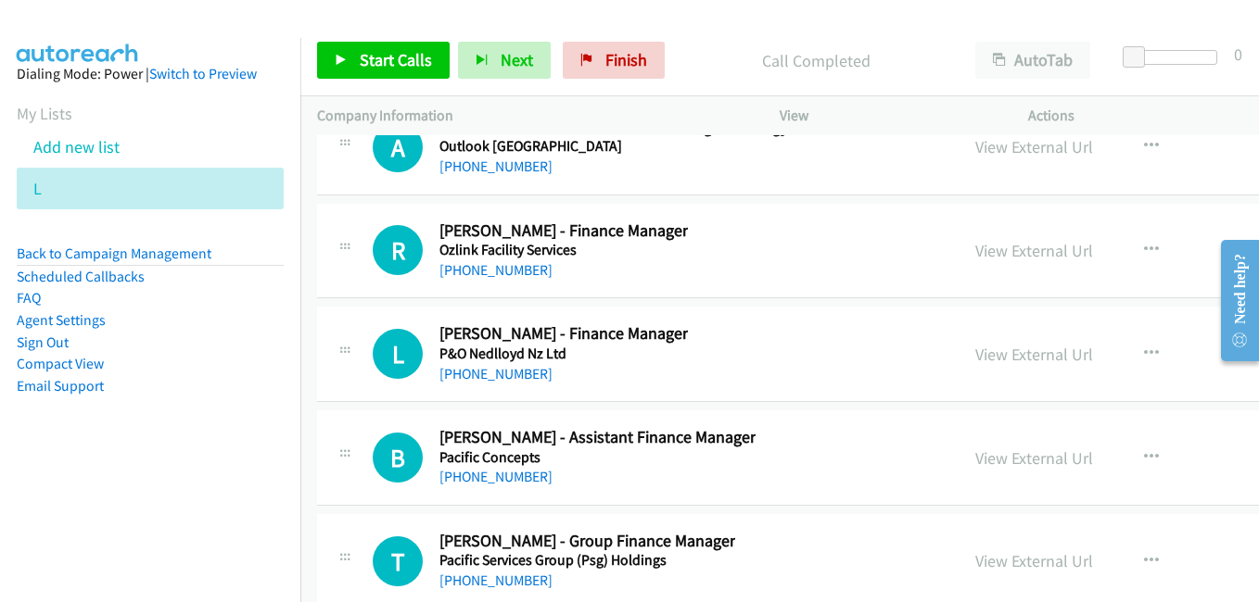
scroll to position [23446, 0]
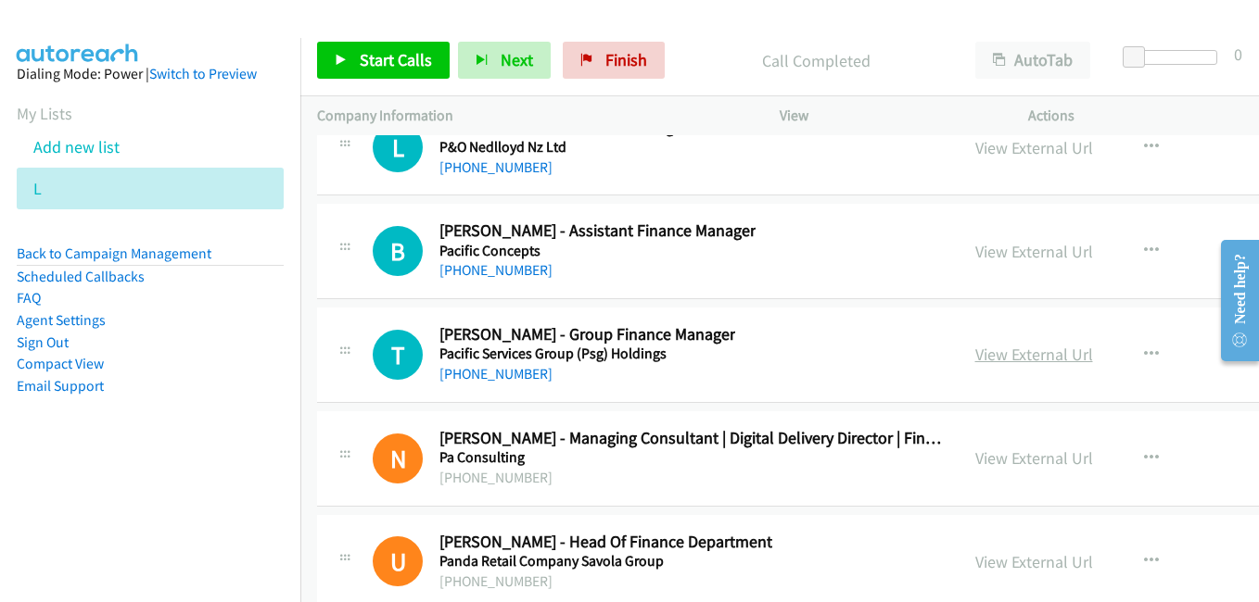
click at [975, 364] on link "View External Url" at bounding box center [1034, 354] width 118 height 21
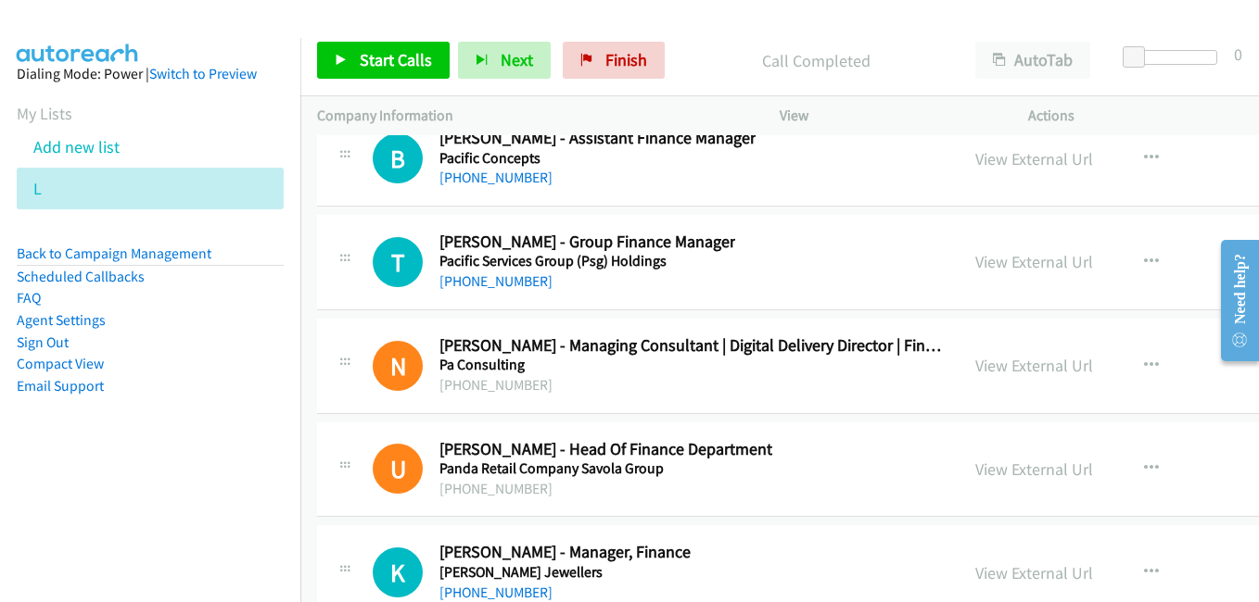
scroll to position [23632, 0]
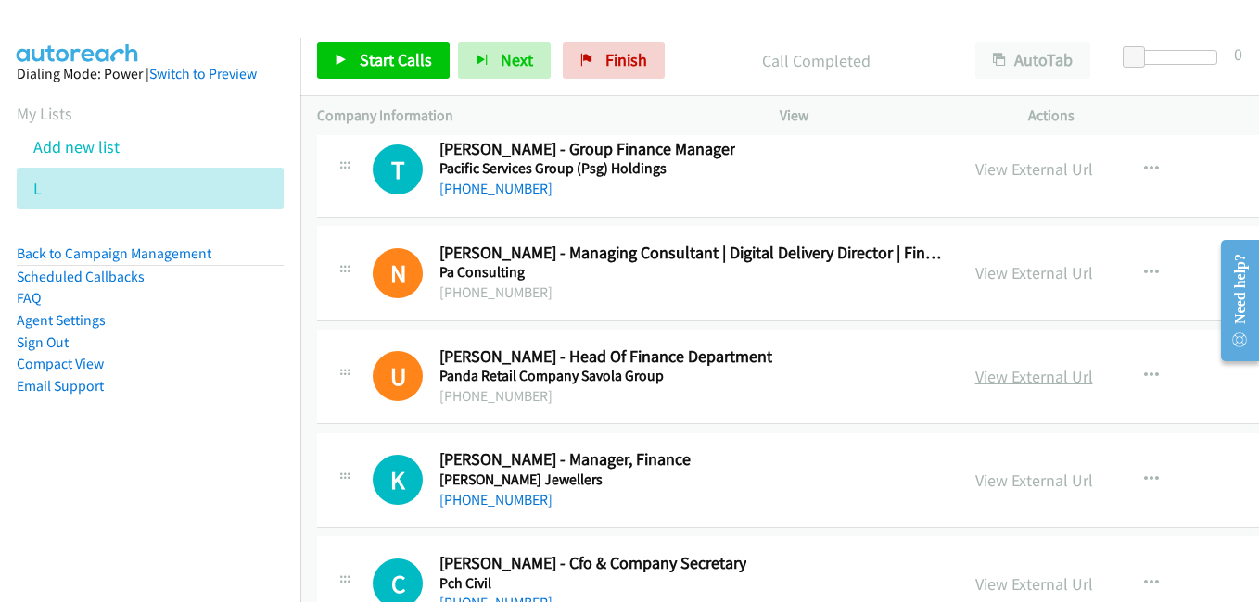
drag, startPoint x: 1001, startPoint y: 373, endPoint x: 985, endPoint y: 372, distance: 15.9
click at [1001, 373] on link "View External Url" at bounding box center [1034, 376] width 118 height 21
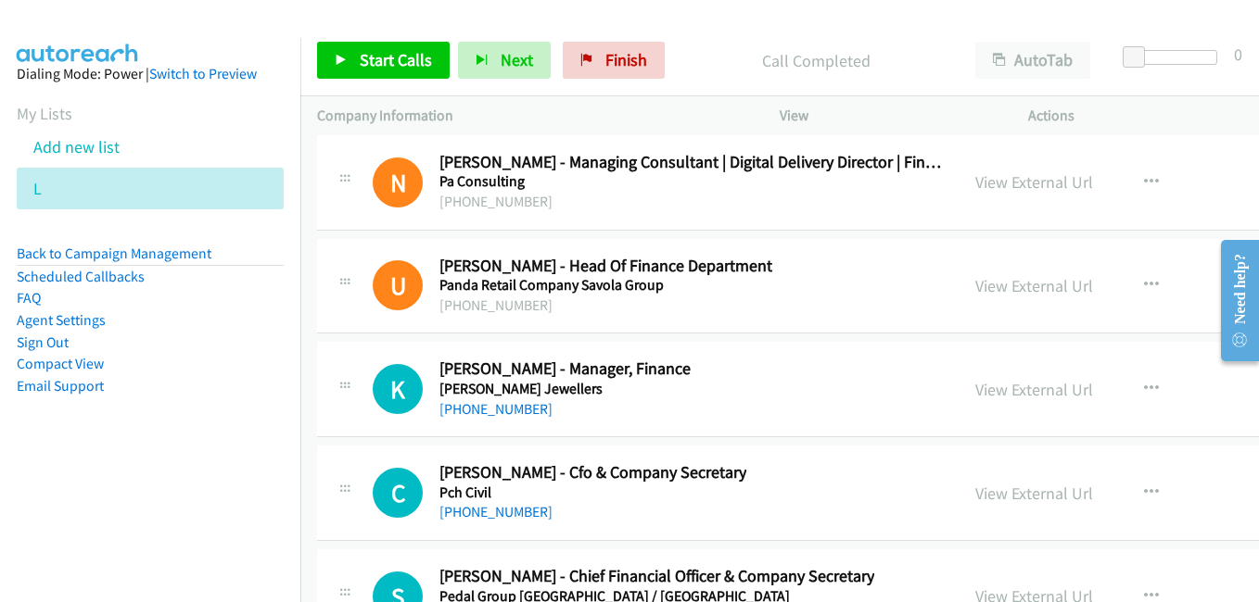
scroll to position [23817, 0]
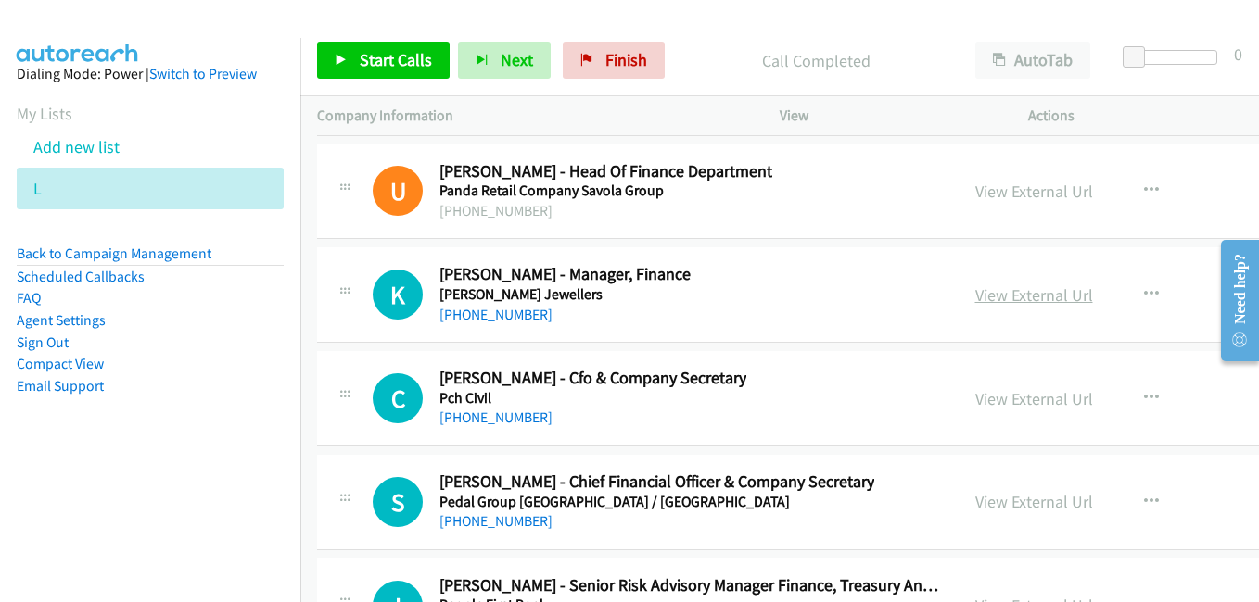
click at [996, 289] on link "View External Url" at bounding box center [1034, 295] width 118 height 21
